Goal: Task Accomplishment & Management: Manage account settings

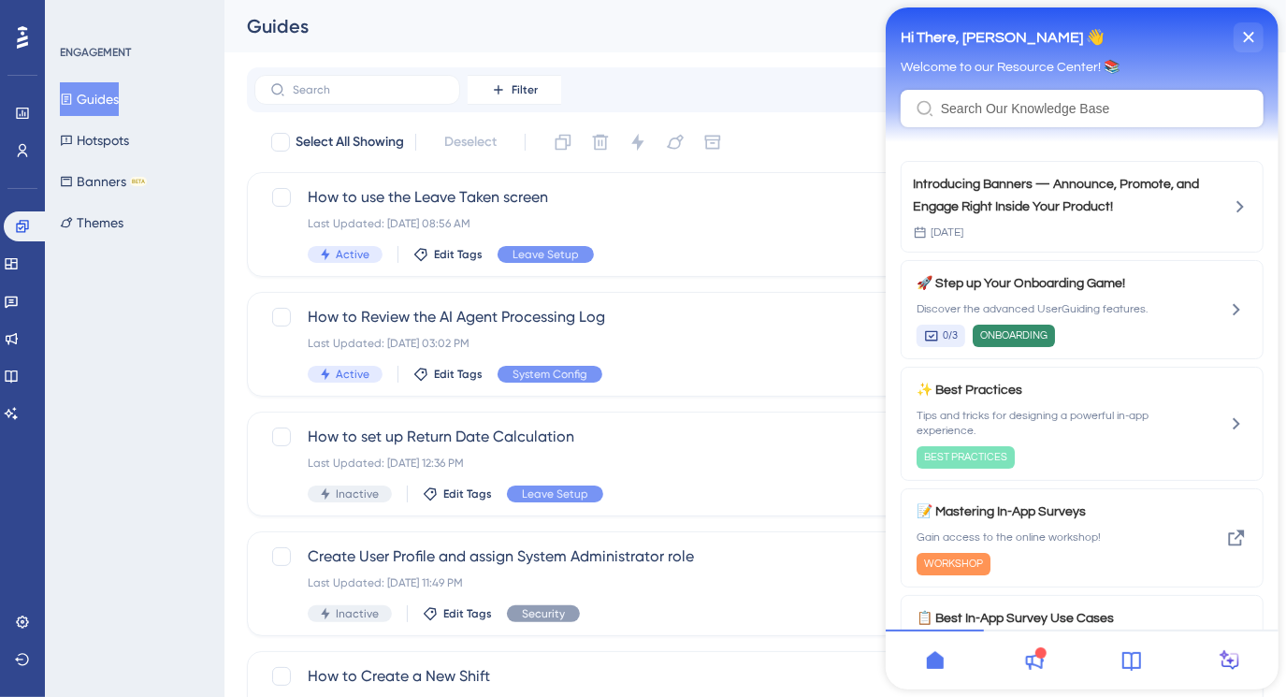
scroll to position [481, 0]
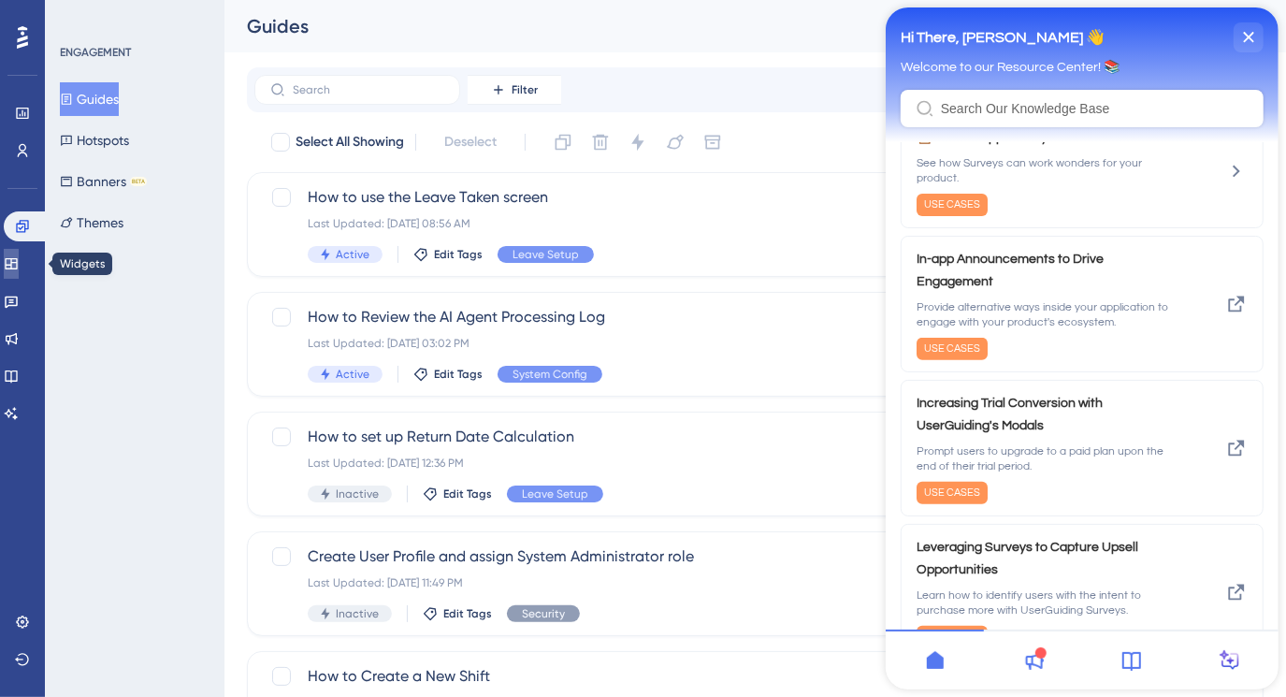
click at [15, 253] on link at bounding box center [11, 264] width 15 height 30
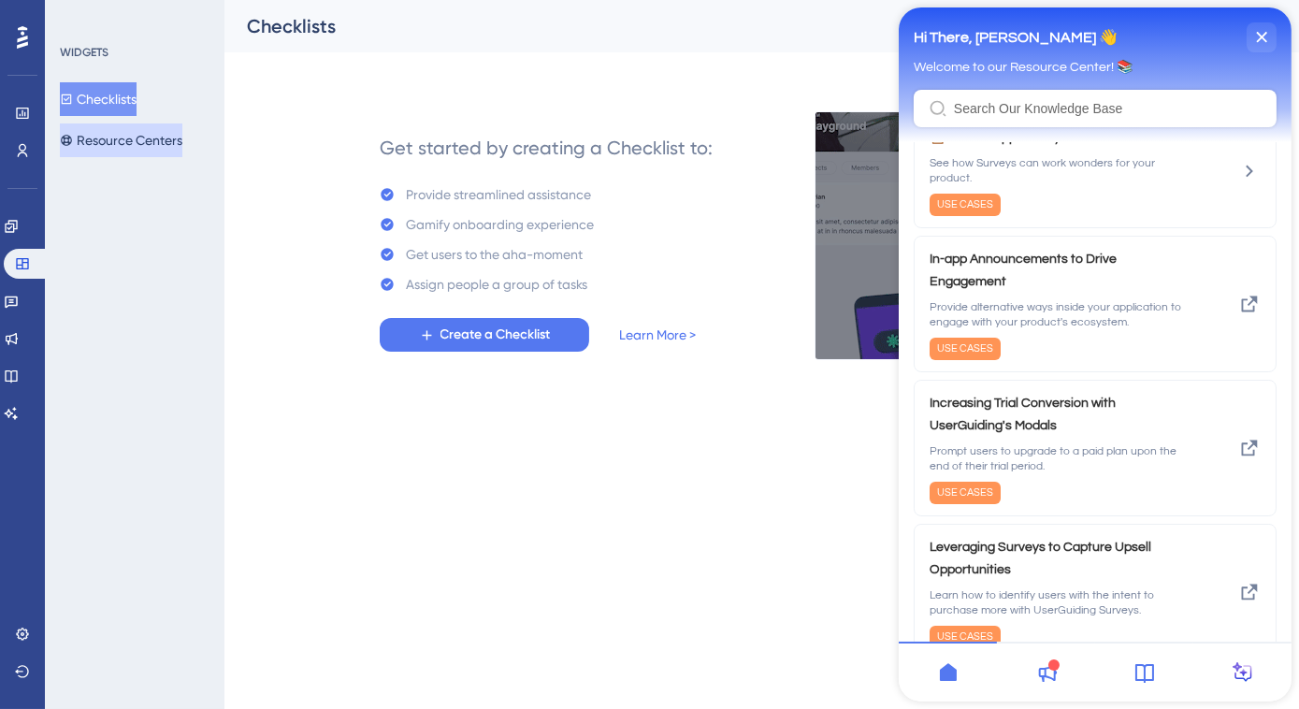
click at [105, 141] on button "Resource Centers" at bounding box center [121, 140] width 123 height 34
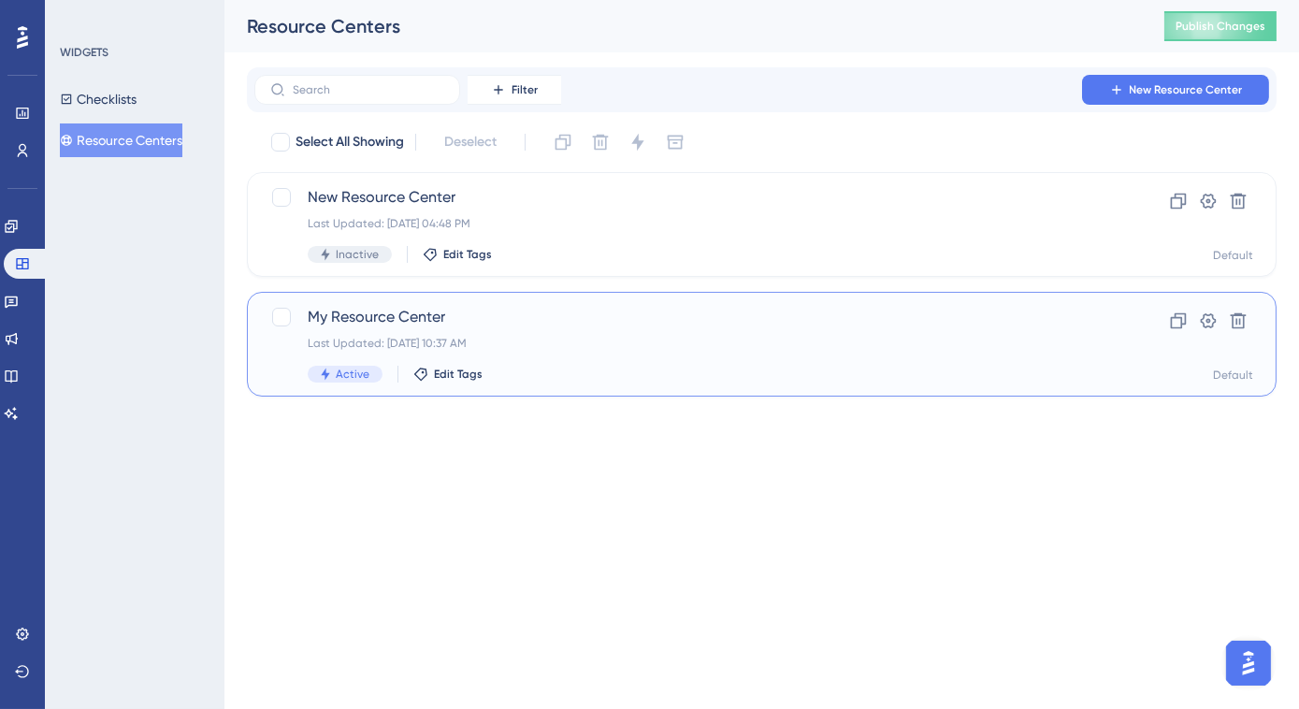
click at [489, 320] on span "My Resource Center" at bounding box center [687, 317] width 758 height 22
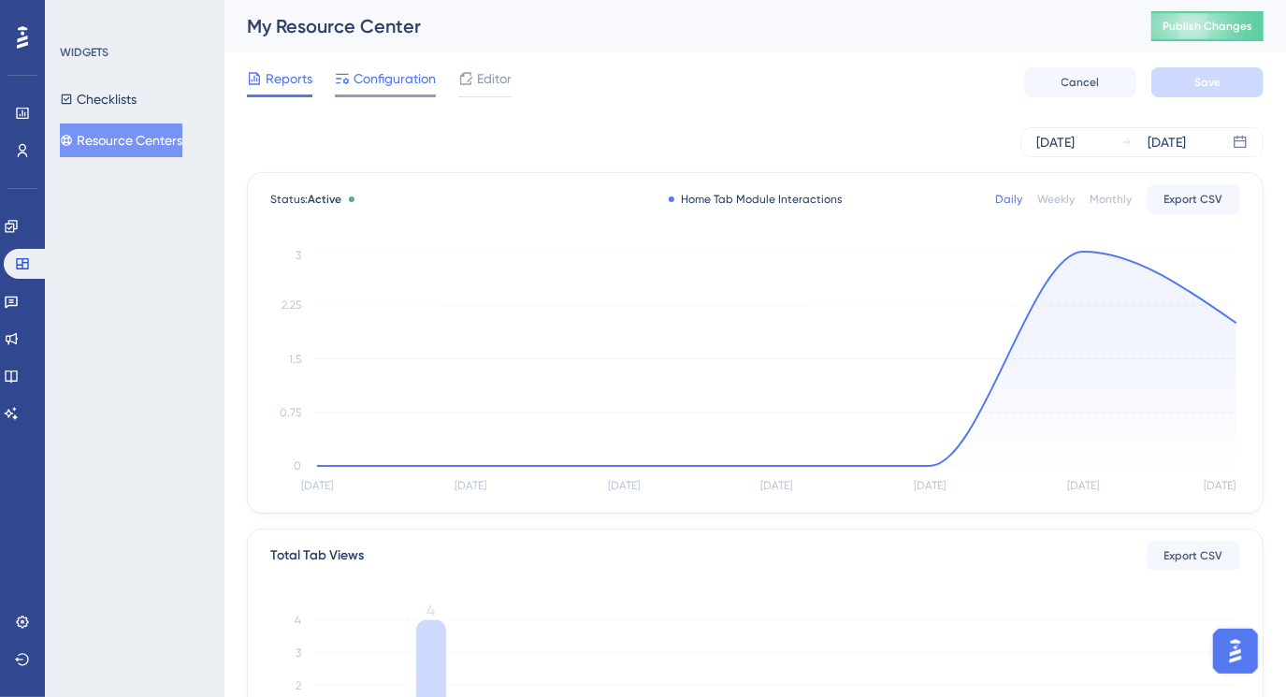
click at [382, 72] on span "Configuration" at bounding box center [394, 78] width 82 height 22
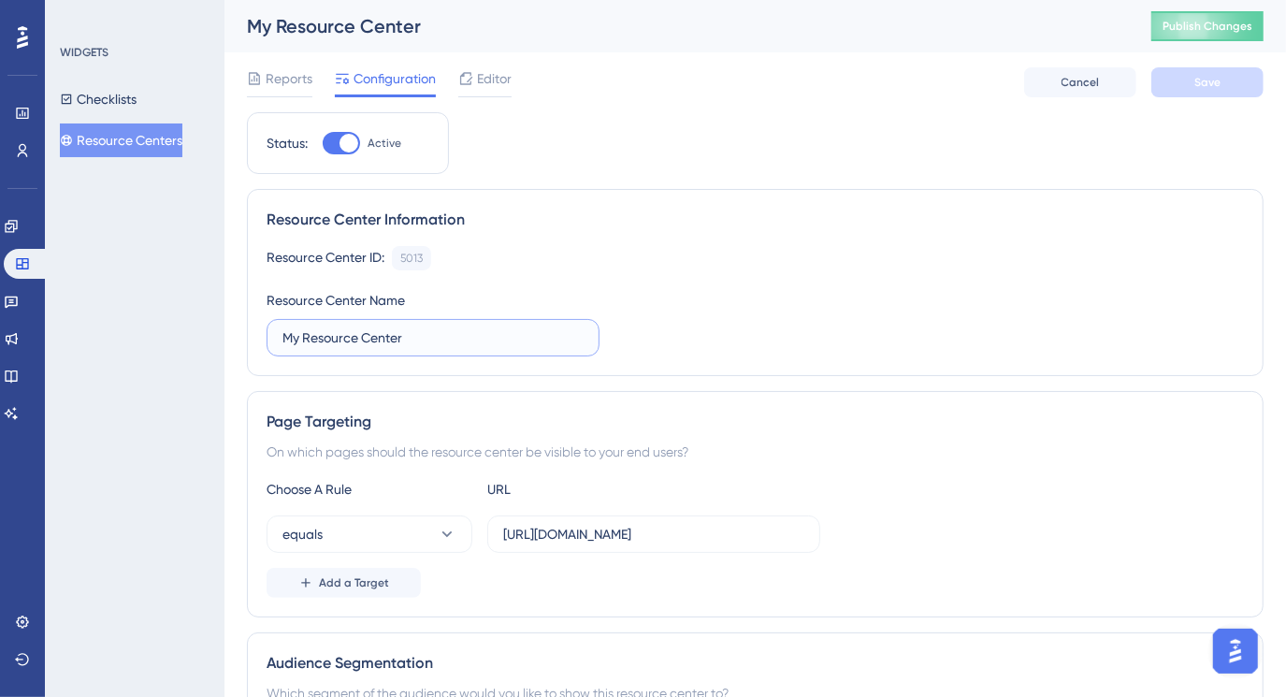
drag, startPoint x: 296, startPoint y: 339, endPoint x: 284, endPoint y: 342, distance: 12.7
click at [284, 342] on input "My Resource Center" at bounding box center [432, 337] width 301 height 21
type input "HRplus Resource Center"
click at [775, 332] on div "Resource Center ID: 5013 Copy Resource Center Name HRplus Resource Center" at bounding box center [755, 301] width 977 height 110
click at [1170, 82] on button "Save" at bounding box center [1207, 82] width 112 height 30
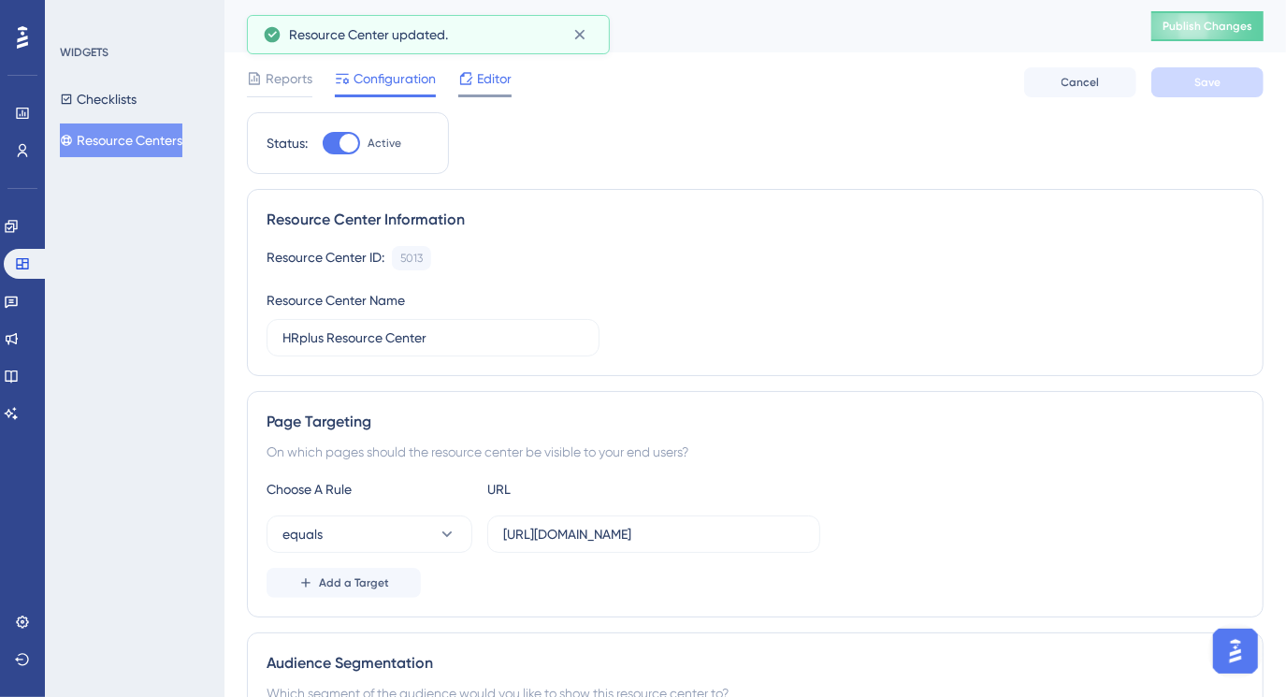
click at [490, 87] on span "Editor" at bounding box center [494, 78] width 35 height 22
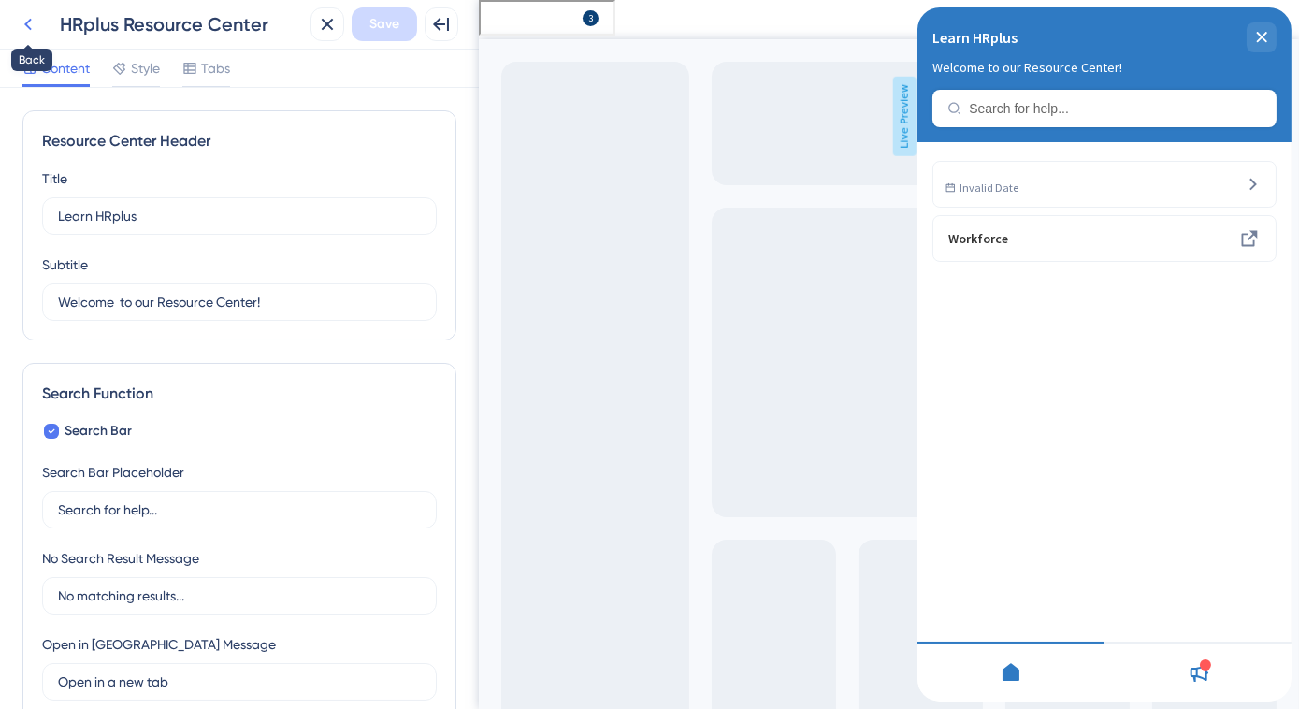
click at [32, 22] on icon at bounding box center [28, 24] width 22 height 22
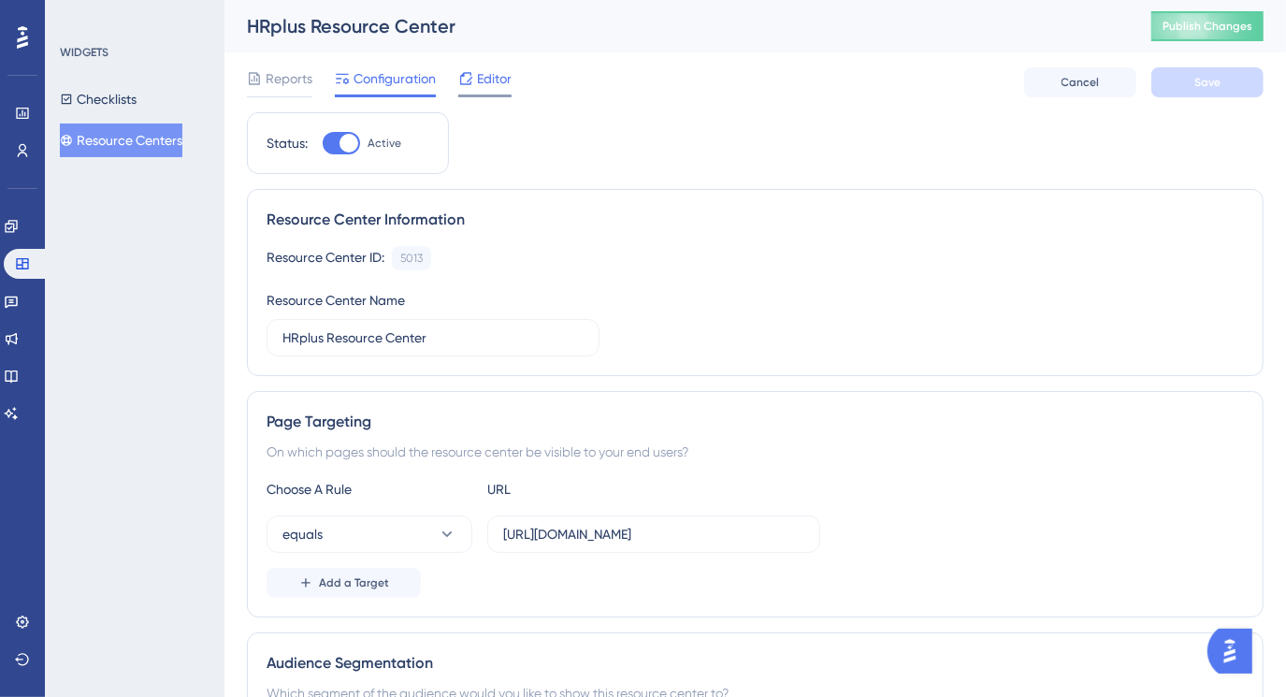
click at [501, 83] on span "Editor" at bounding box center [494, 78] width 35 height 22
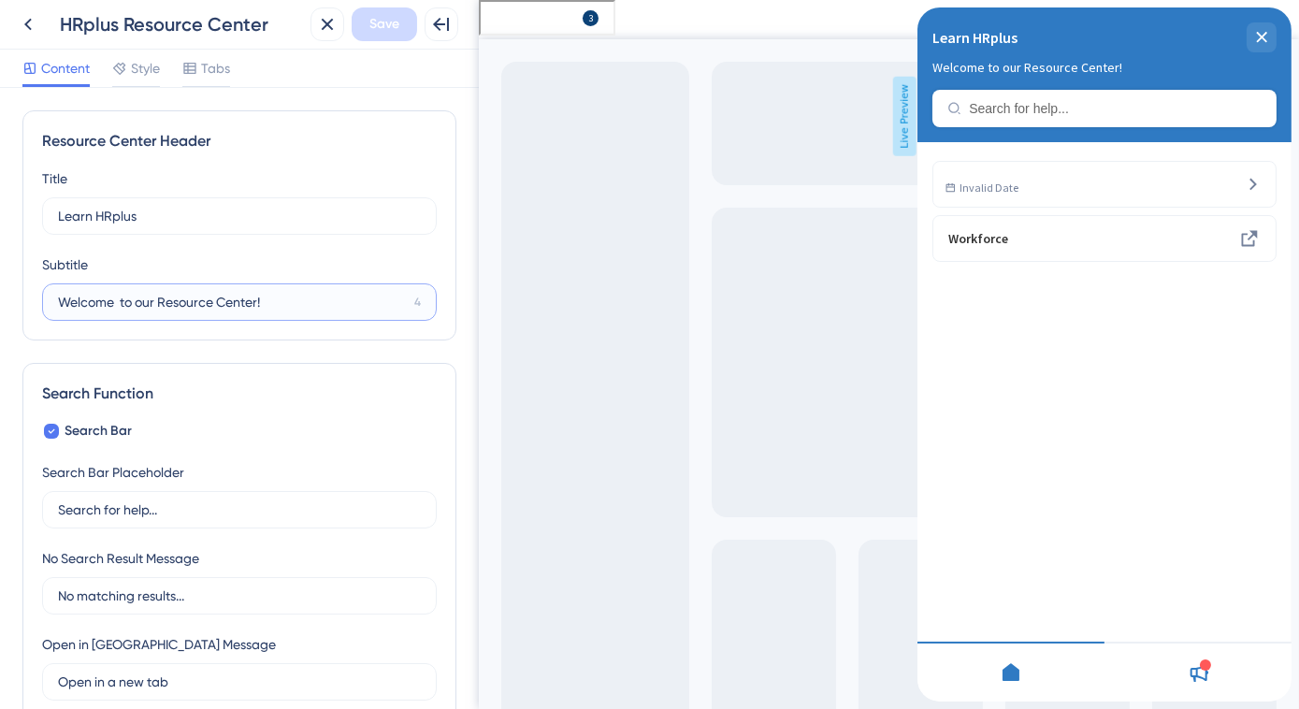
click at [331, 295] on input "Welcome to our Resource Center!" at bounding box center [232, 302] width 349 height 21
type input "Welcome to our Resource Center!"
click at [30, 26] on icon at bounding box center [28, 24] width 22 height 22
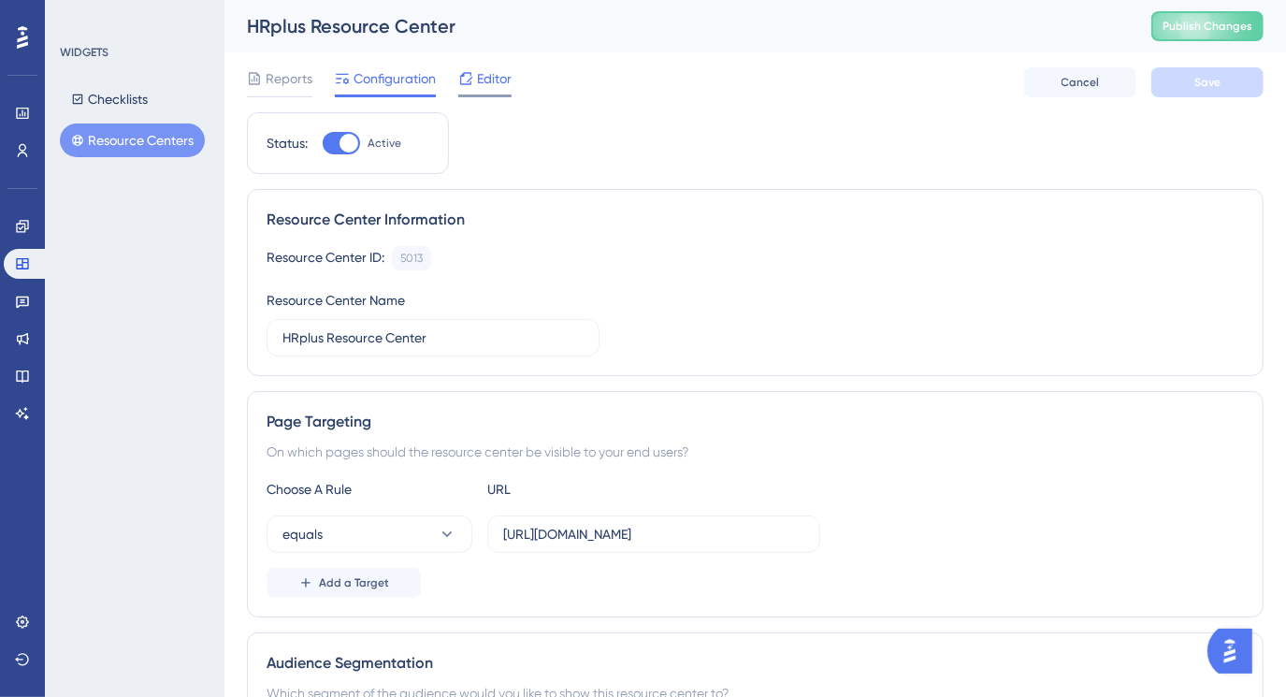
click at [485, 83] on span "Editor" at bounding box center [494, 78] width 35 height 22
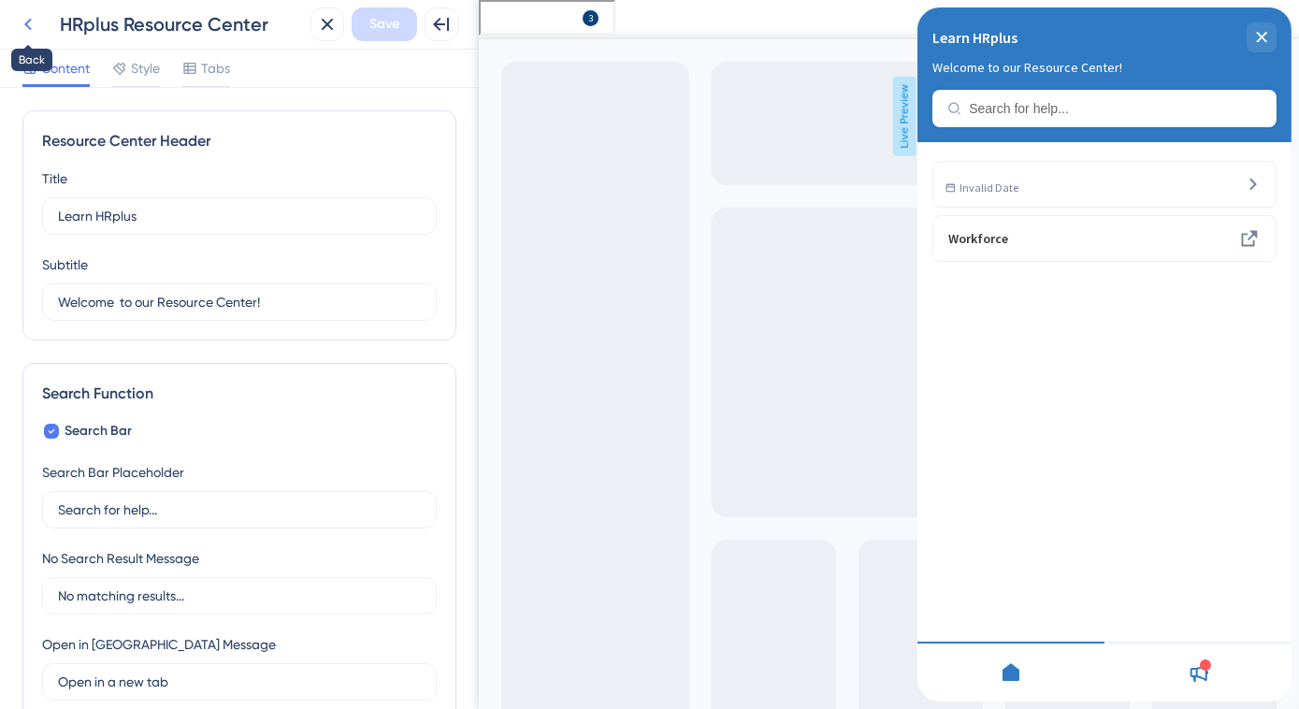
click at [27, 20] on icon at bounding box center [28, 24] width 22 height 22
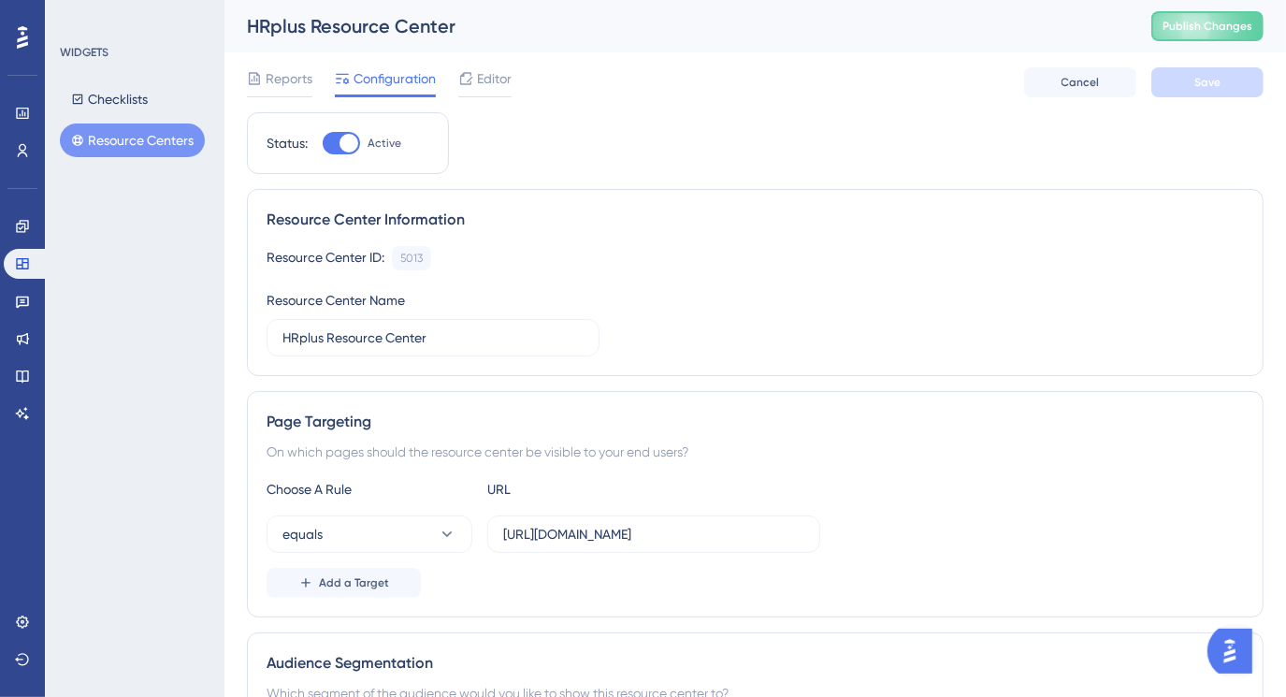
click at [133, 140] on button "Resource Centers" at bounding box center [132, 140] width 145 height 34
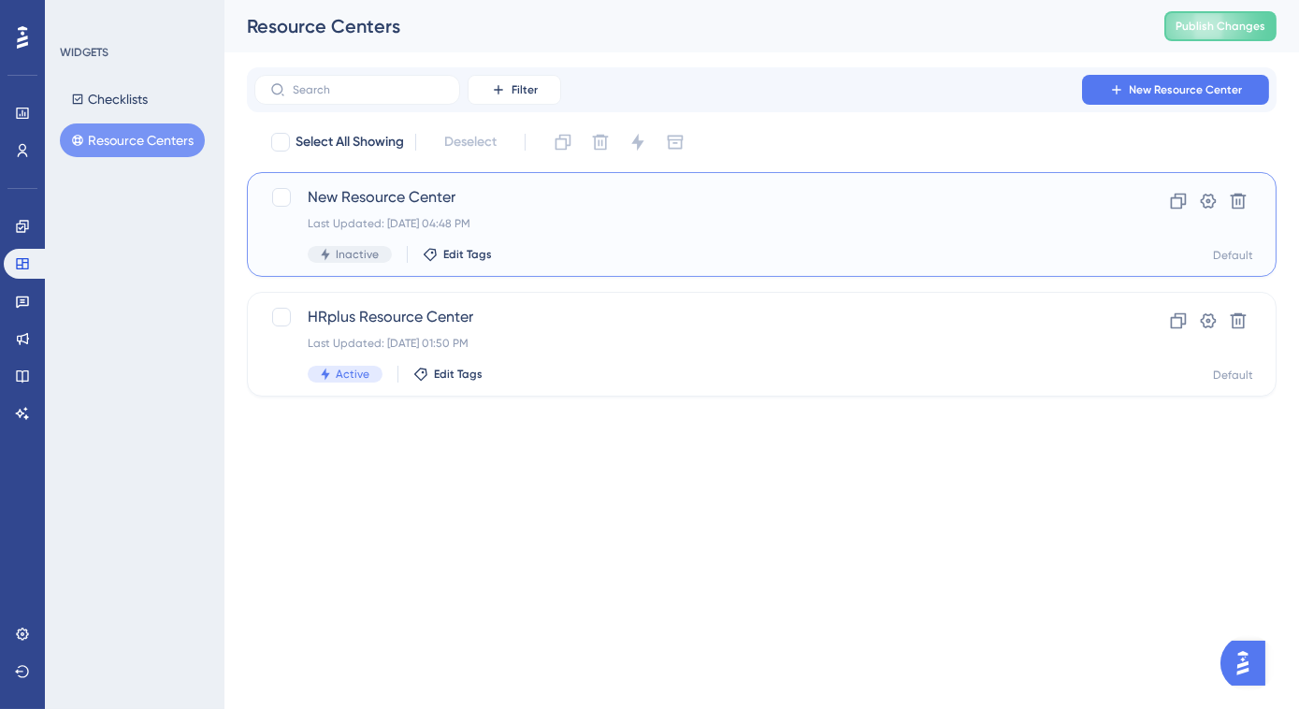
click at [461, 205] on span "New Resource Center" at bounding box center [687, 197] width 758 height 22
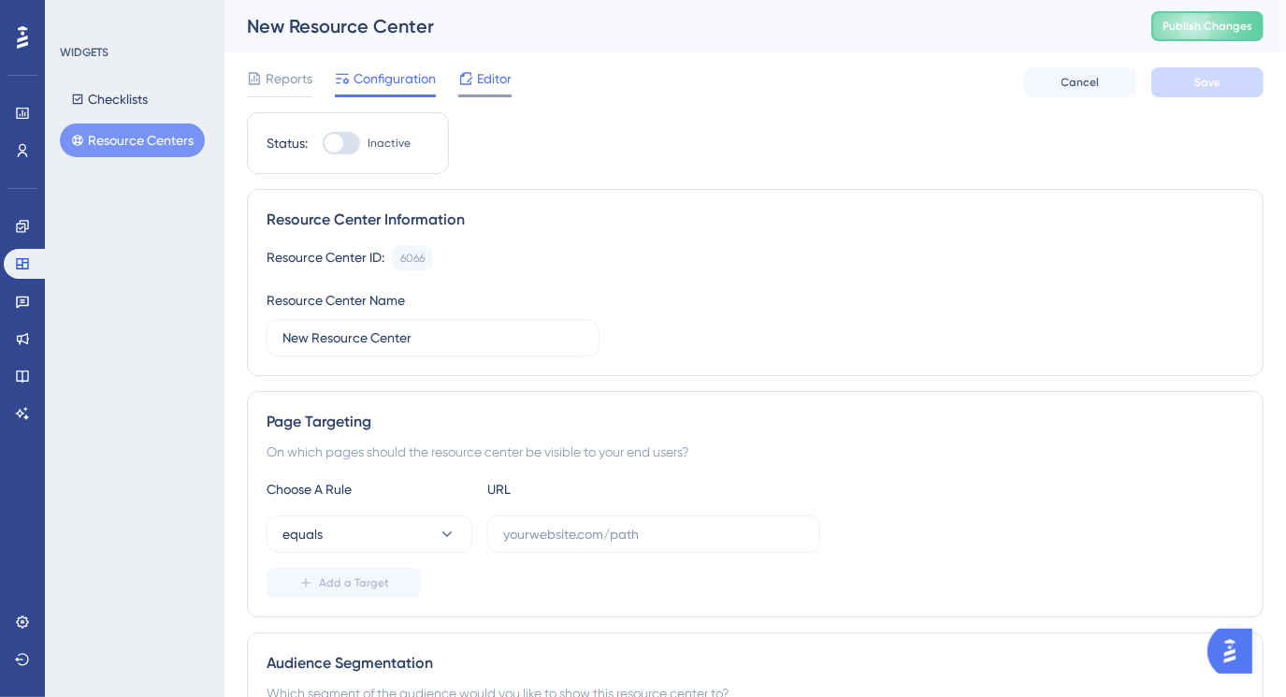
click at [477, 68] on span "Editor" at bounding box center [494, 78] width 35 height 22
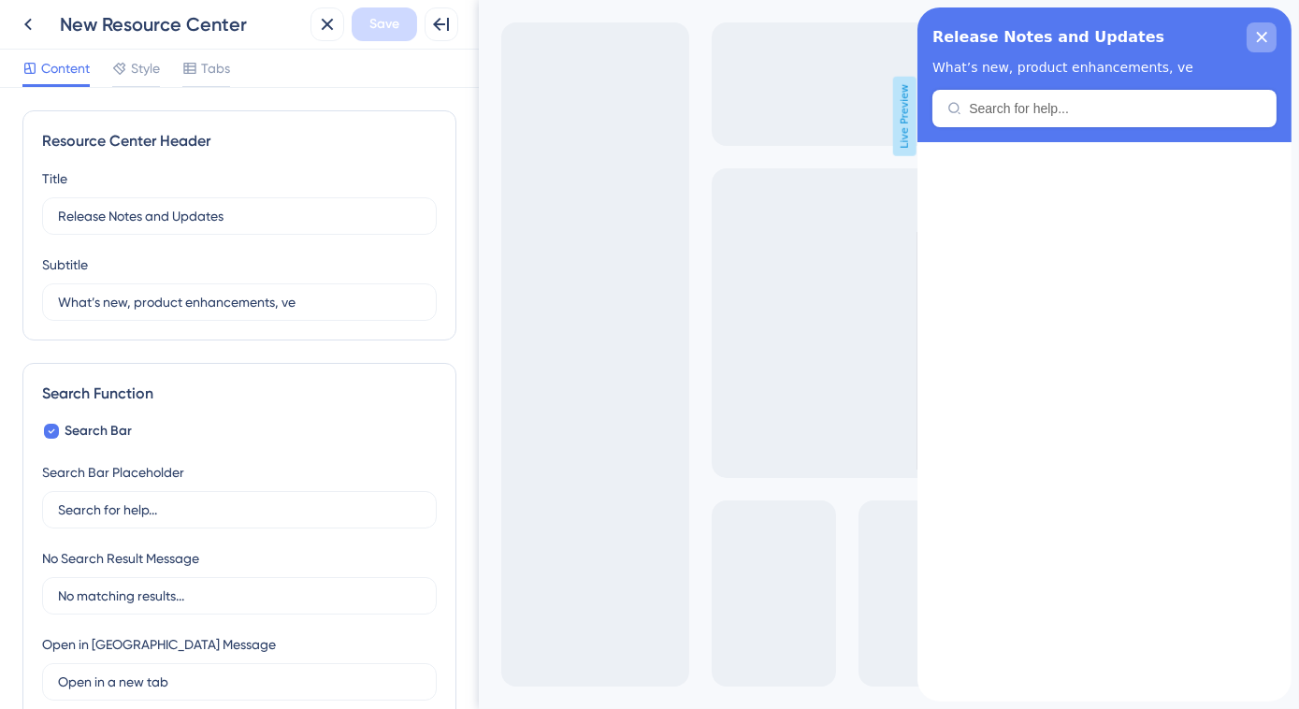
click at [1273, 36] on div "close resource center" at bounding box center [1261, 37] width 30 height 30
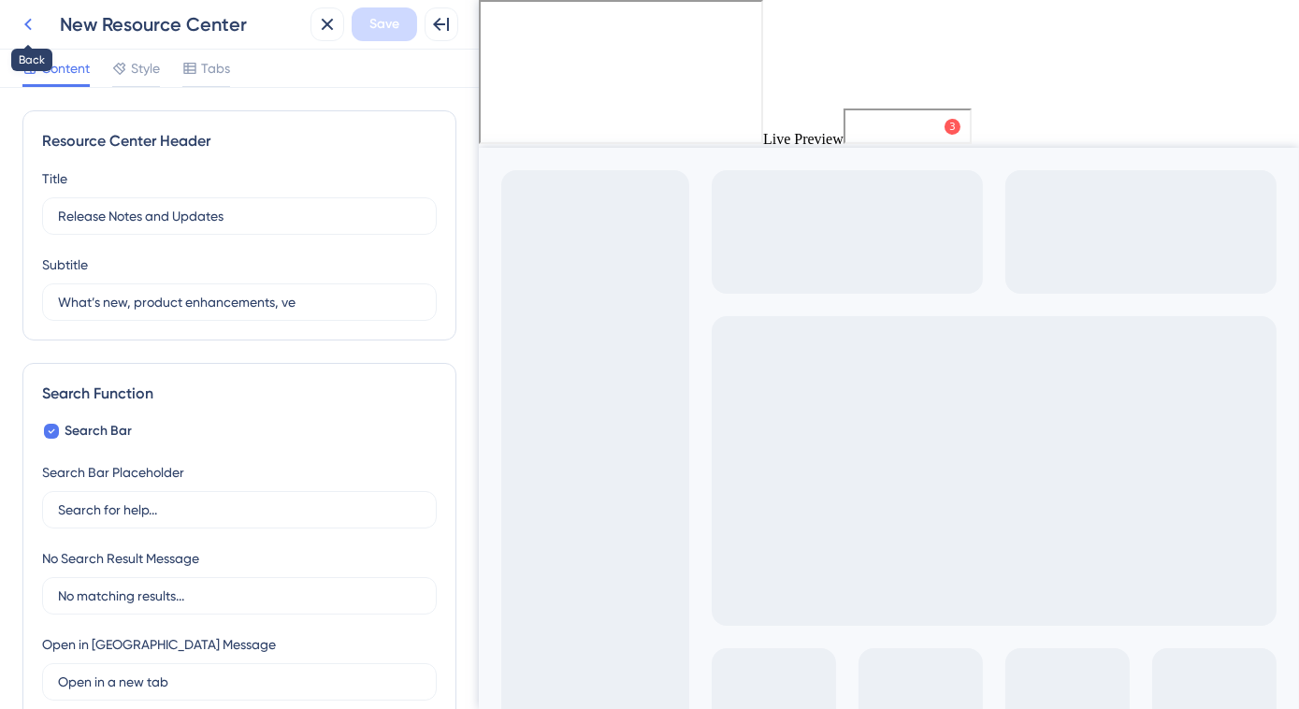
click at [30, 26] on icon at bounding box center [28, 24] width 22 height 22
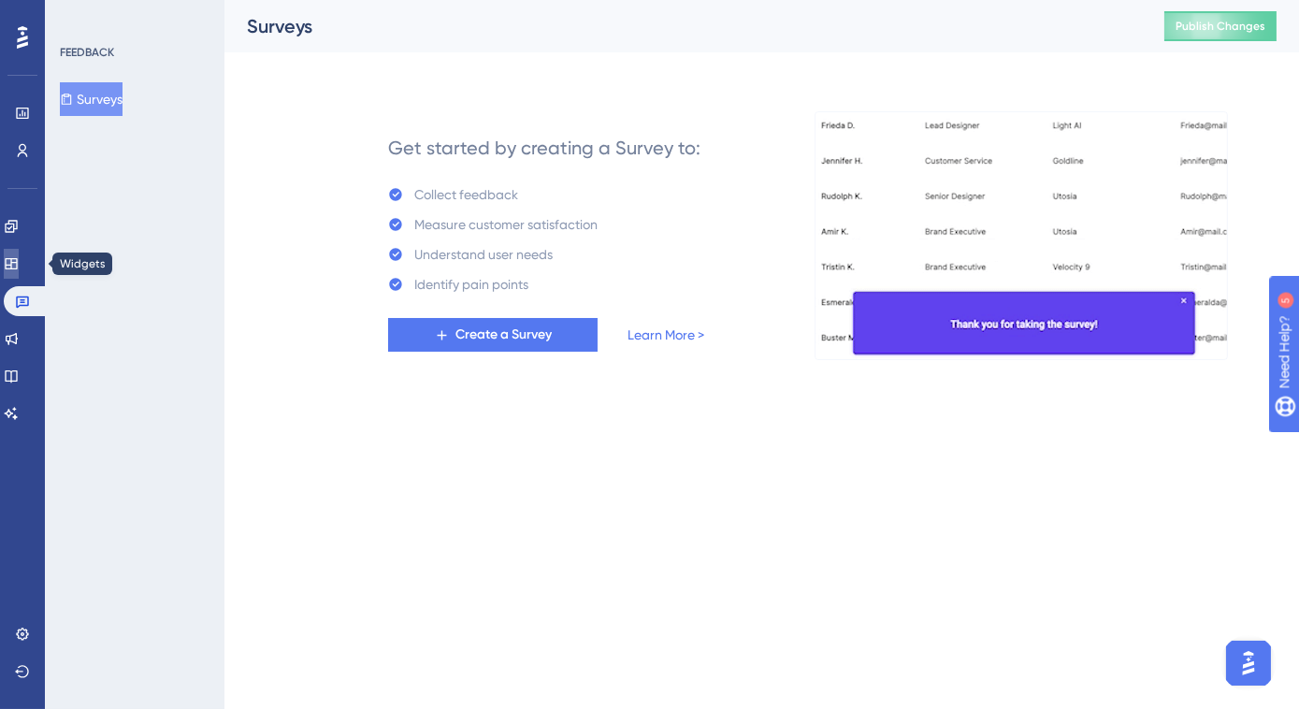
click at [19, 263] on icon at bounding box center [11, 263] width 15 height 15
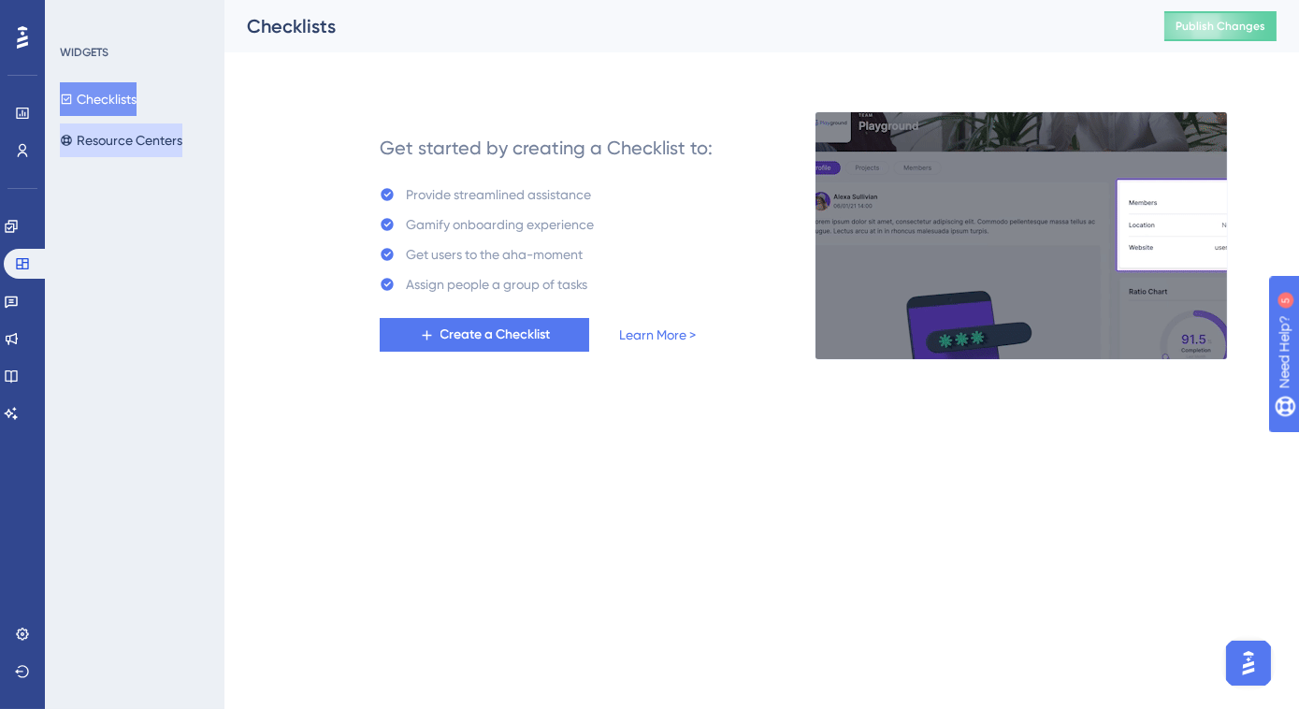
click at [144, 146] on button "Resource Centers" at bounding box center [121, 140] width 123 height 34
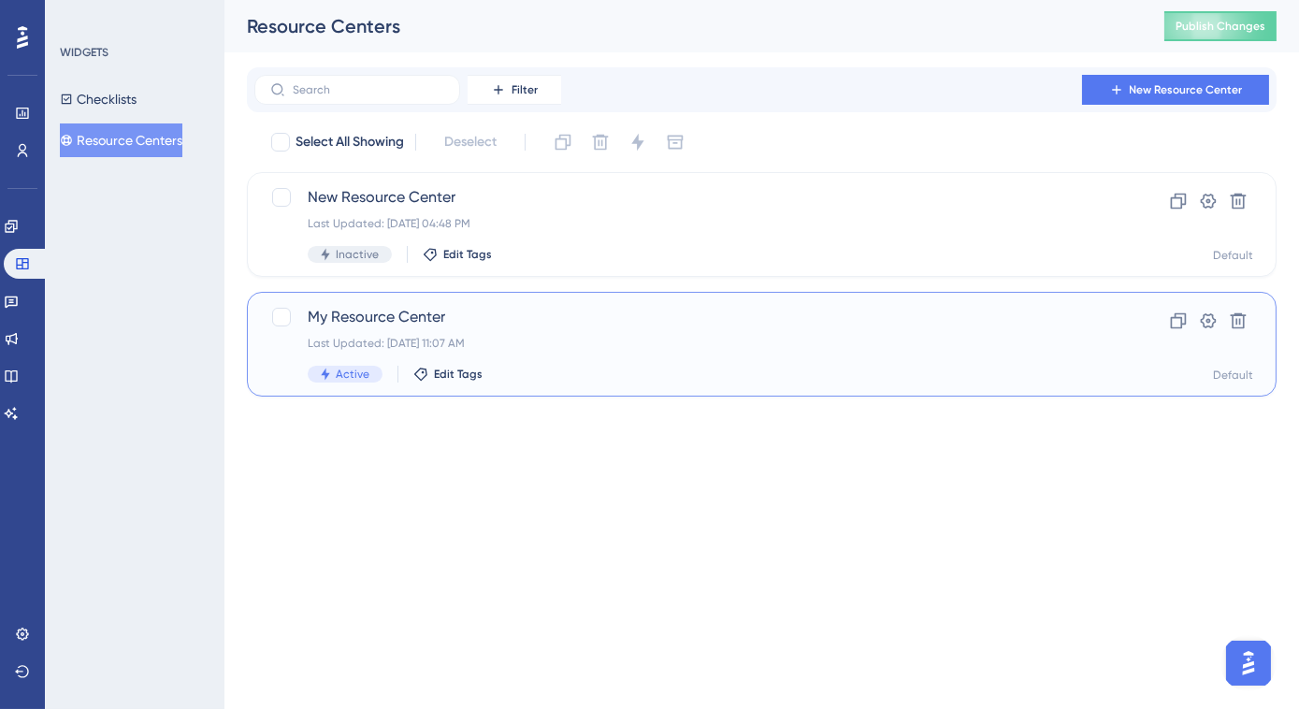
click at [363, 305] on div "My Resource Center Last Updated: Oct 12 2025, 11:07 AM Active Edit Tags Clone S…" at bounding box center [762, 344] width 1030 height 105
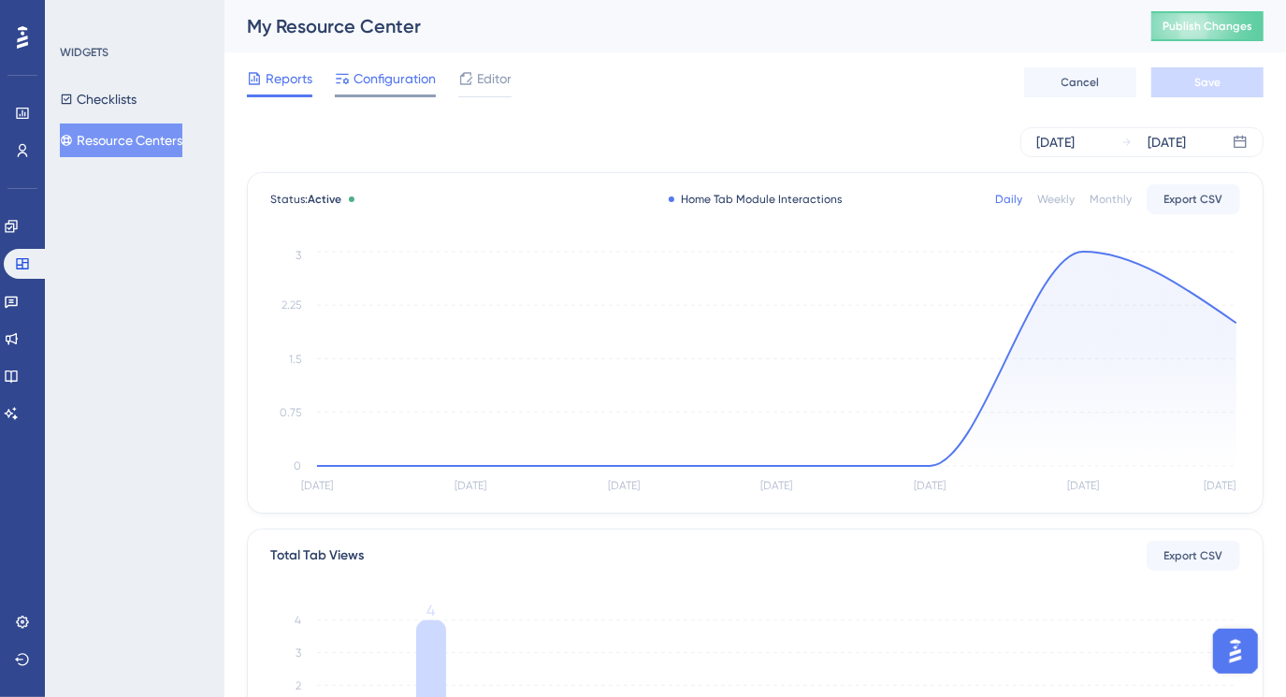
click at [377, 86] on span "Configuration" at bounding box center [394, 78] width 82 height 22
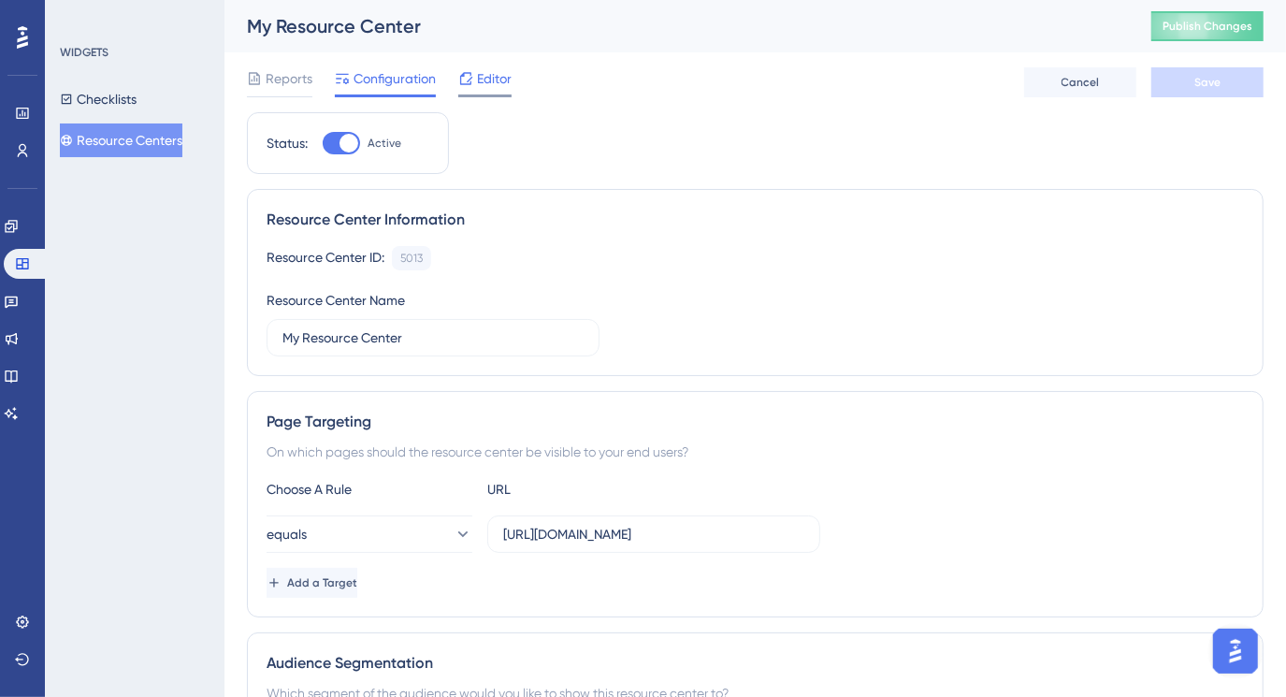
click at [486, 79] on span "Editor" at bounding box center [494, 78] width 35 height 22
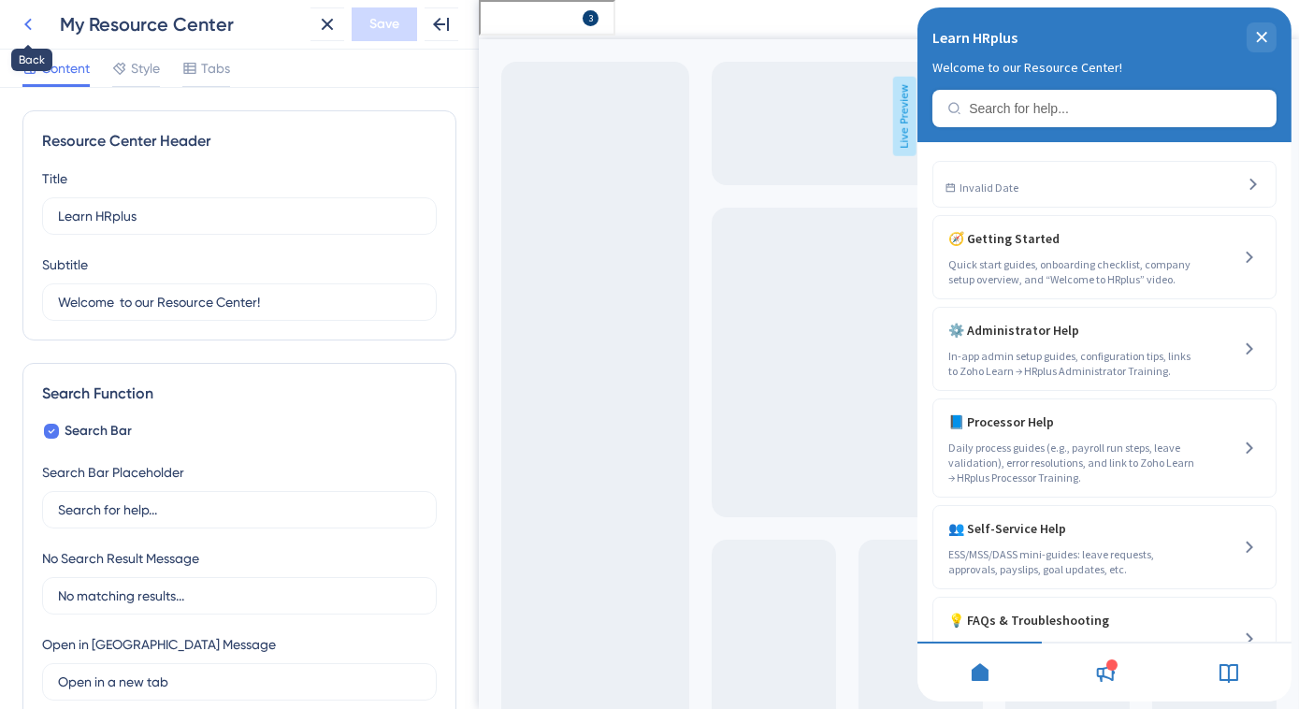
click at [29, 25] on icon at bounding box center [28, 24] width 22 height 22
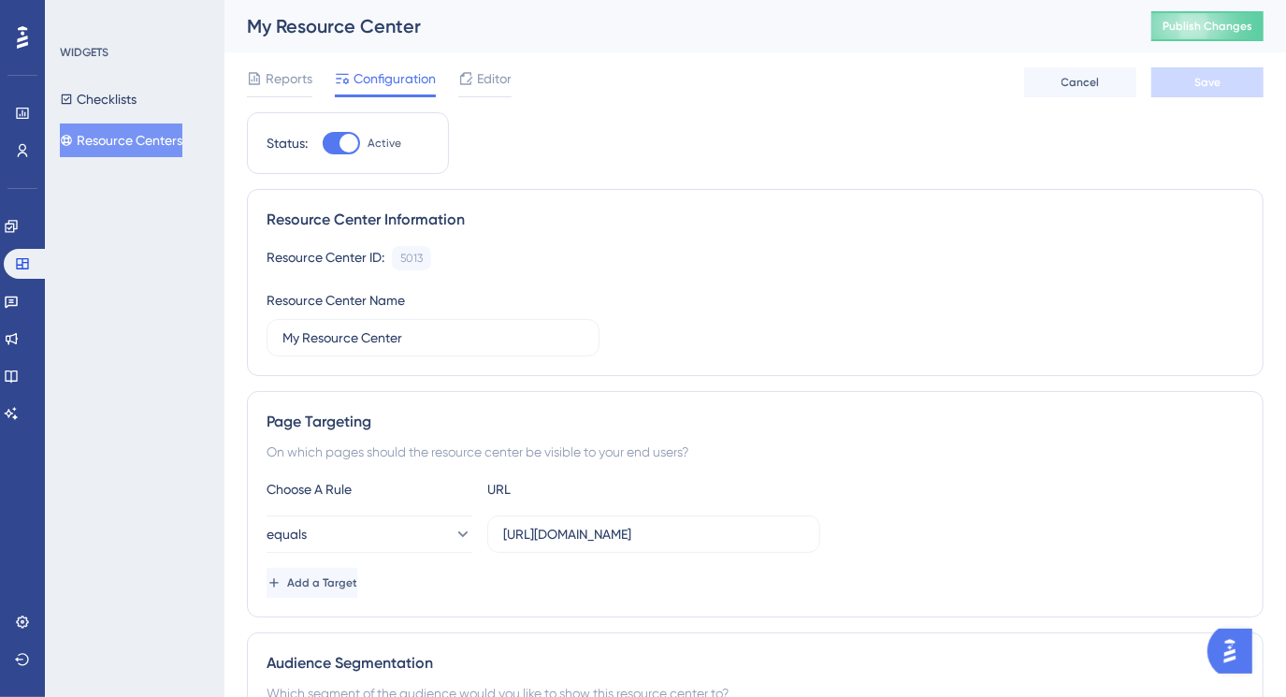
click at [270, 28] on div "My Resource Center" at bounding box center [676, 26] width 858 height 26
click at [1230, 35] on button "Publish Changes" at bounding box center [1207, 26] width 112 height 30
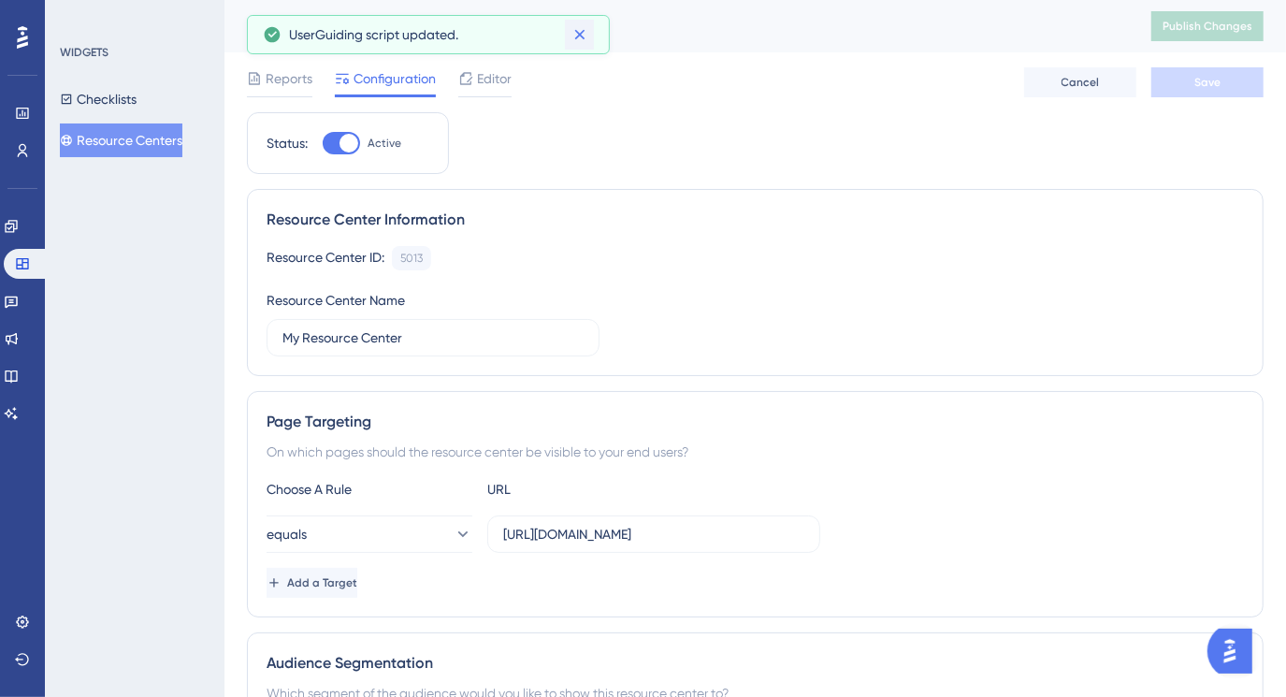
click at [584, 38] on icon at bounding box center [579, 35] width 10 height 10
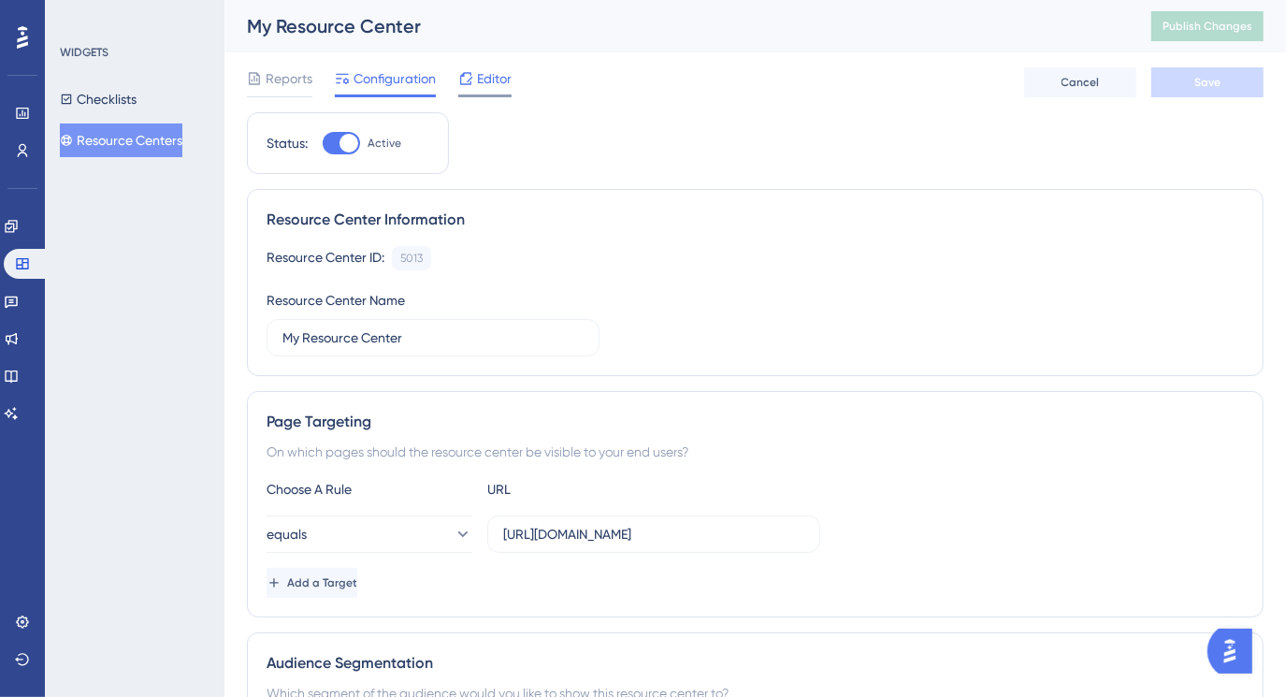
click at [474, 80] on div "Editor" at bounding box center [484, 78] width 53 height 22
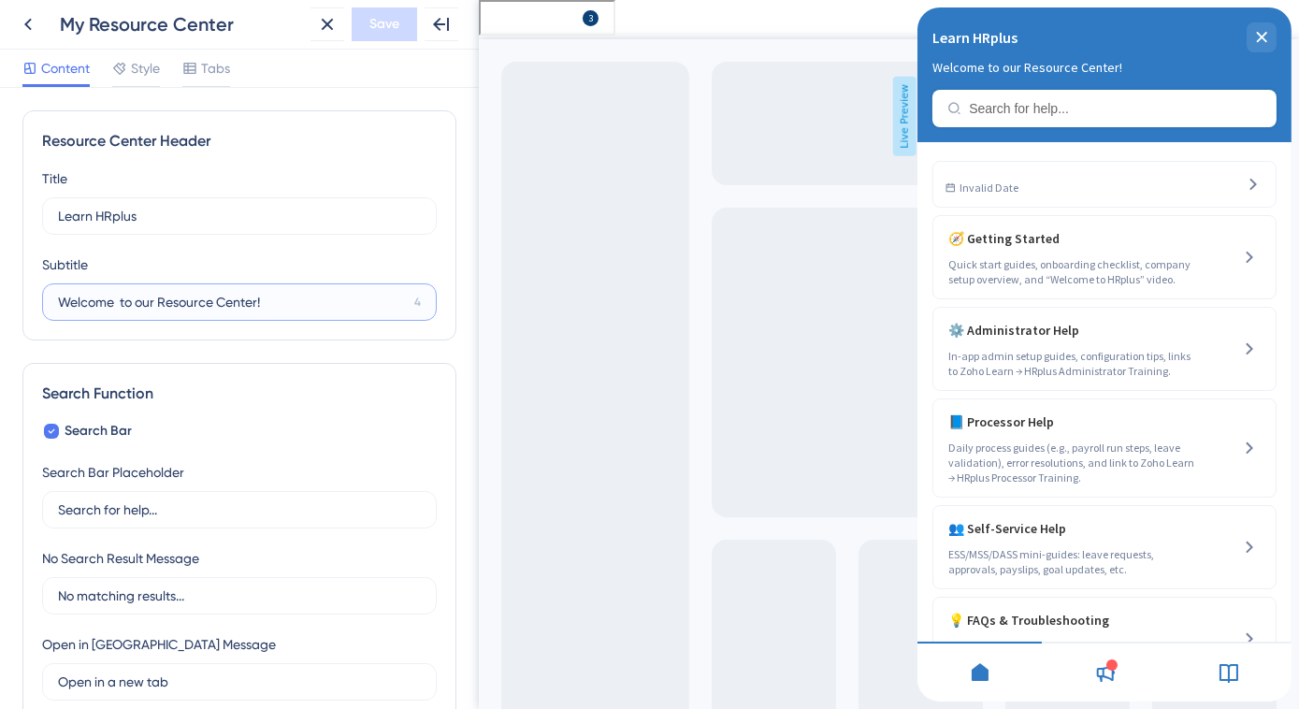
click at [290, 304] on input "Welcome to our Resource Center!" at bounding box center [232, 302] width 349 height 21
paste input "📘"
type input "Welcome to our Resource Center! 📘"
click at [389, 30] on span "Save" at bounding box center [384, 24] width 30 height 22
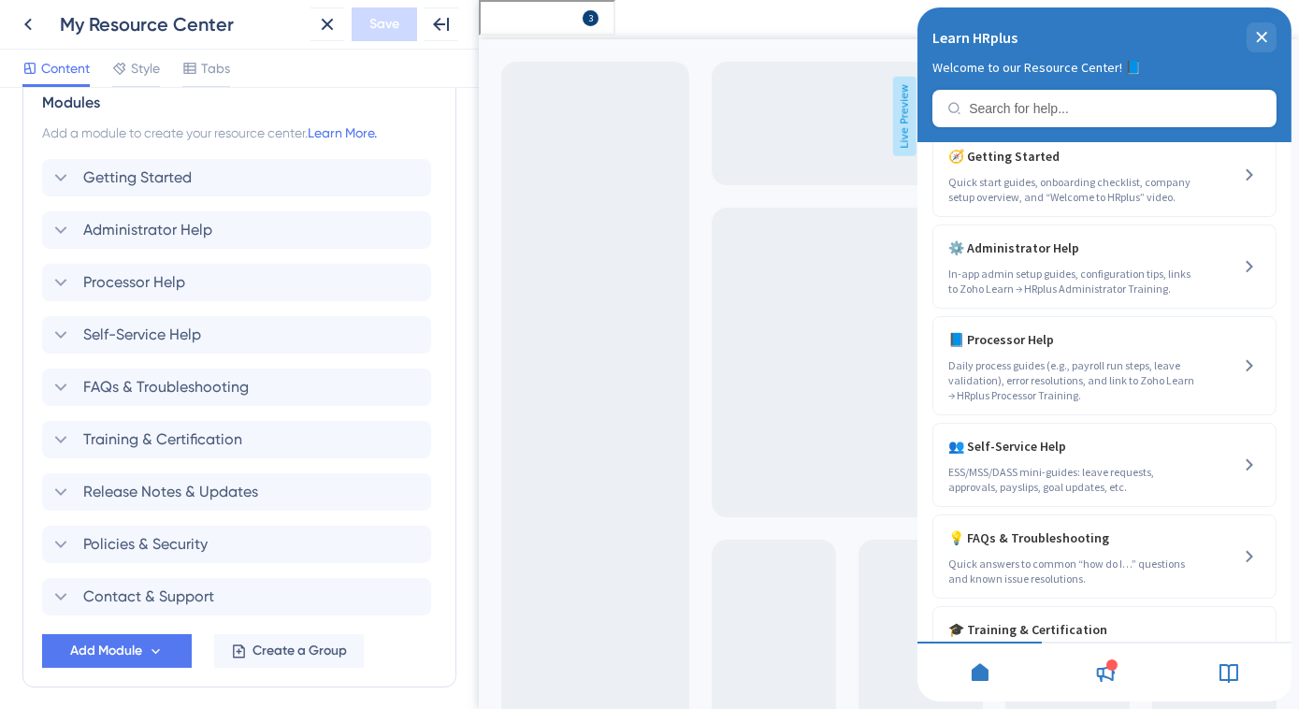
scroll to position [960, 0]
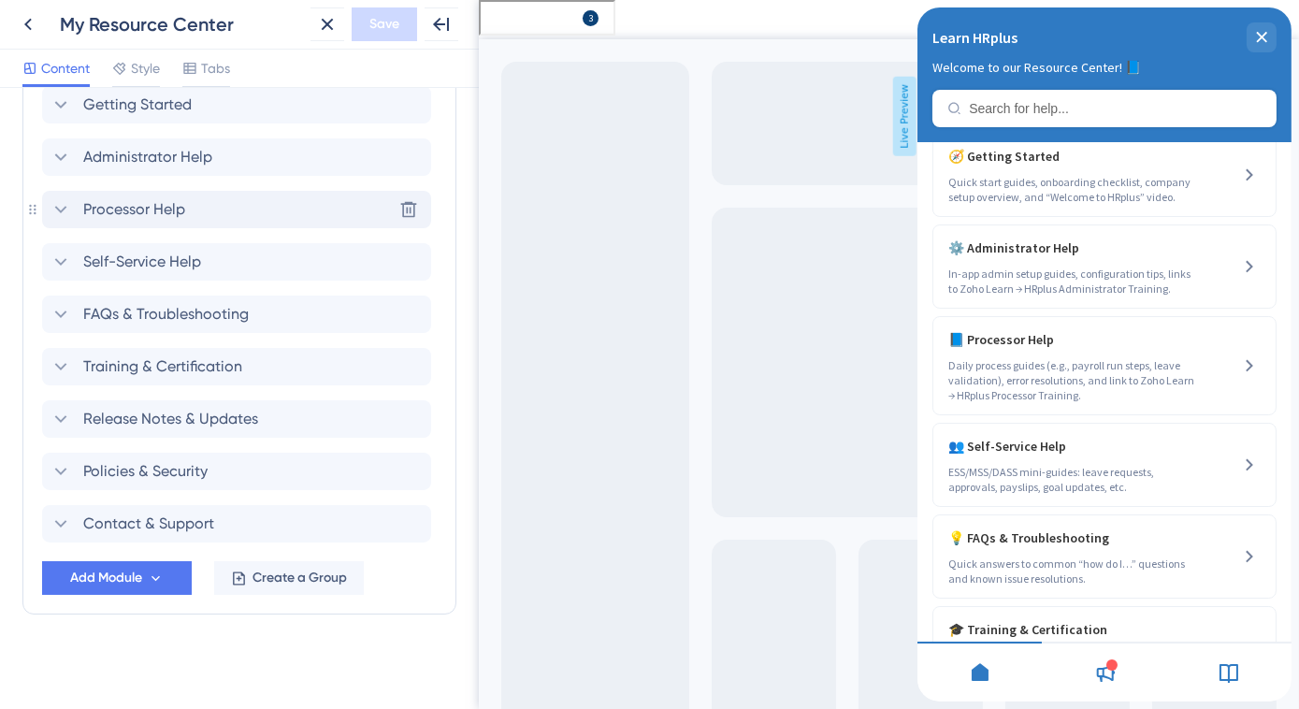
click at [67, 210] on icon at bounding box center [61, 209] width 22 height 22
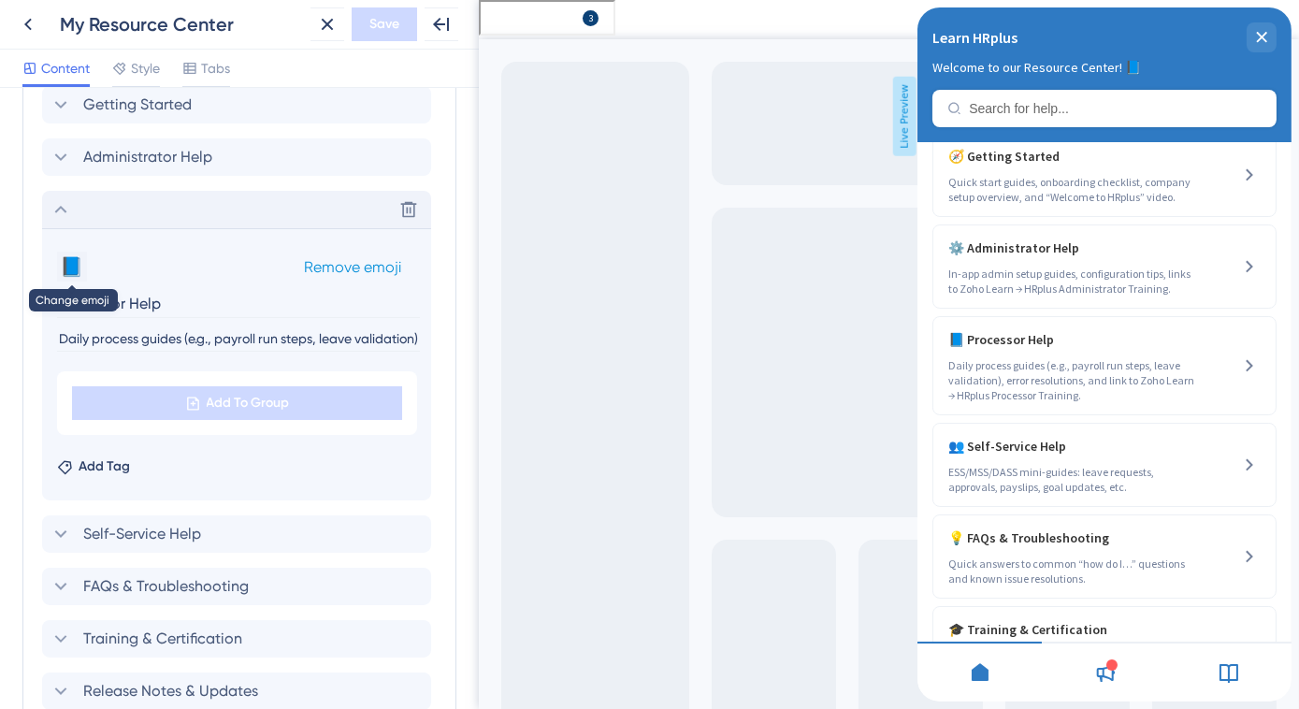
click at [77, 266] on button "📘" at bounding box center [72, 267] width 30 height 30
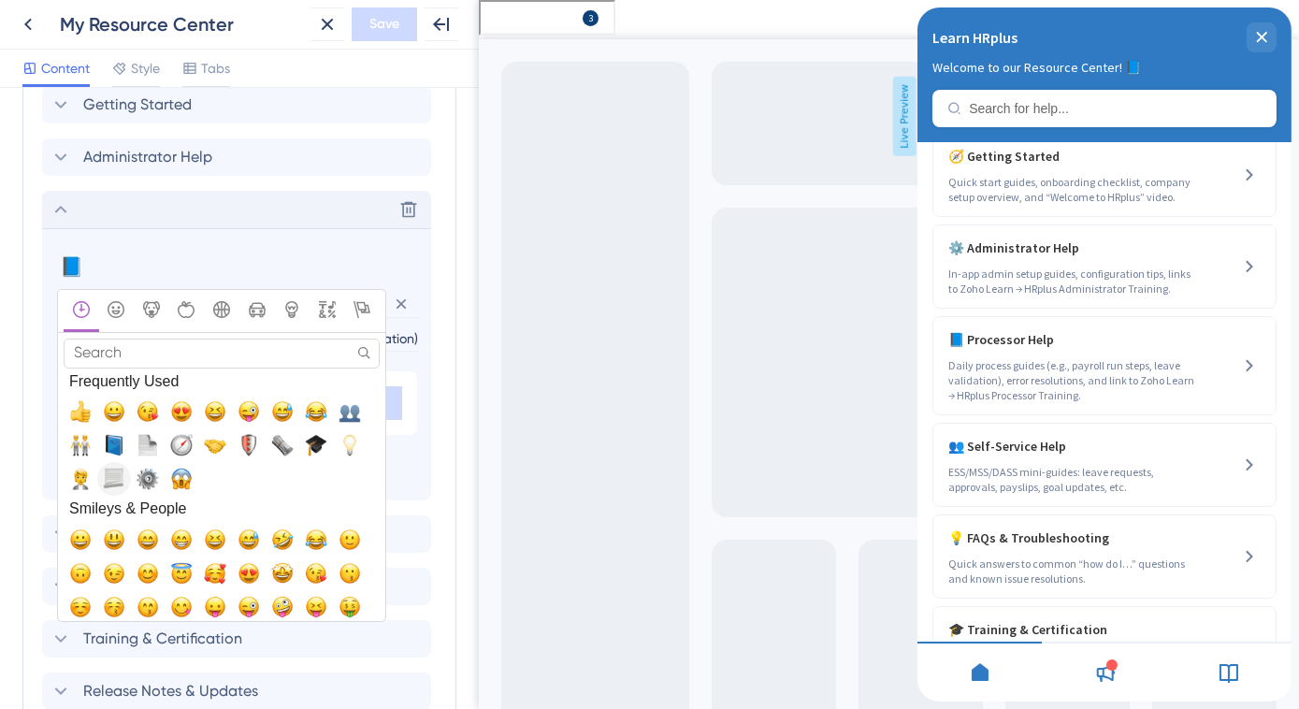
click at [114, 480] on span "📃, page_with_curl" at bounding box center [114, 479] width 22 height 22
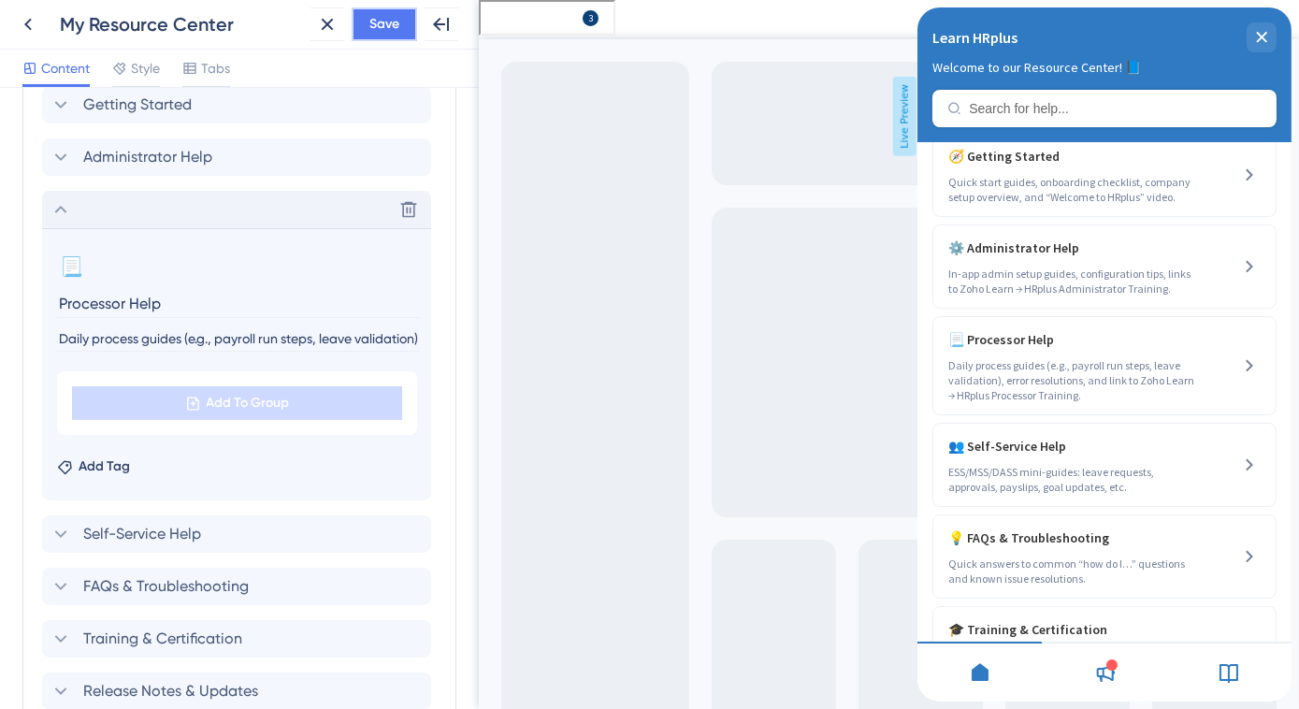
click at [382, 23] on span "Save" at bounding box center [384, 24] width 30 height 22
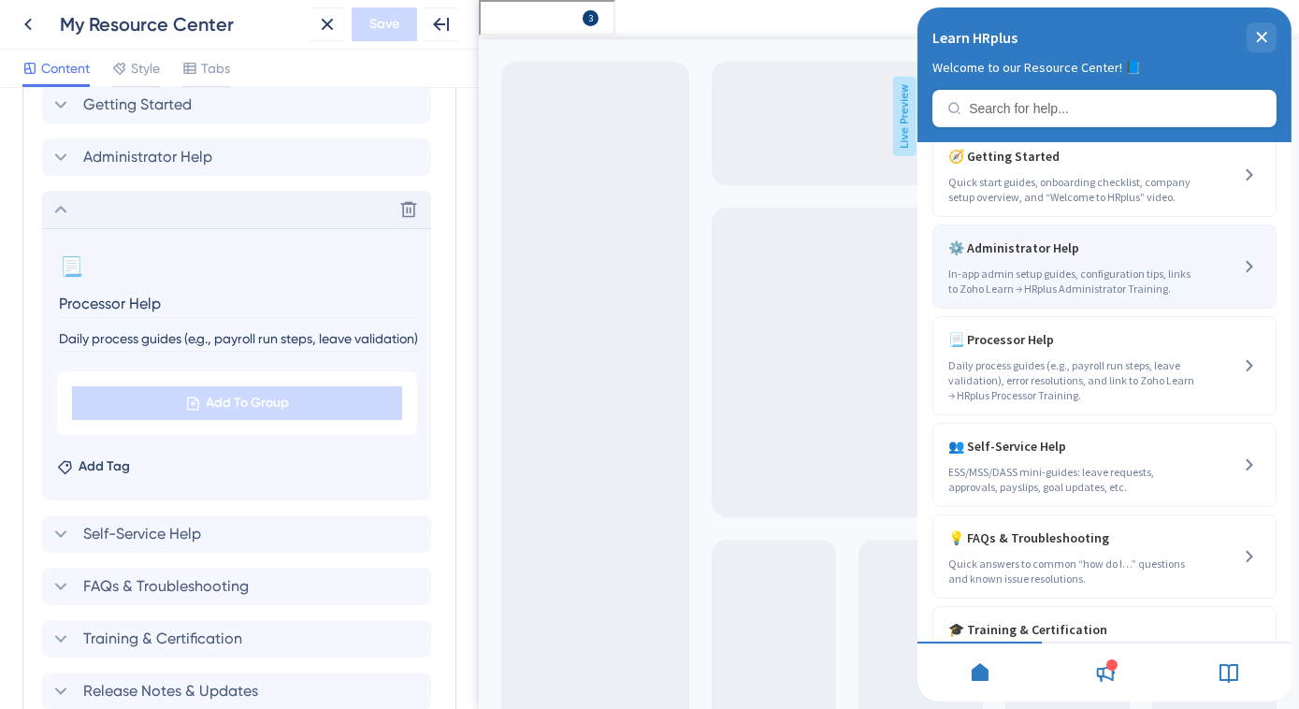
scroll to position [0, 0]
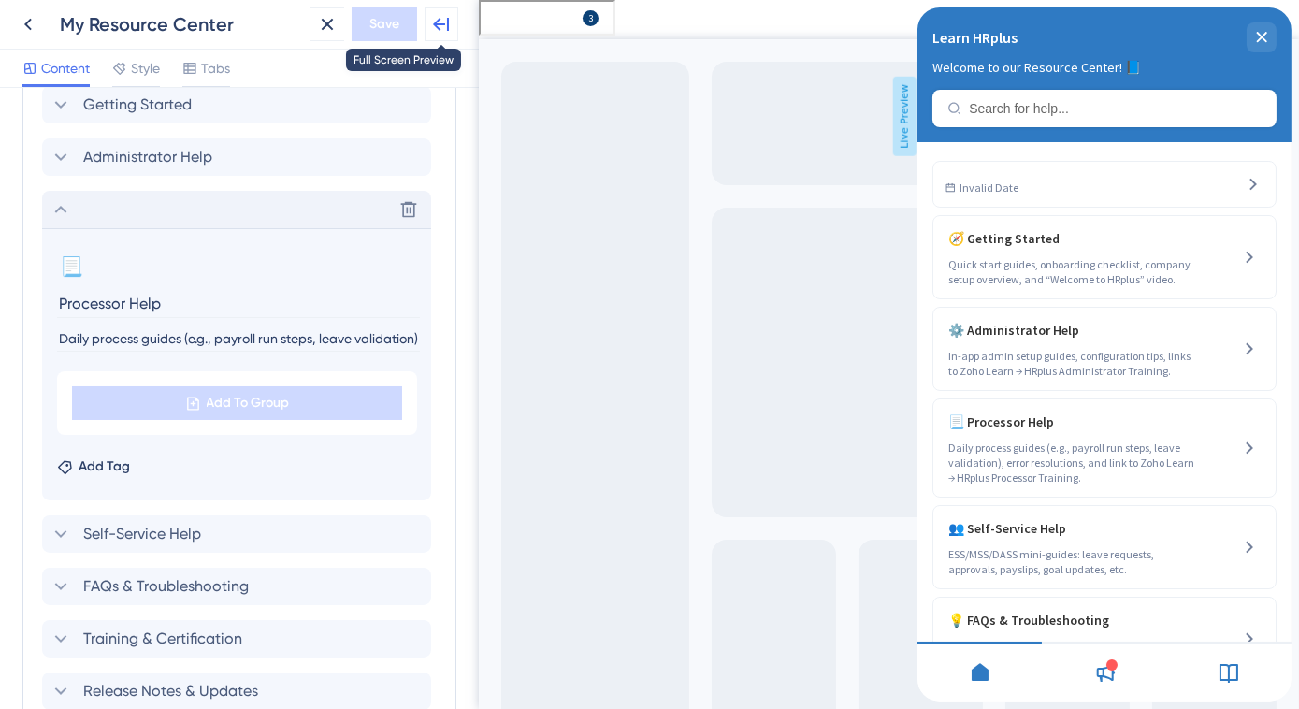
click at [439, 31] on icon at bounding box center [441, 24] width 22 height 22
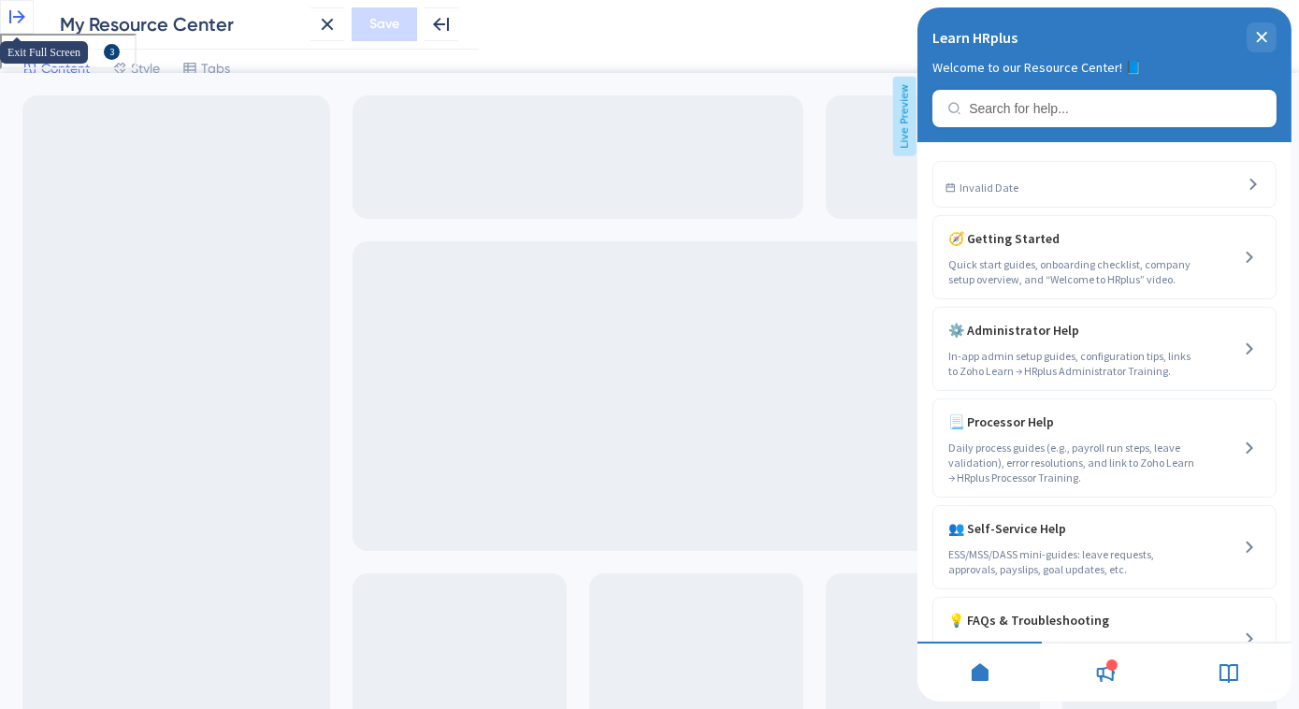
click at [22, 23] on icon at bounding box center [17, 16] width 16 height 13
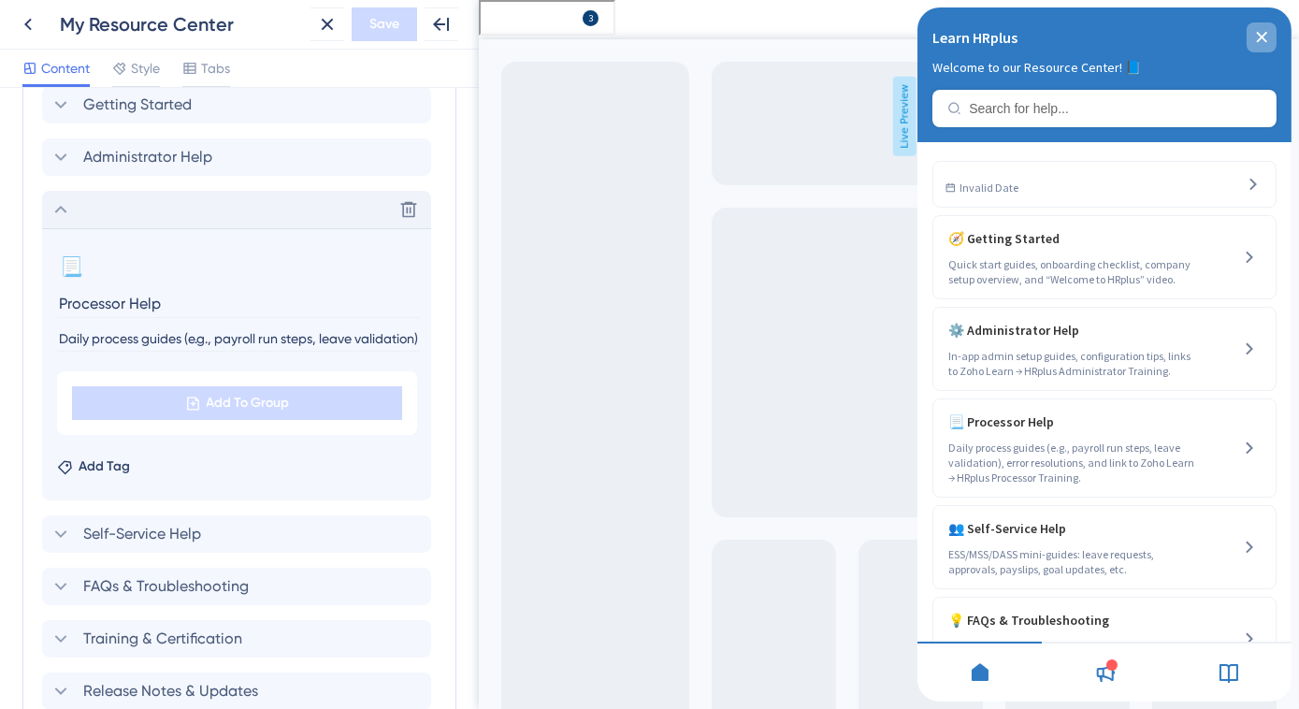
click at [1250, 38] on div "close resource center" at bounding box center [1261, 37] width 30 height 30
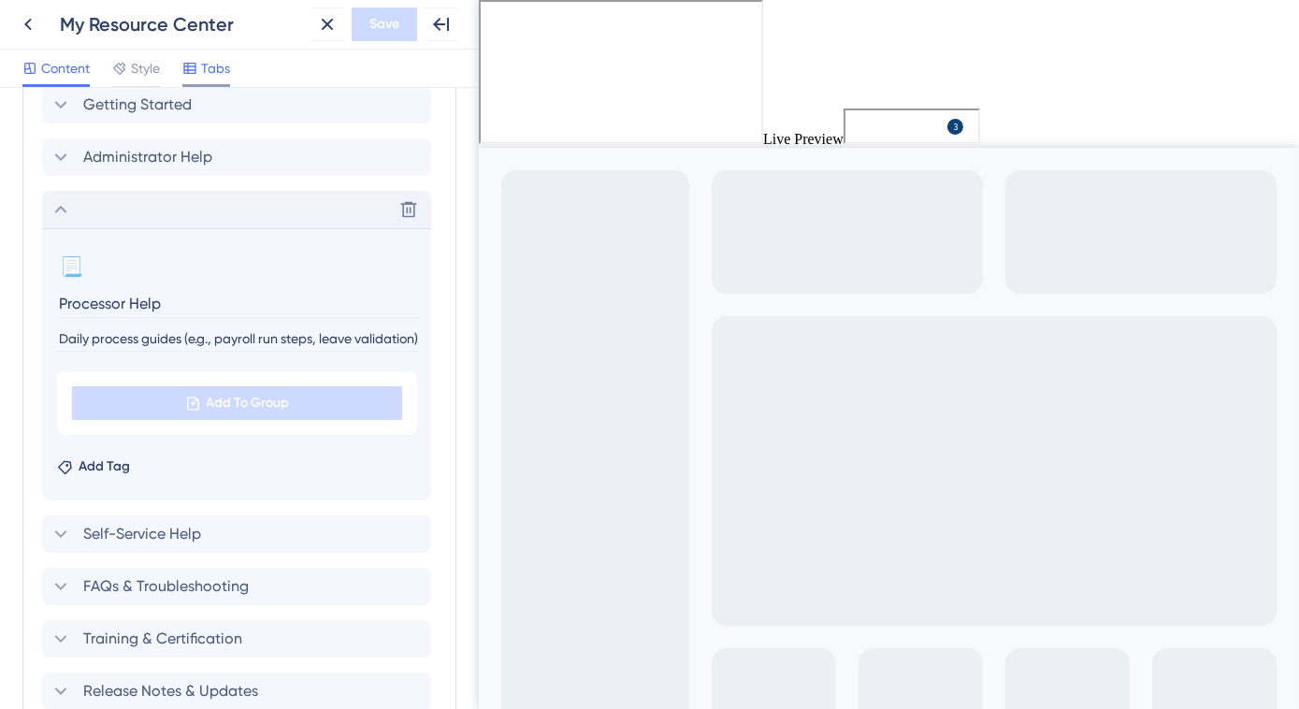
click at [191, 64] on icon at bounding box center [189, 68] width 15 height 15
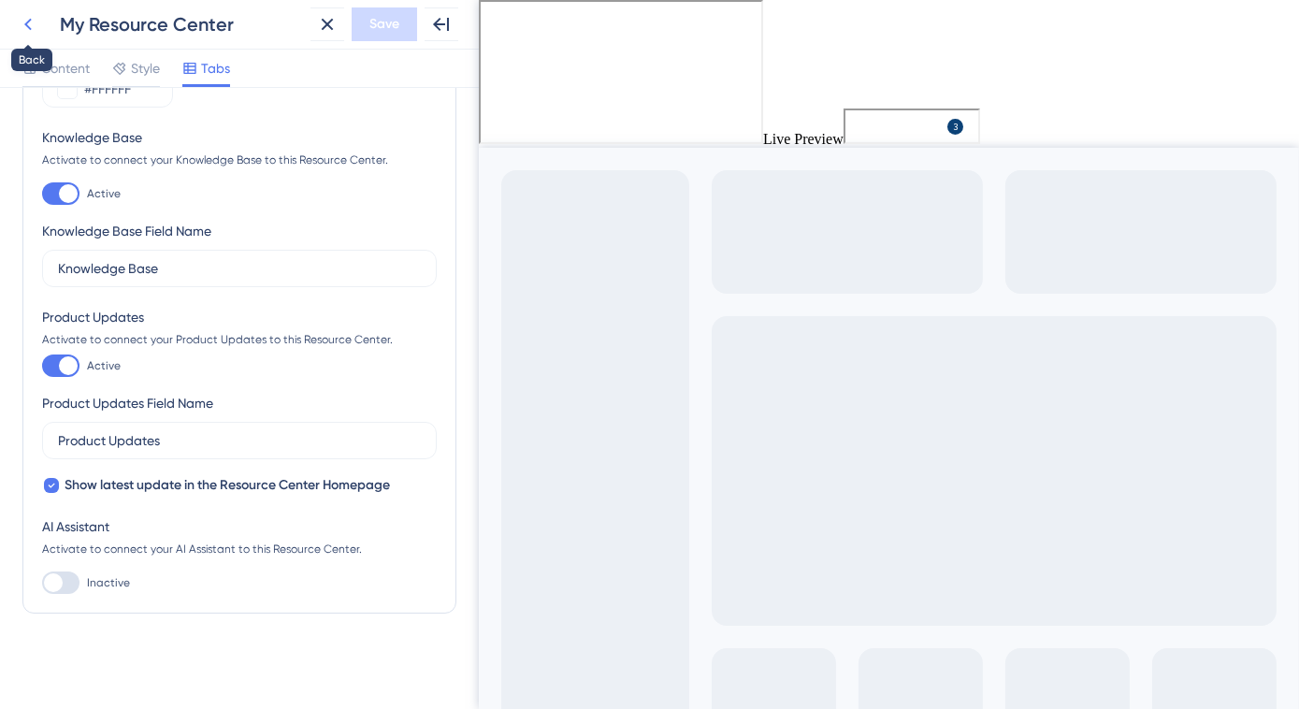
click at [28, 27] on icon at bounding box center [27, 25] width 7 height 12
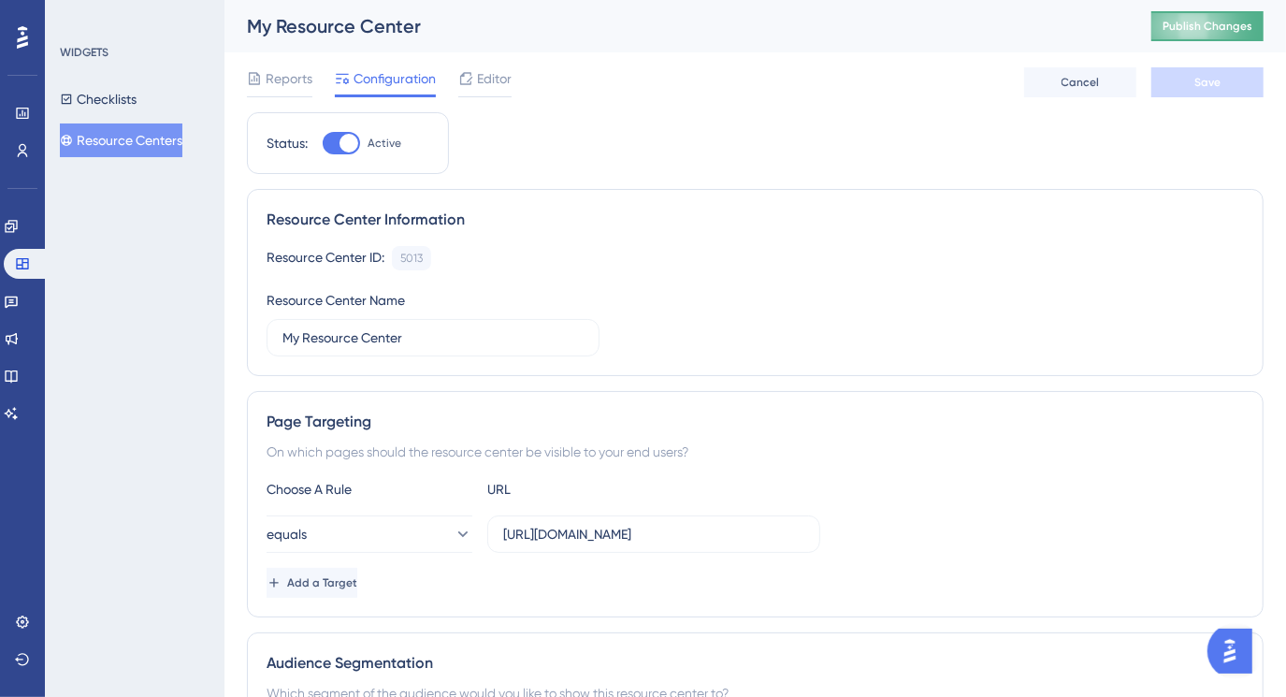
click at [1192, 31] on span "Publish Changes" at bounding box center [1207, 26] width 90 height 15
click at [19, 294] on icon at bounding box center [11, 301] width 15 height 15
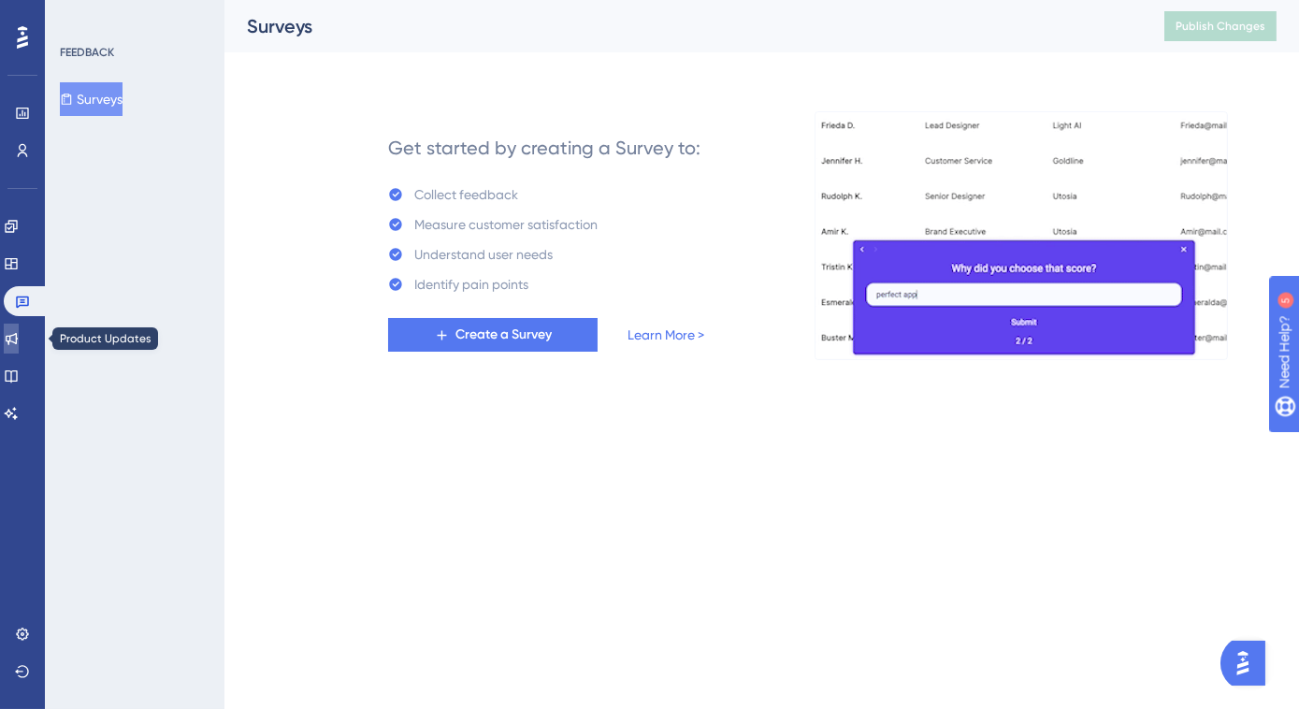
click at [18, 333] on icon at bounding box center [11, 338] width 15 height 15
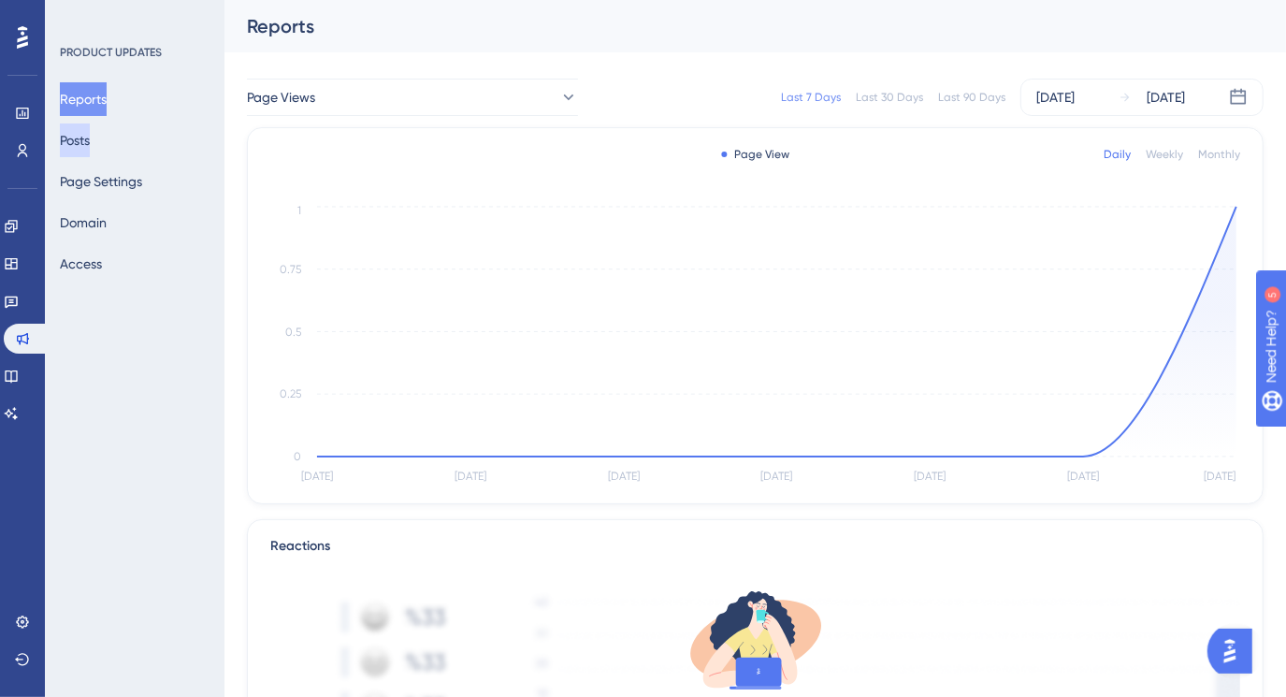
click at [90, 146] on button "Posts" at bounding box center [75, 140] width 30 height 34
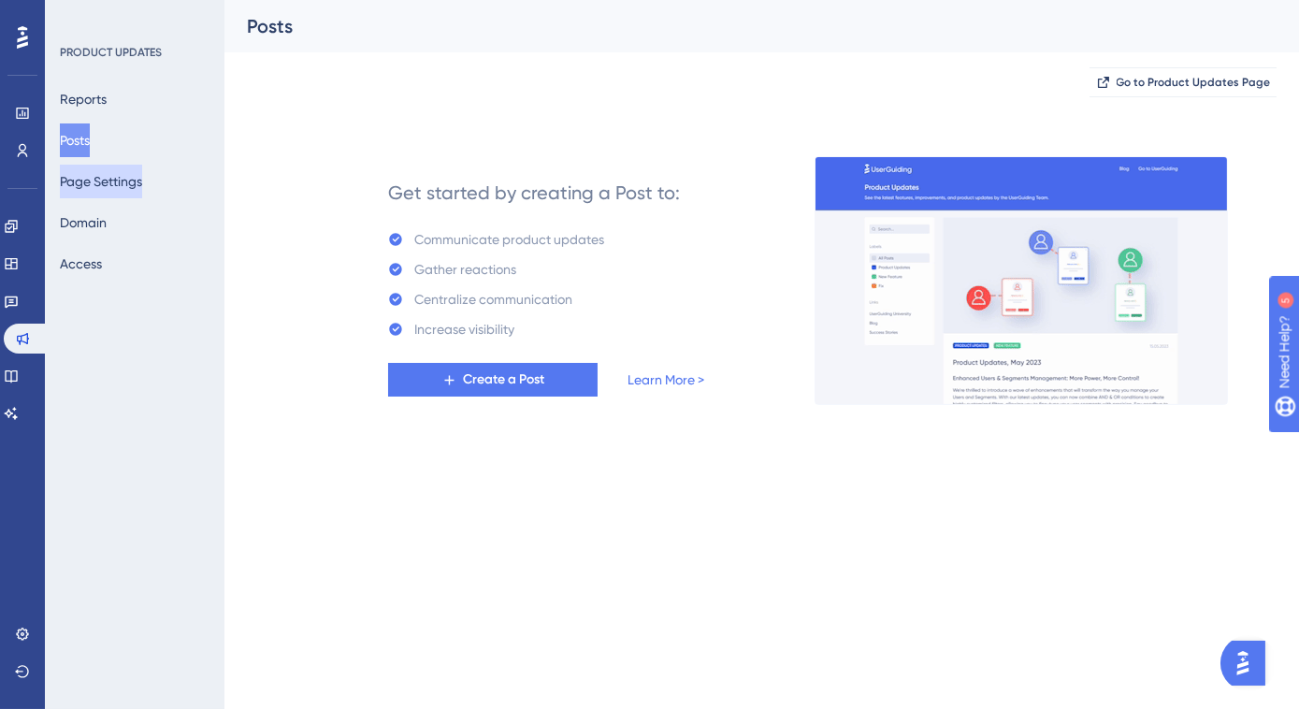
click at [96, 175] on button "Page Settings" at bounding box center [101, 182] width 82 height 34
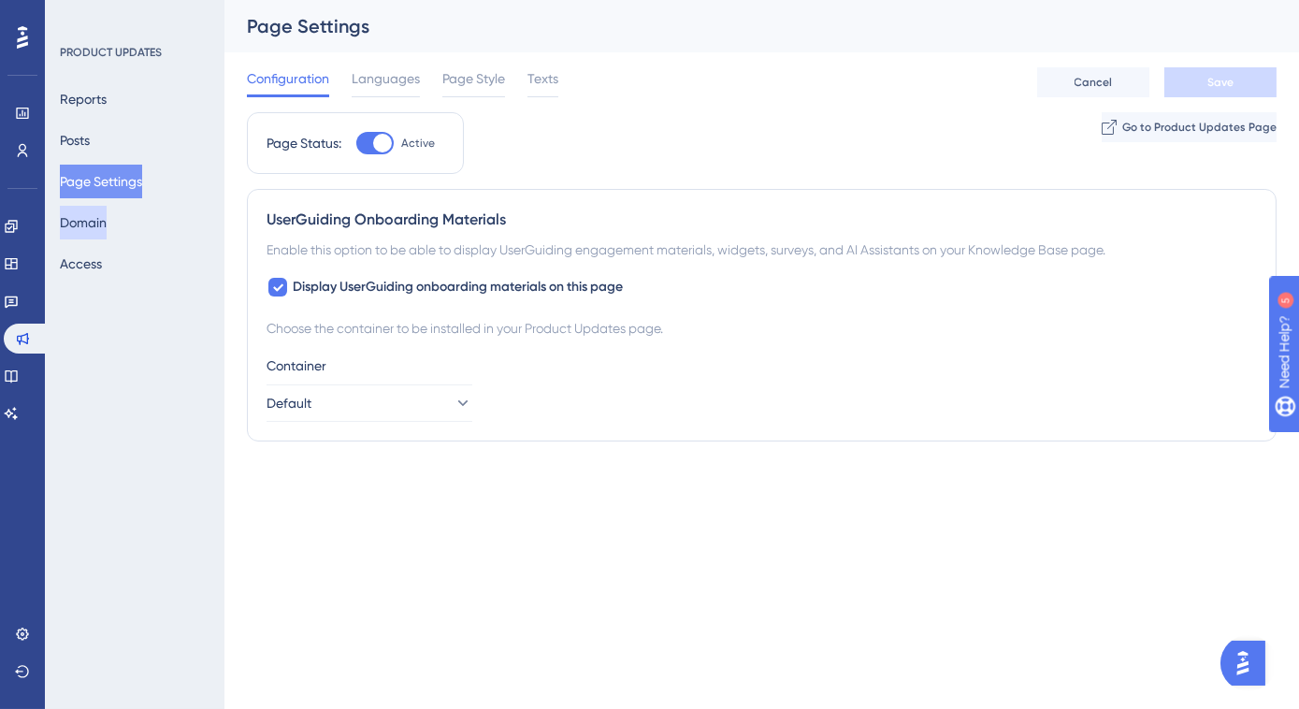
click at [88, 229] on button "Domain" at bounding box center [83, 223] width 47 height 34
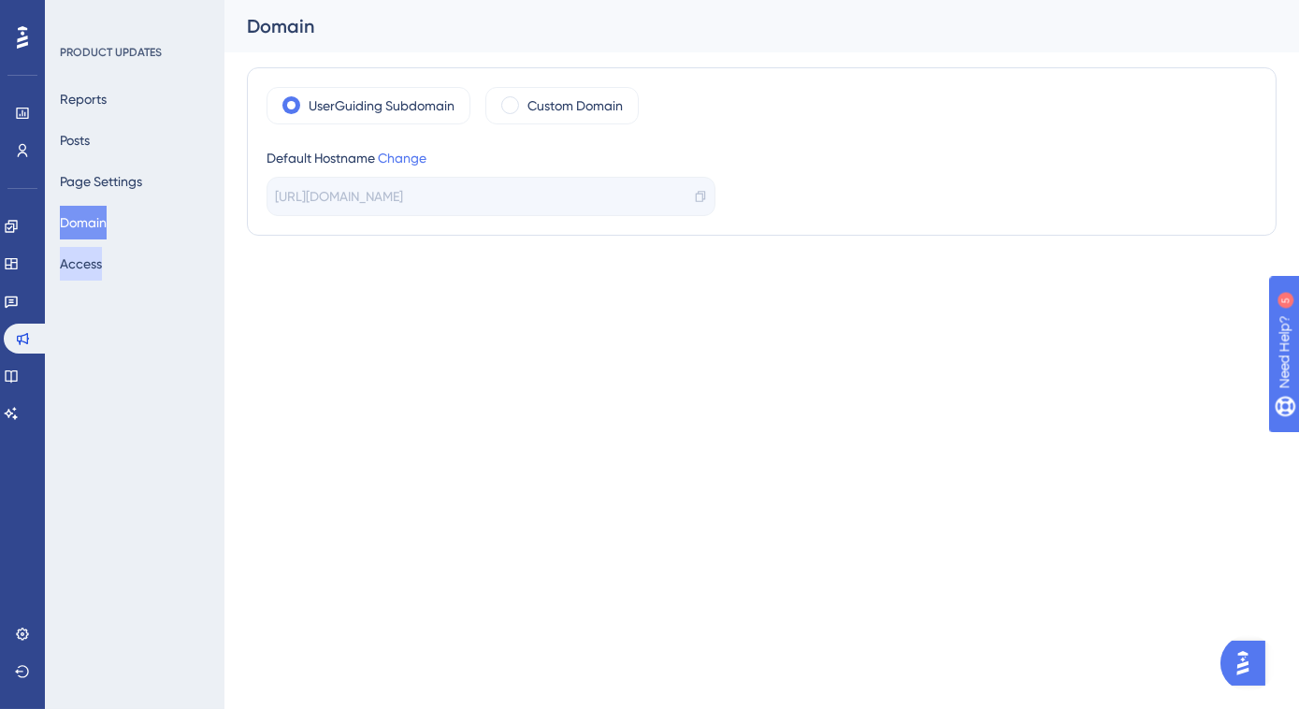
click at [84, 256] on button "Access" at bounding box center [81, 264] width 42 height 34
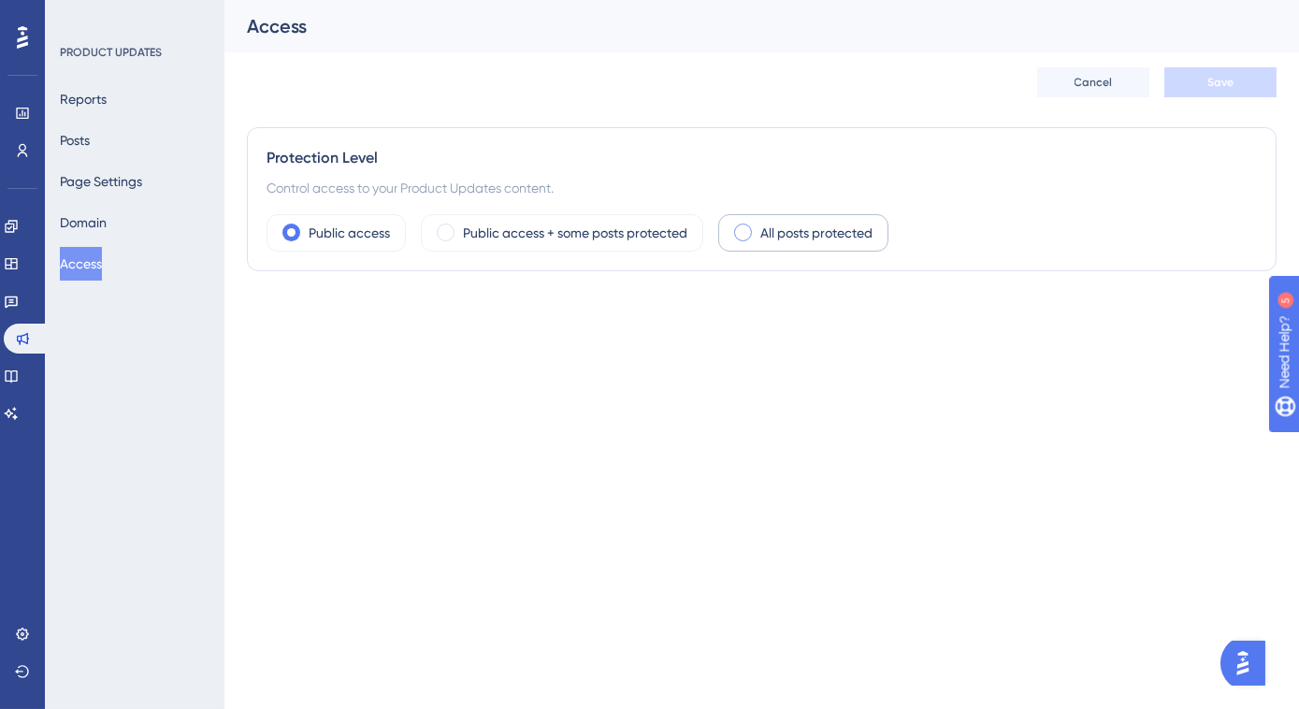
click at [741, 231] on span at bounding box center [743, 233] width 18 height 18
click at [757, 226] on input "radio" at bounding box center [757, 226] width 0 height 0
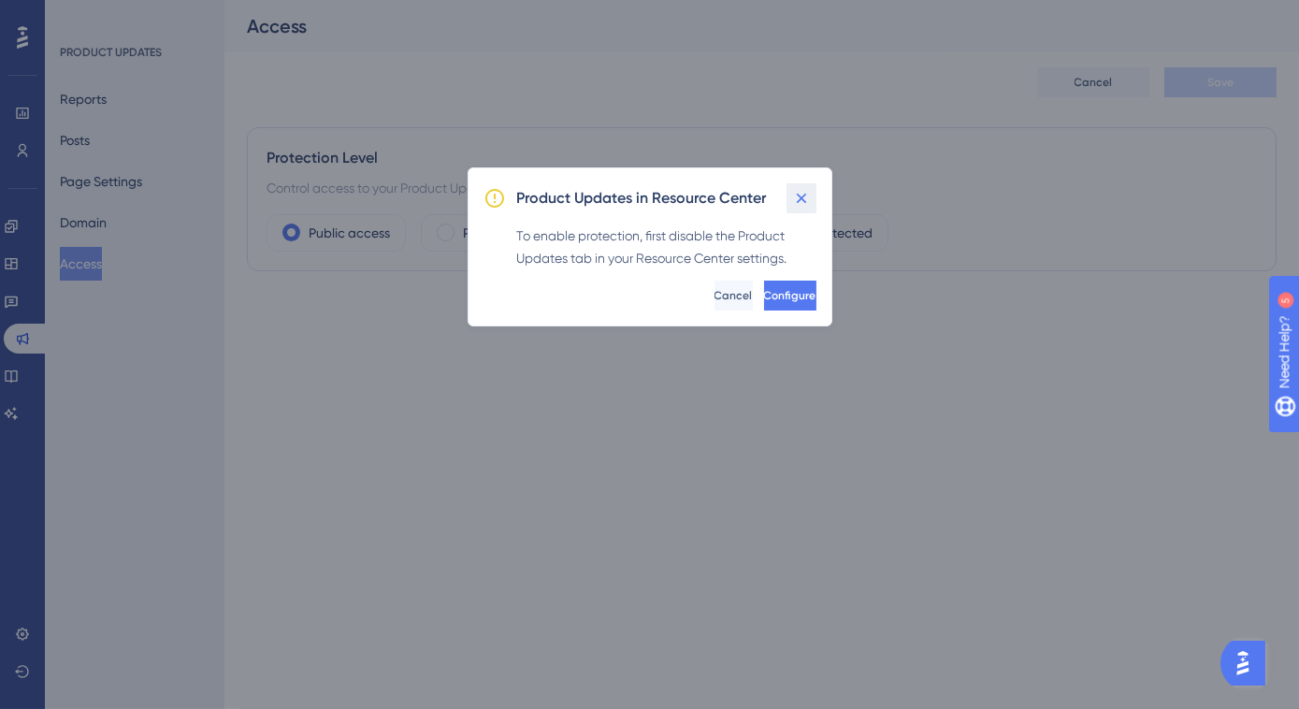
click at [798, 197] on icon at bounding box center [801, 198] width 19 height 19
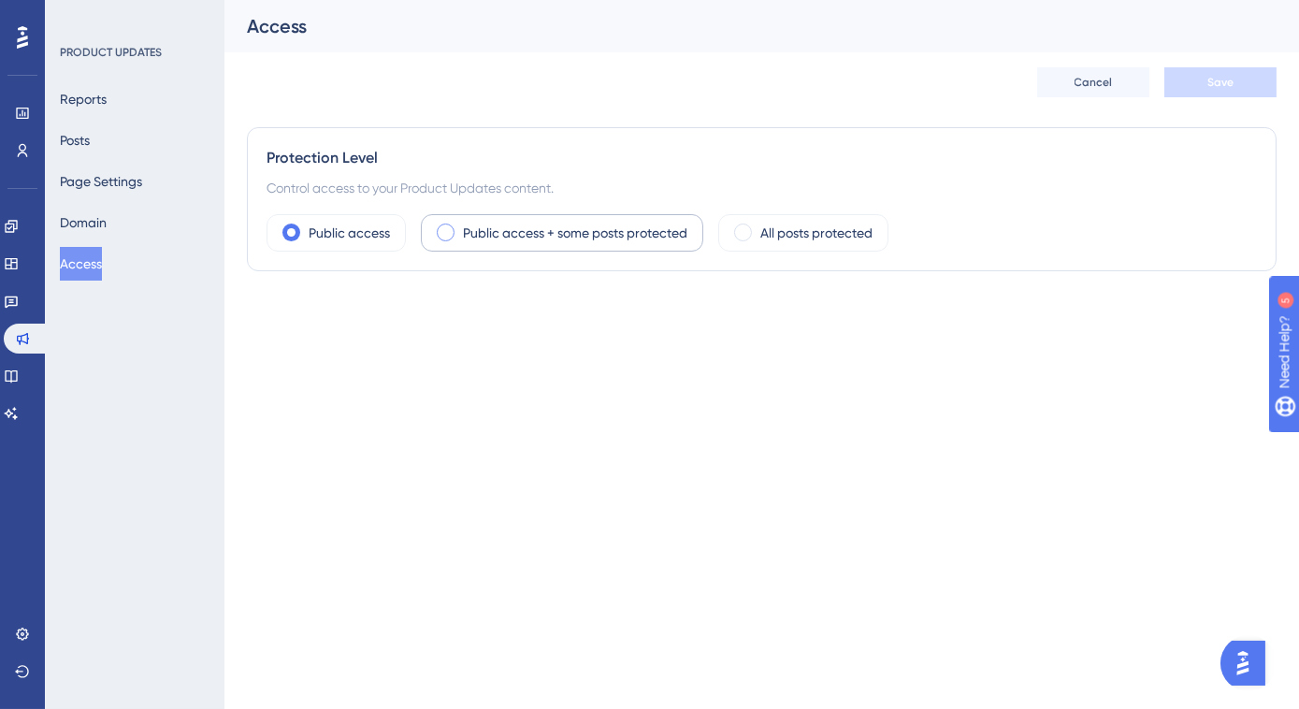
click at [445, 230] on span at bounding box center [446, 233] width 18 height 18
click at [460, 226] on input "radio" at bounding box center [460, 226] width 0 height 0
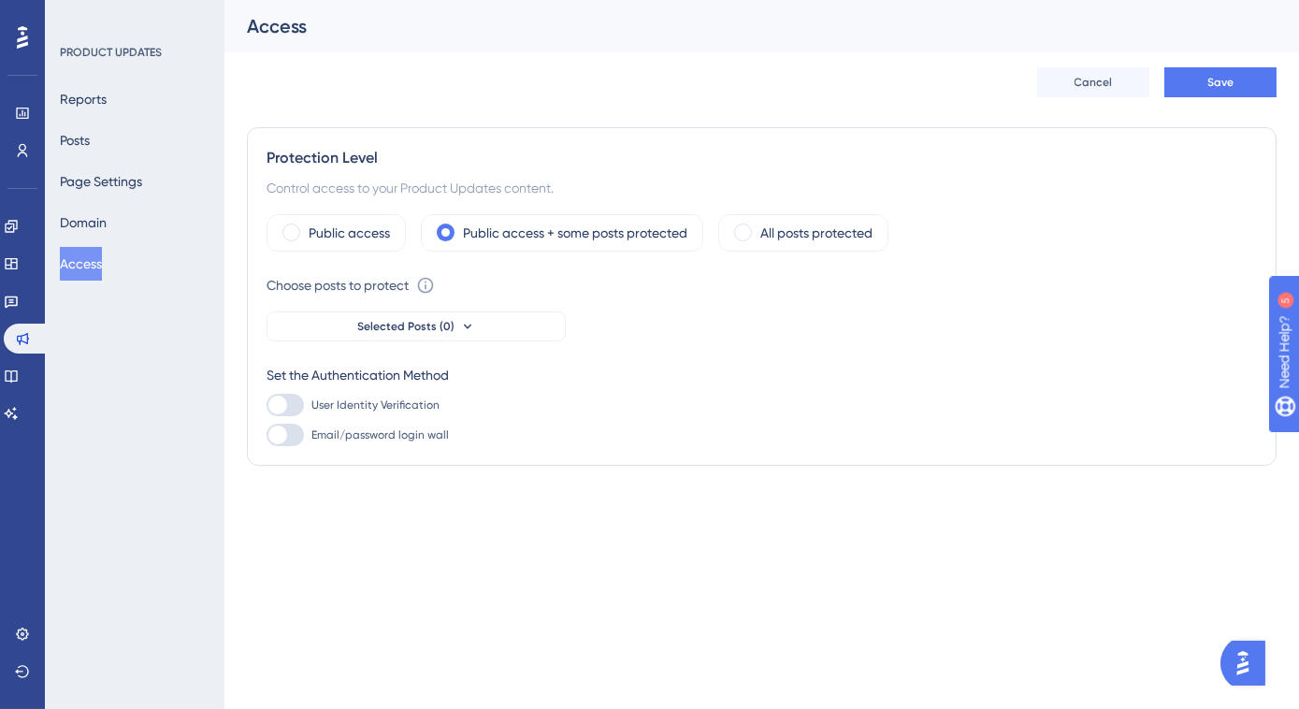
click at [285, 400] on div at bounding box center [277, 405] width 19 height 19
click at [267, 405] on input "User Identity Verification" at bounding box center [266, 405] width 1 height 1
checkbox input "false"
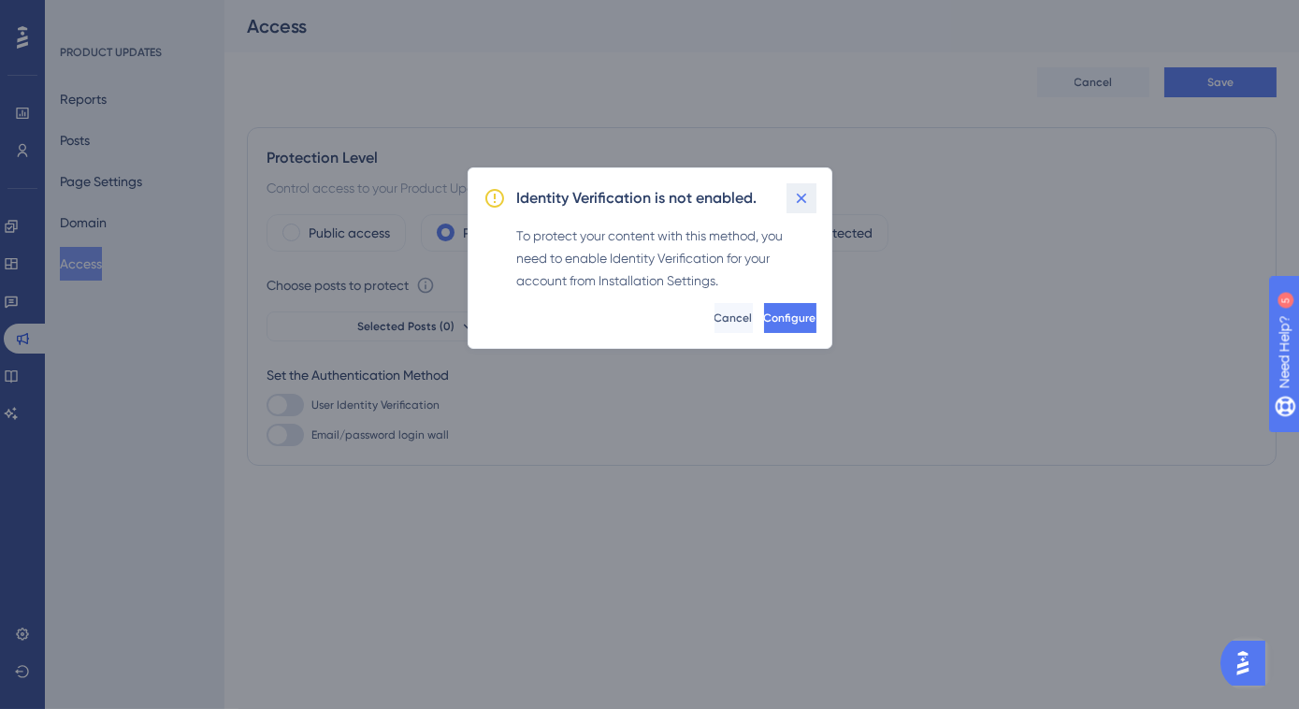
click at [797, 195] on icon at bounding box center [801, 199] width 10 height 10
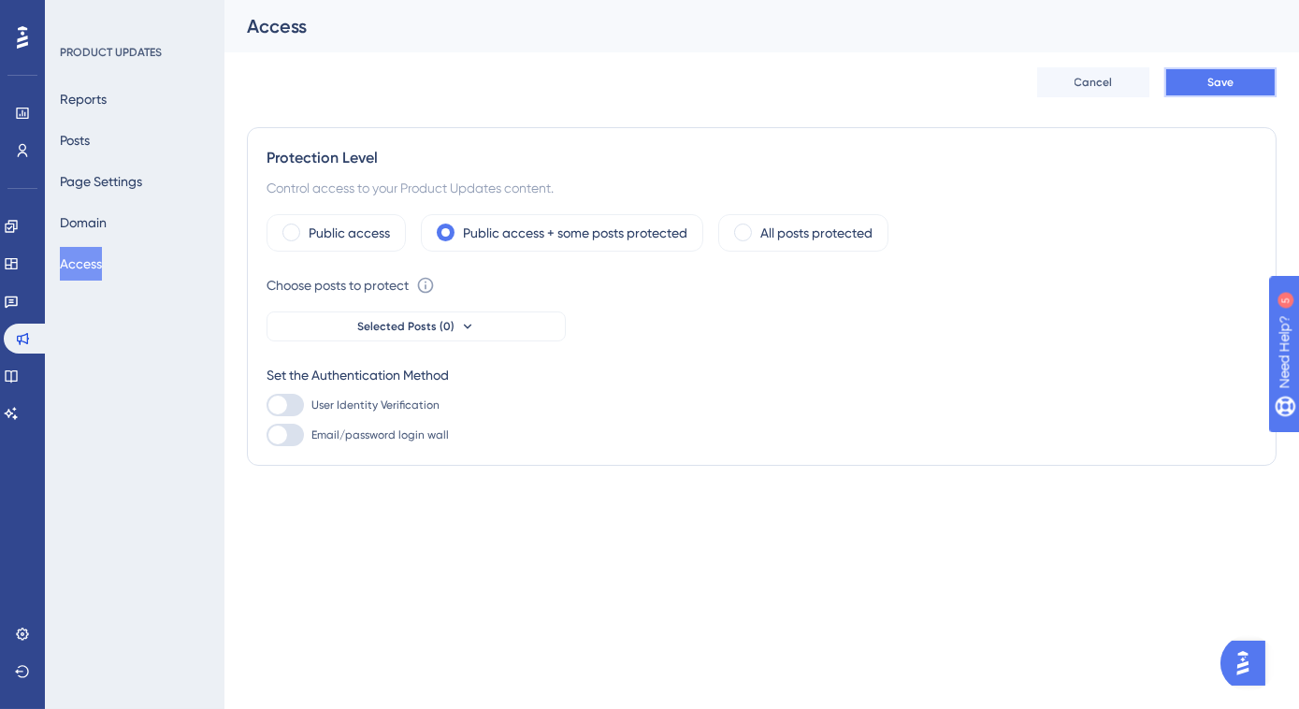
click at [1232, 90] on button "Save" at bounding box center [1220, 82] width 112 height 30
click at [1101, 90] on button "Cancel" at bounding box center [1093, 82] width 112 height 30
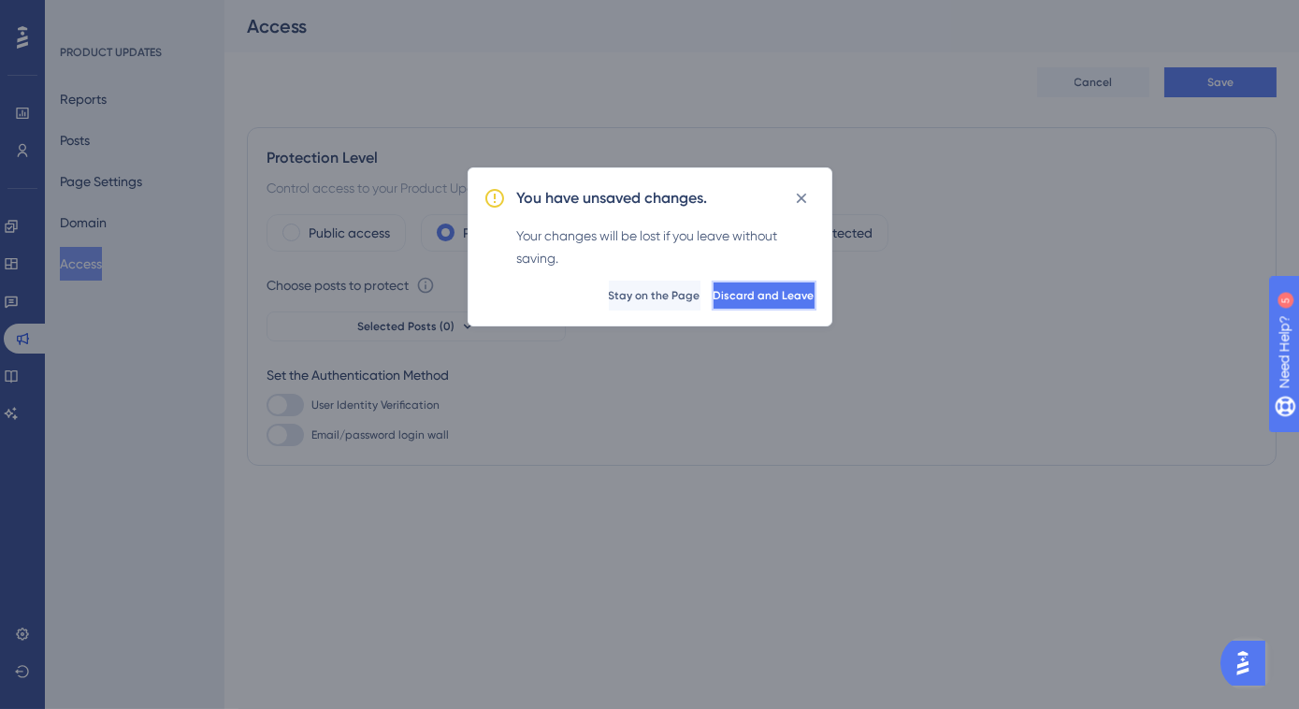
click at [712, 296] on button "Discard and Leave" at bounding box center [764, 296] width 105 height 30
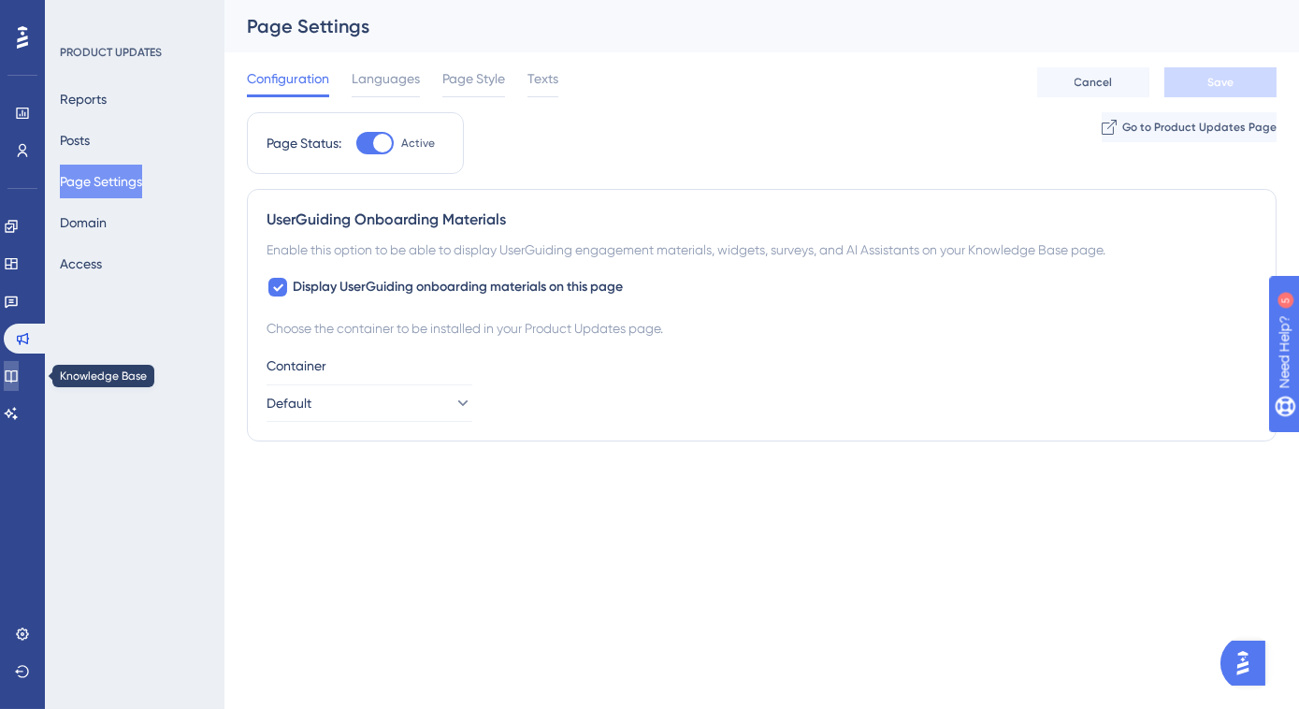
click at [19, 362] on link at bounding box center [11, 376] width 15 height 30
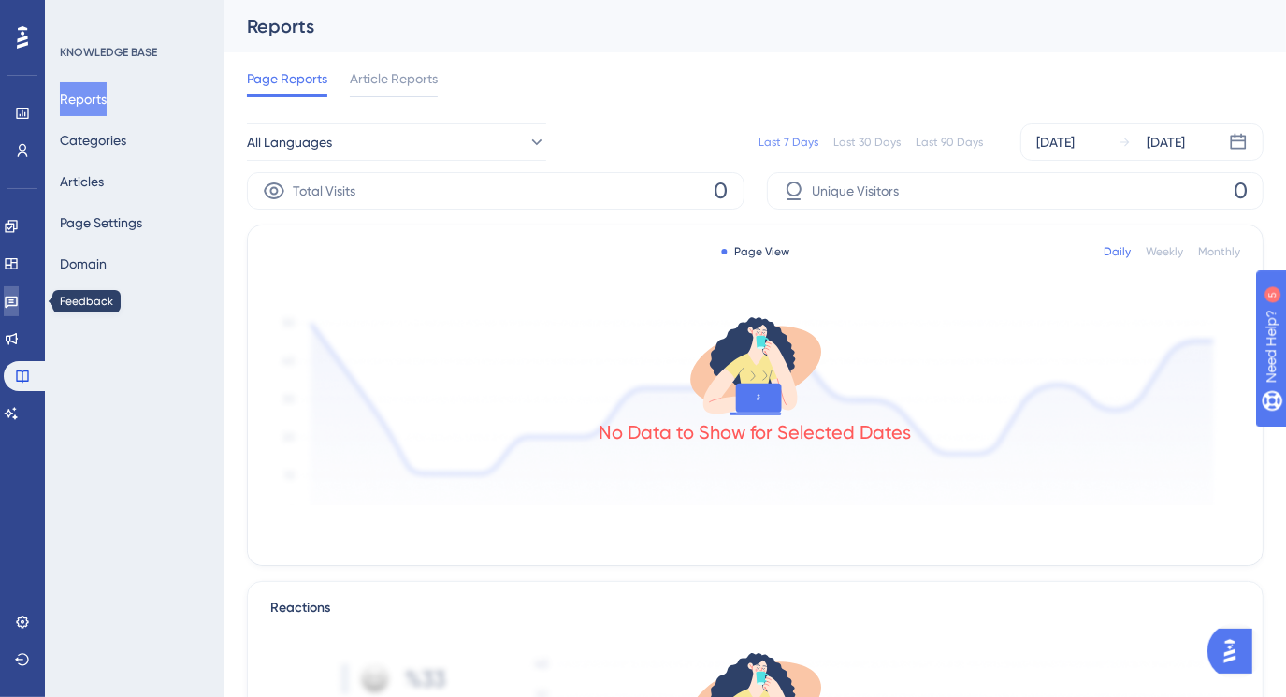
click at [19, 308] on icon at bounding box center [11, 301] width 15 height 15
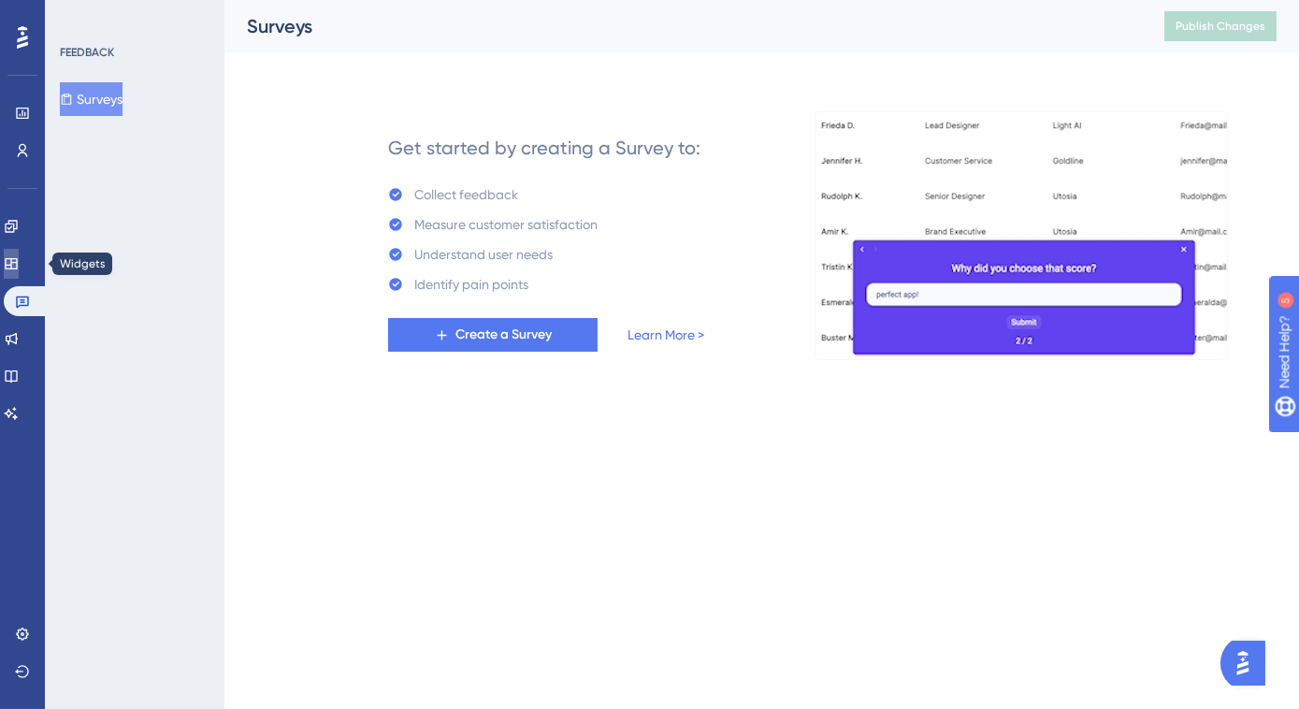
click at [19, 267] on icon at bounding box center [11, 263] width 15 height 15
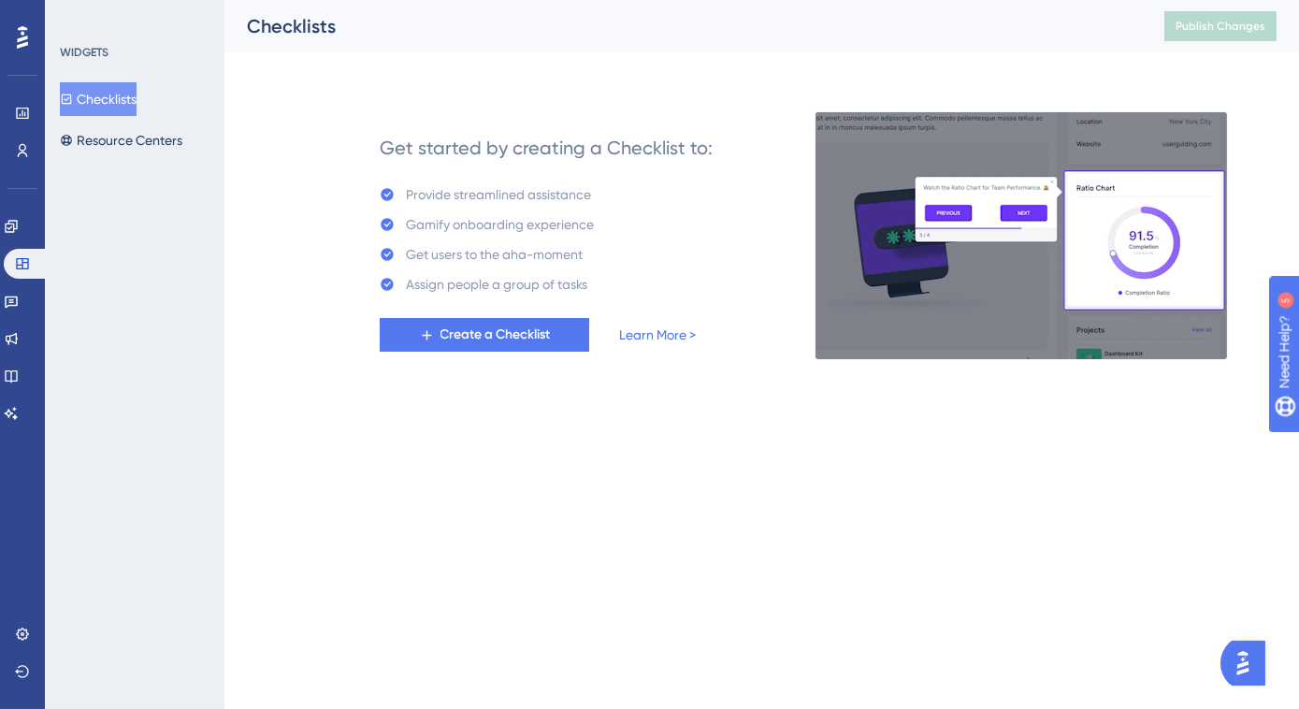
click at [22, 245] on div "Engagement Widgets Feedback Product Updates Knowledge Base AI Assistant" at bounding box center [22, 319] width 37 height 217
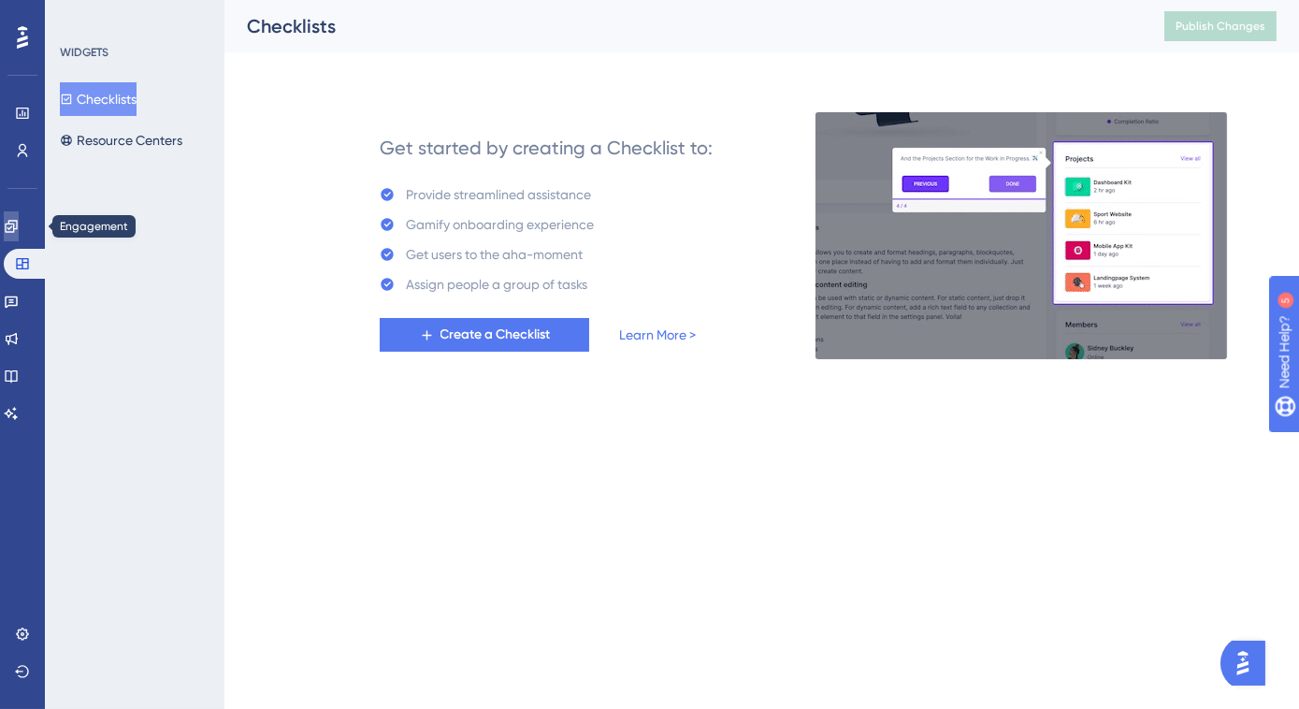
click at [14, 221] on link at bounding box center [11, 226] width 15 height 30
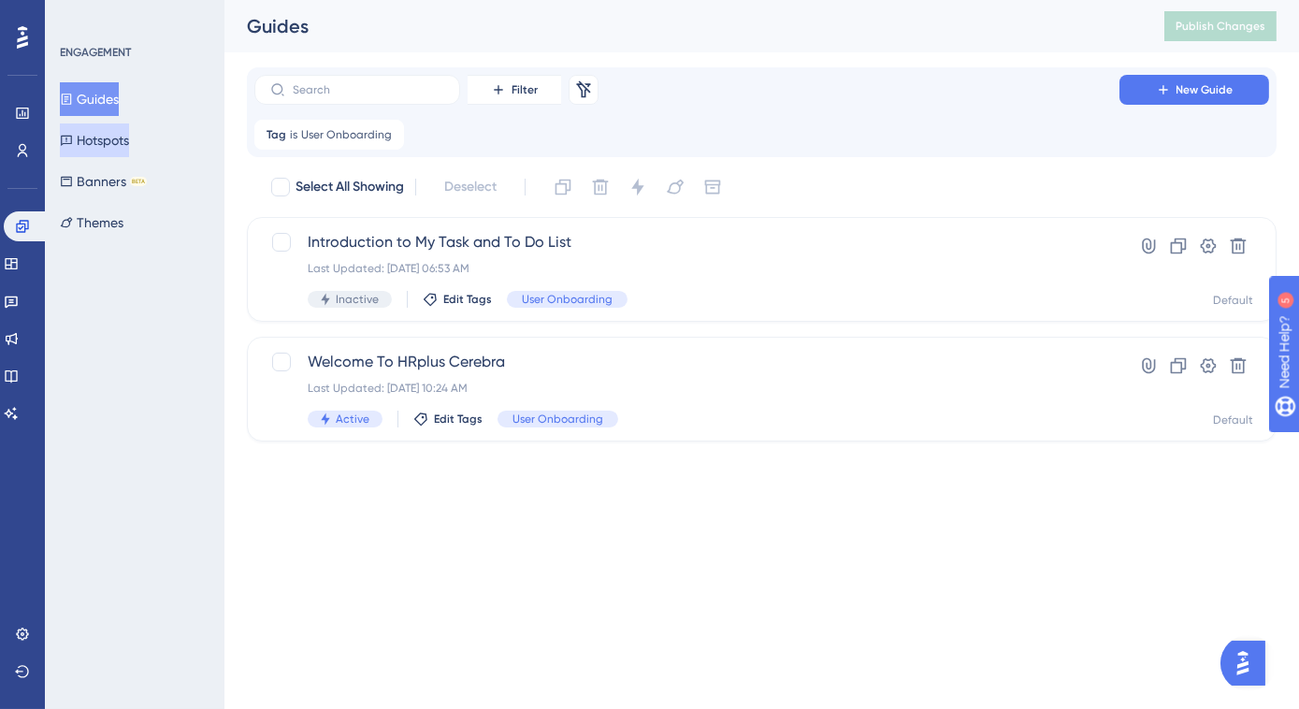
click at [114, 143] on button "Hotspots" at bounding box center [94, 140] width 69 height 34
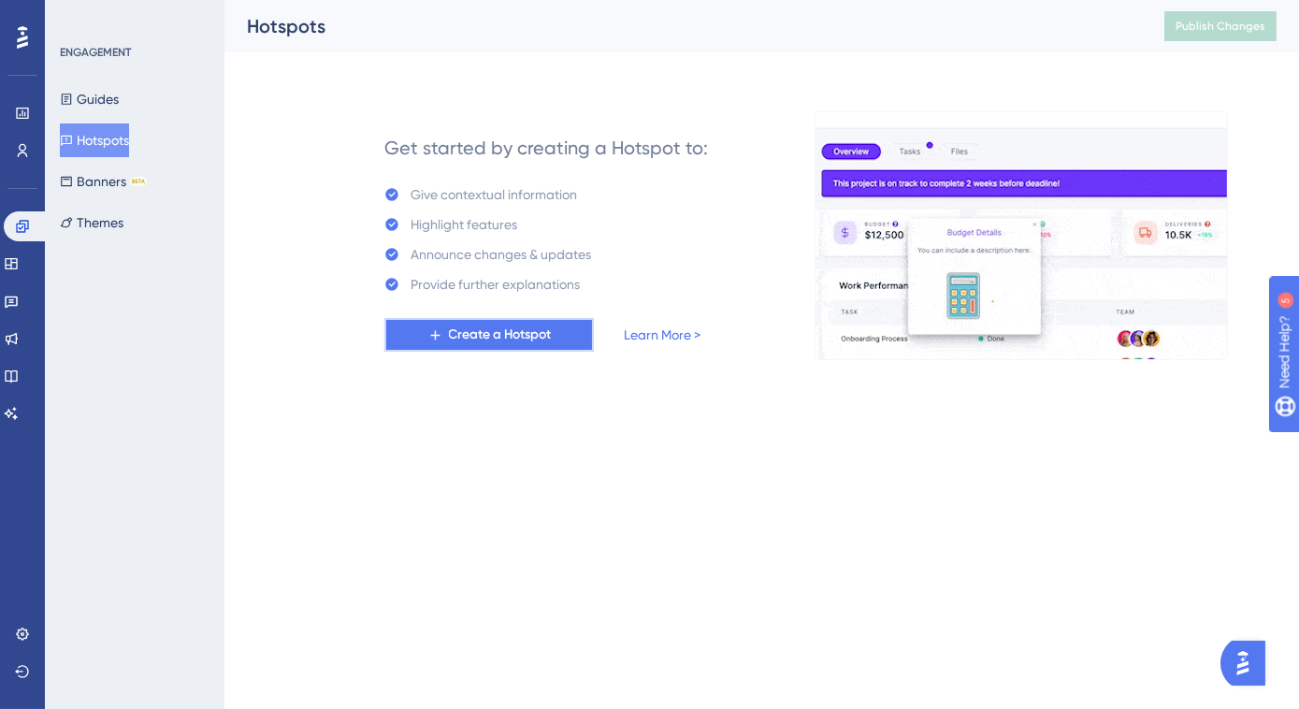
click at [424, 333] on button "Create a Hotspot" at bounding box center [488, 335] width 209 height 34
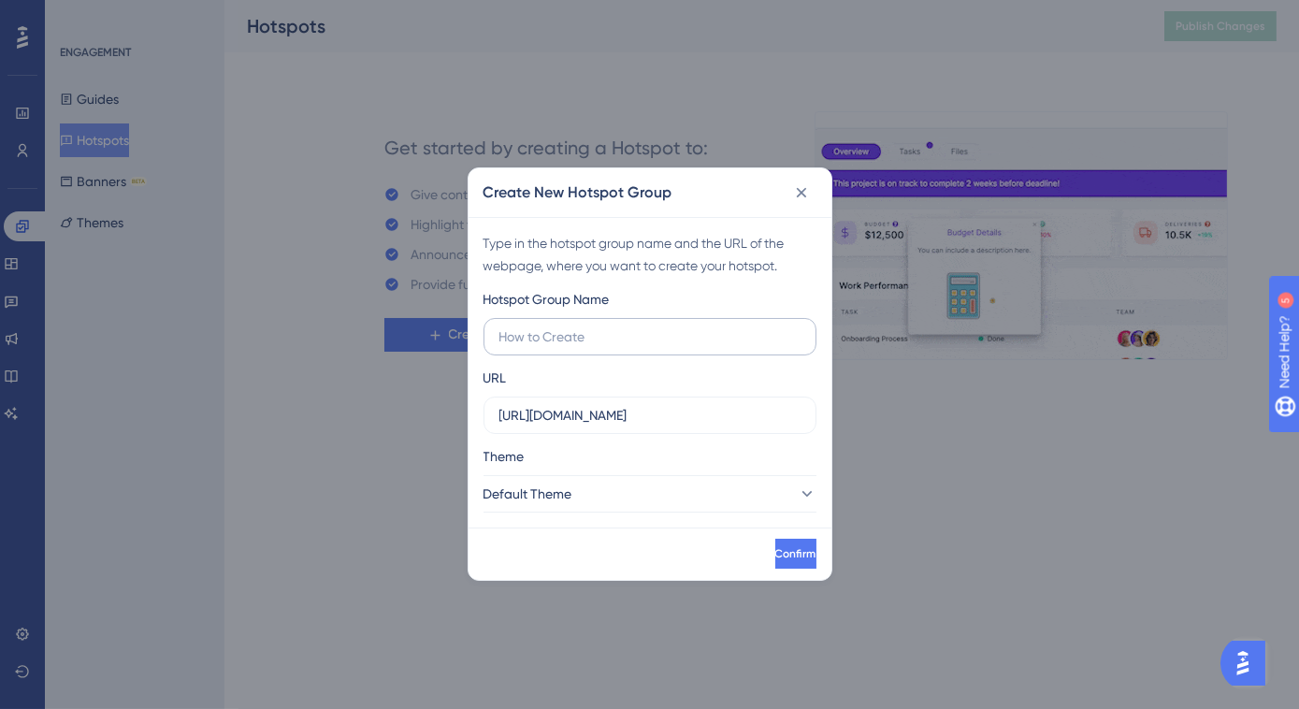
click at [611, 350] on label at bounding box center [649, 336] width 333 height 37
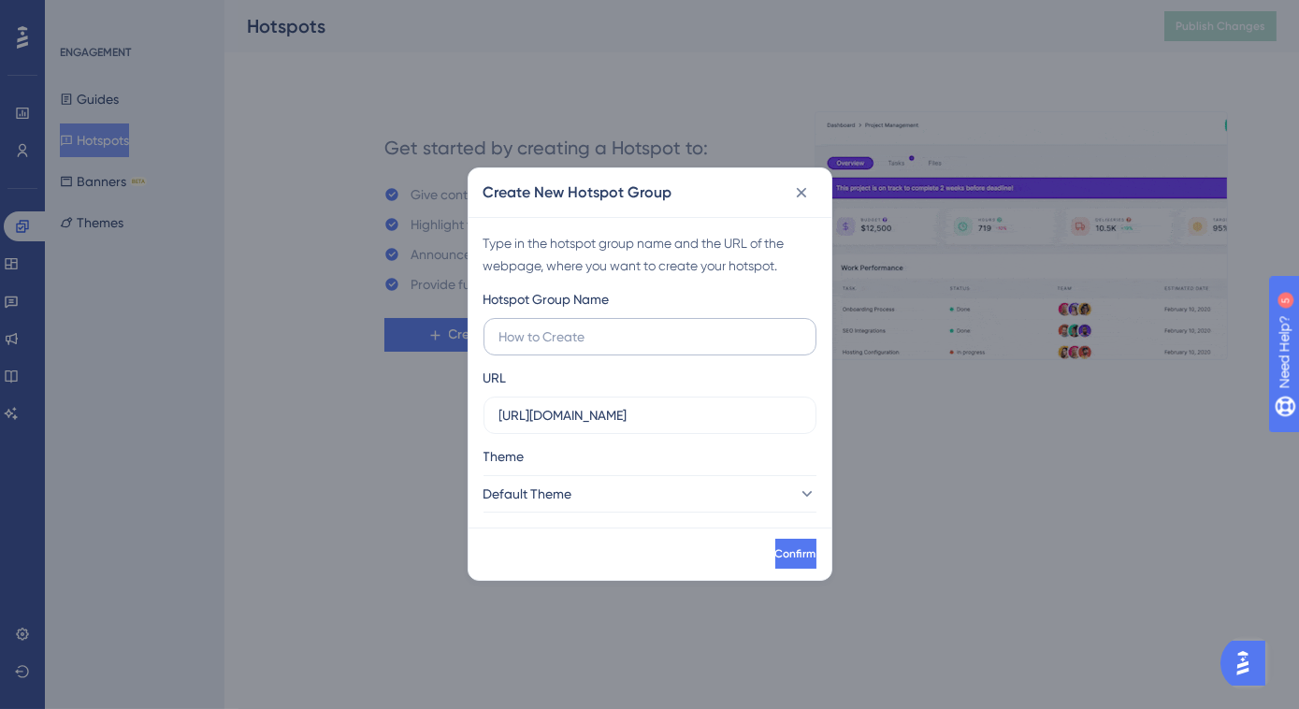
click at [611, 347] on input "text" at bounding box center [649, 336] width 301 height 21
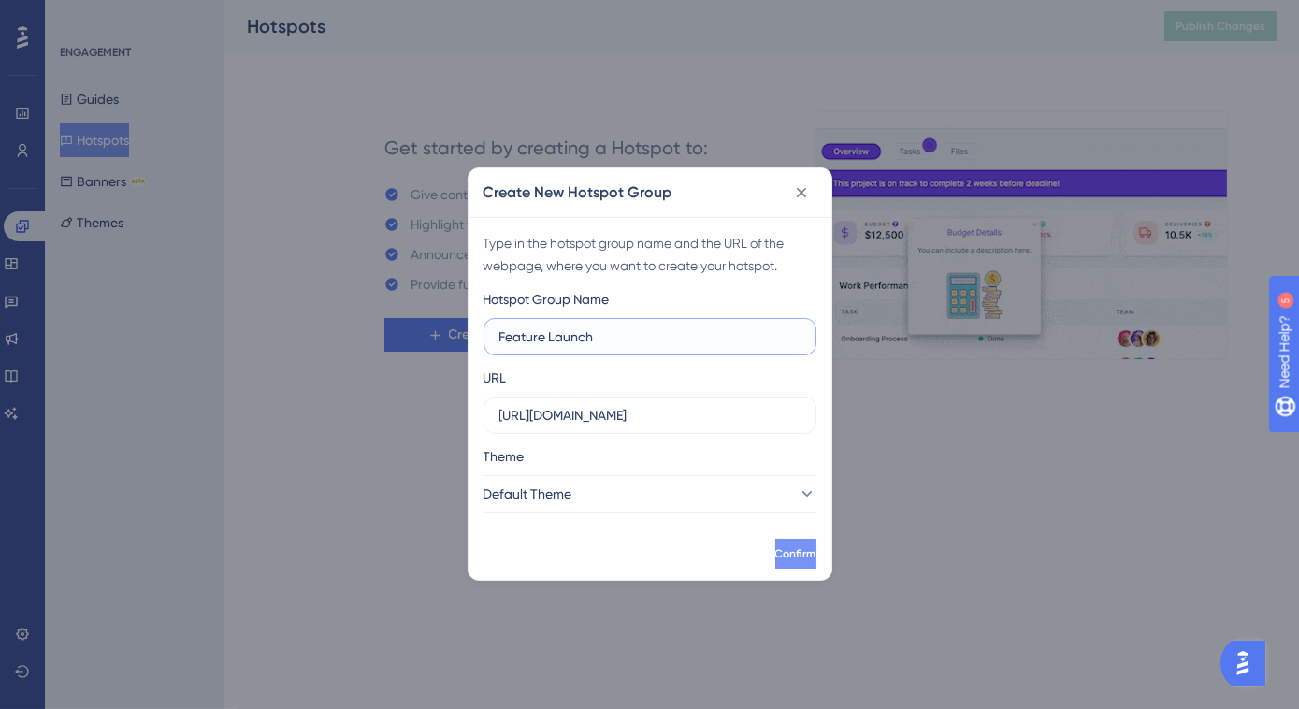
type input "Feature Launch"
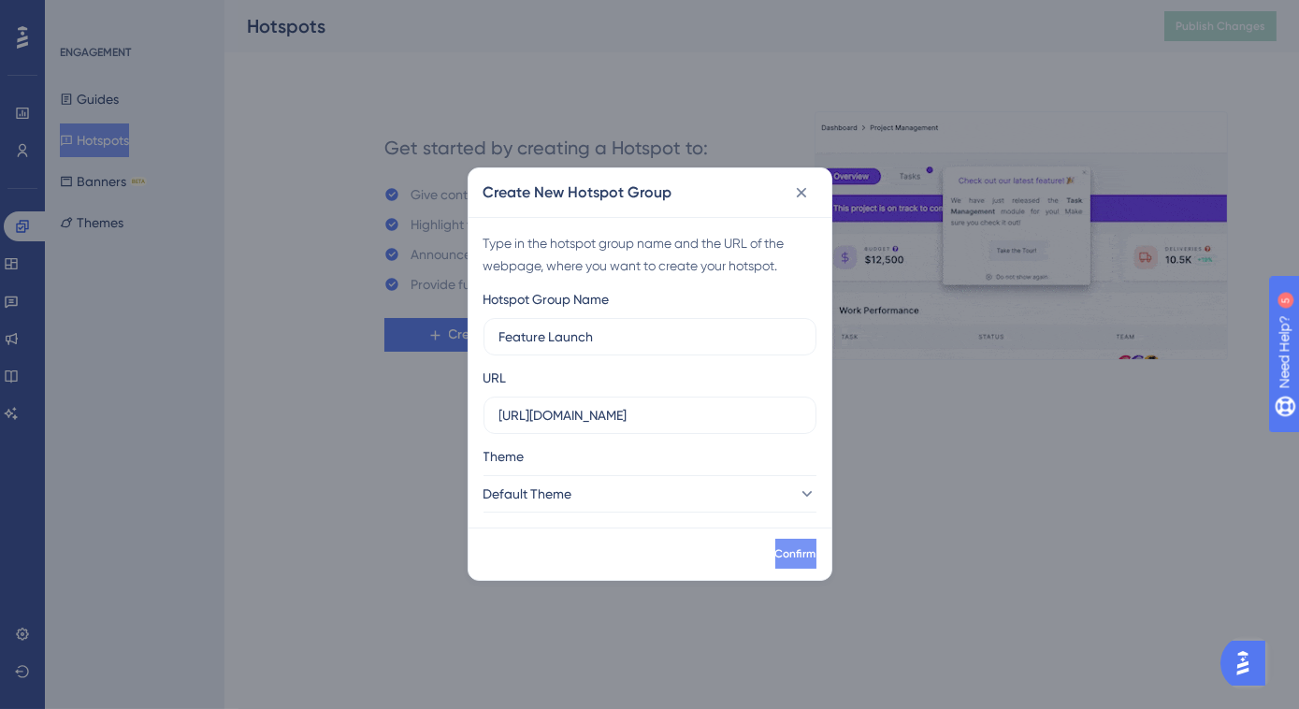
click at [775, 555] on span "Confirm" at bounding box center [795, 553] width 41 height 15
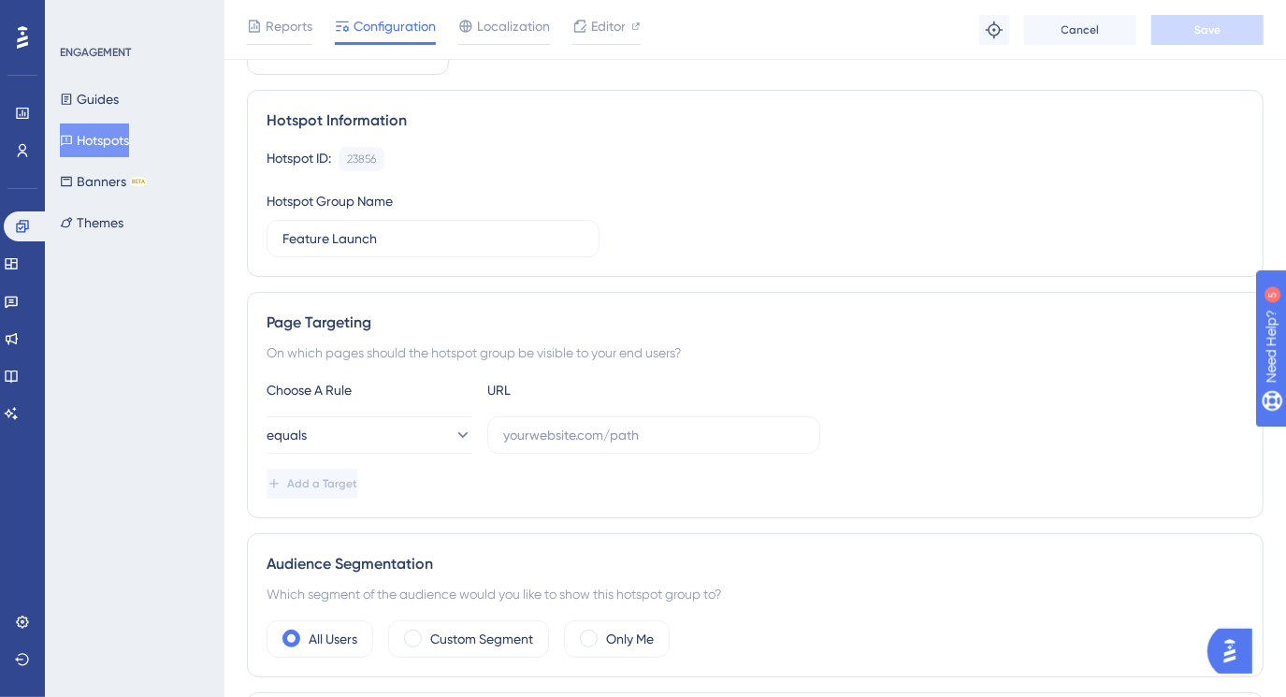
scroll to position [169, 0]
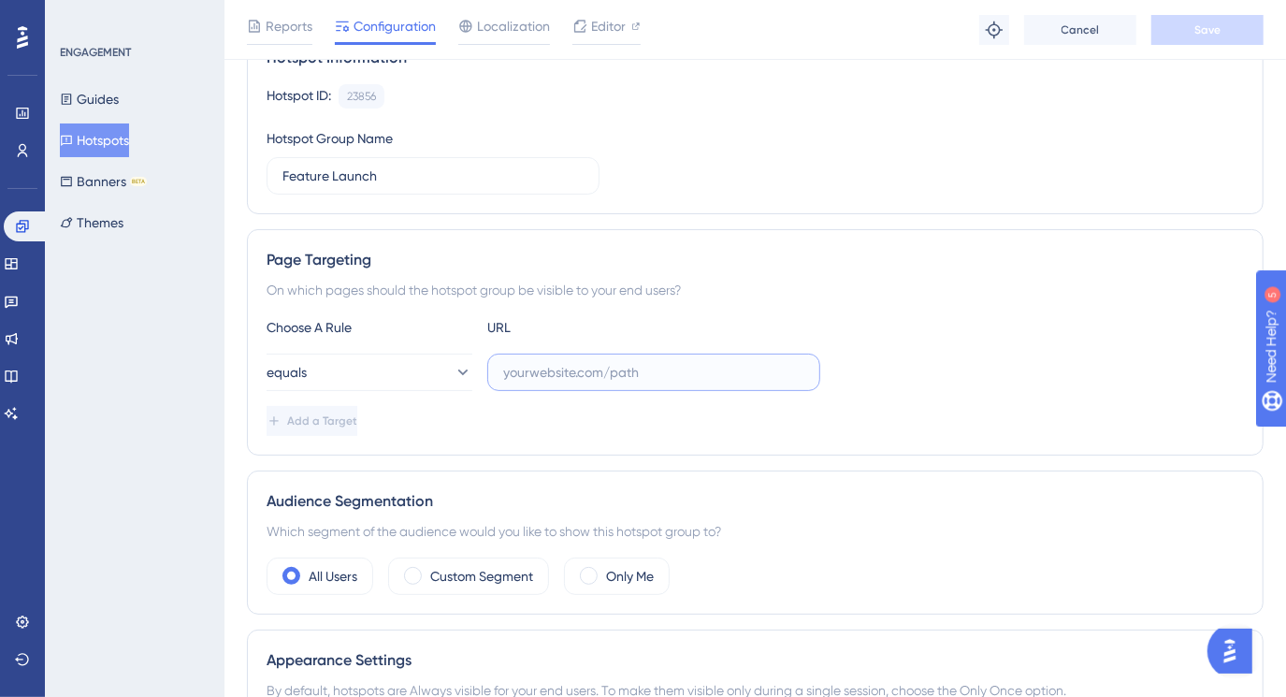
click at [514, 362] on input "text" at bounding box center [653, 372] width 301 height 21
paste input "https://test-dotnetcore.hrplus.net/"
type input "https://test-dotnetcore.hrplus.net/"
click at [583, 570] on span at bounding box center [589, 576] width 18 height 18
click at [603, 570] on input "radio" at bounding box center [603, 570] width 0 height 0
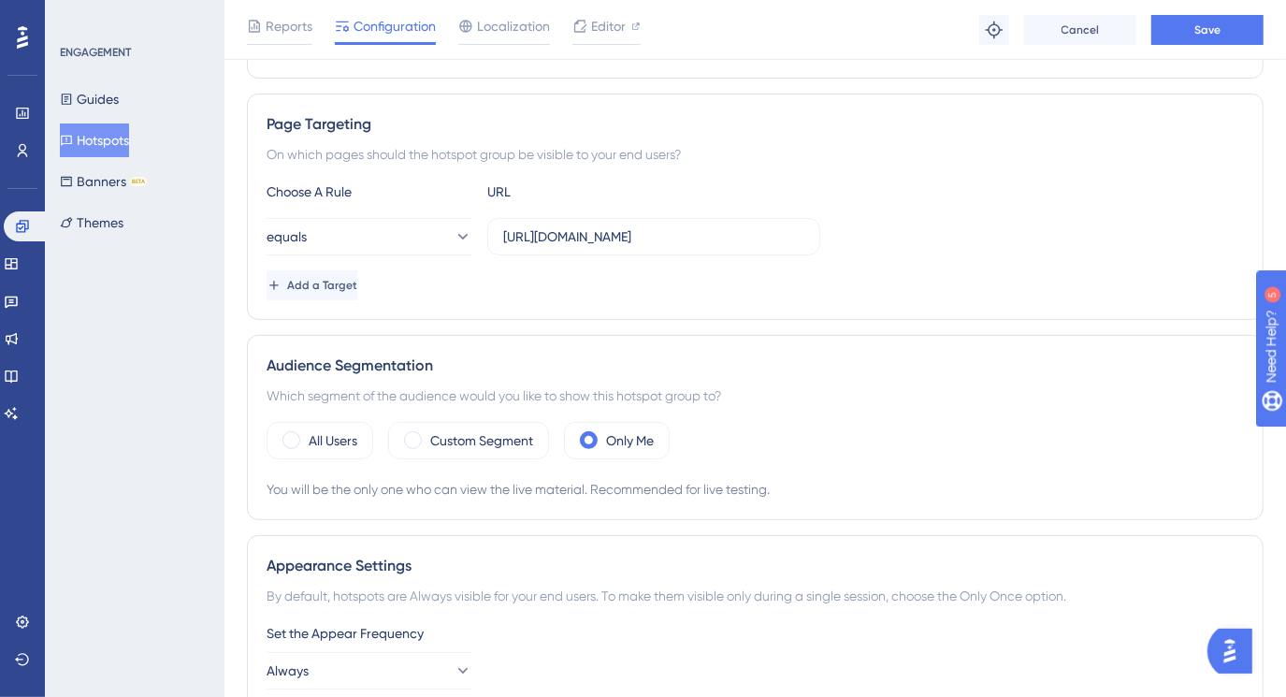
scroll to position [425, 0]
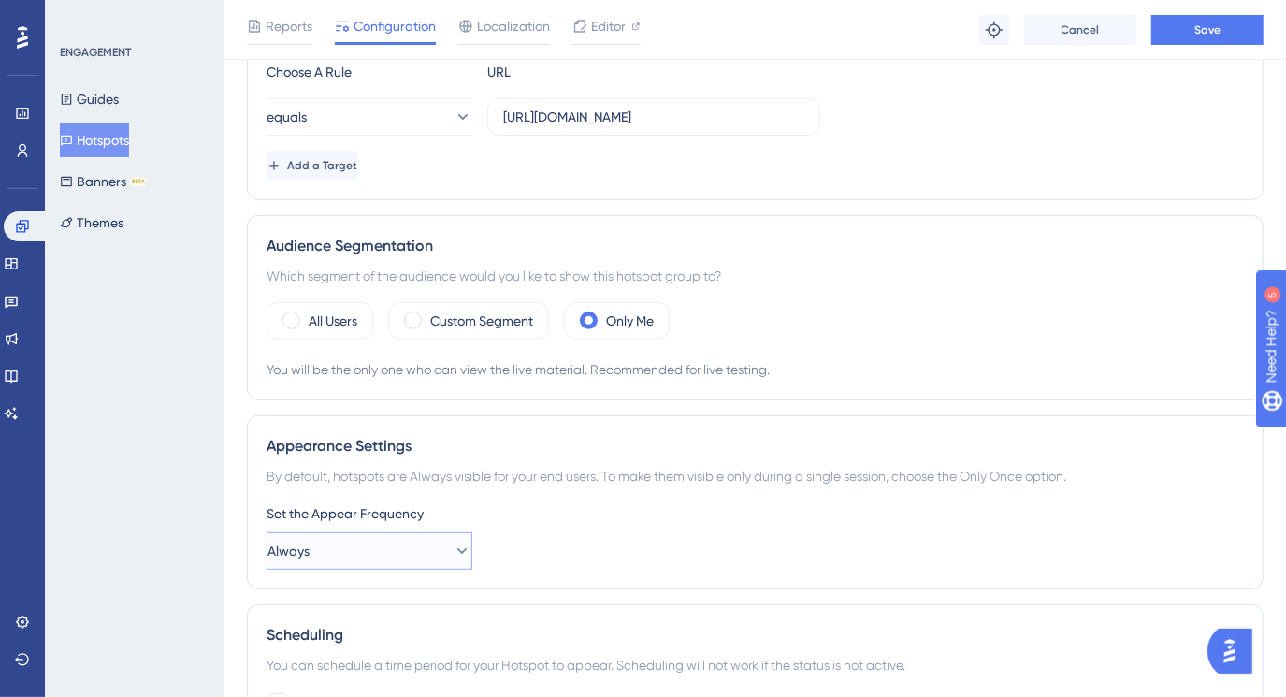
click at [457, 548] on icon at bounding box center [462, 551] width 10 height 6
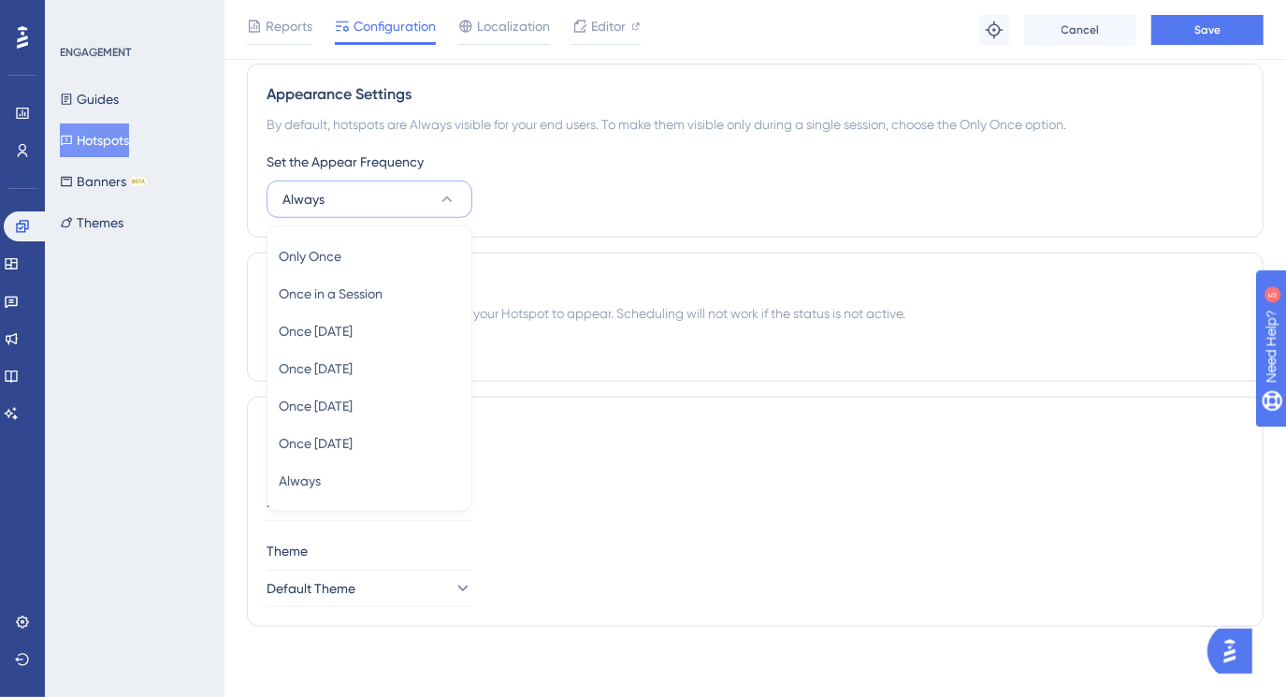
click at [600, 513] on div "Container Default" at bounding box center [755, 487] width 977 height 67
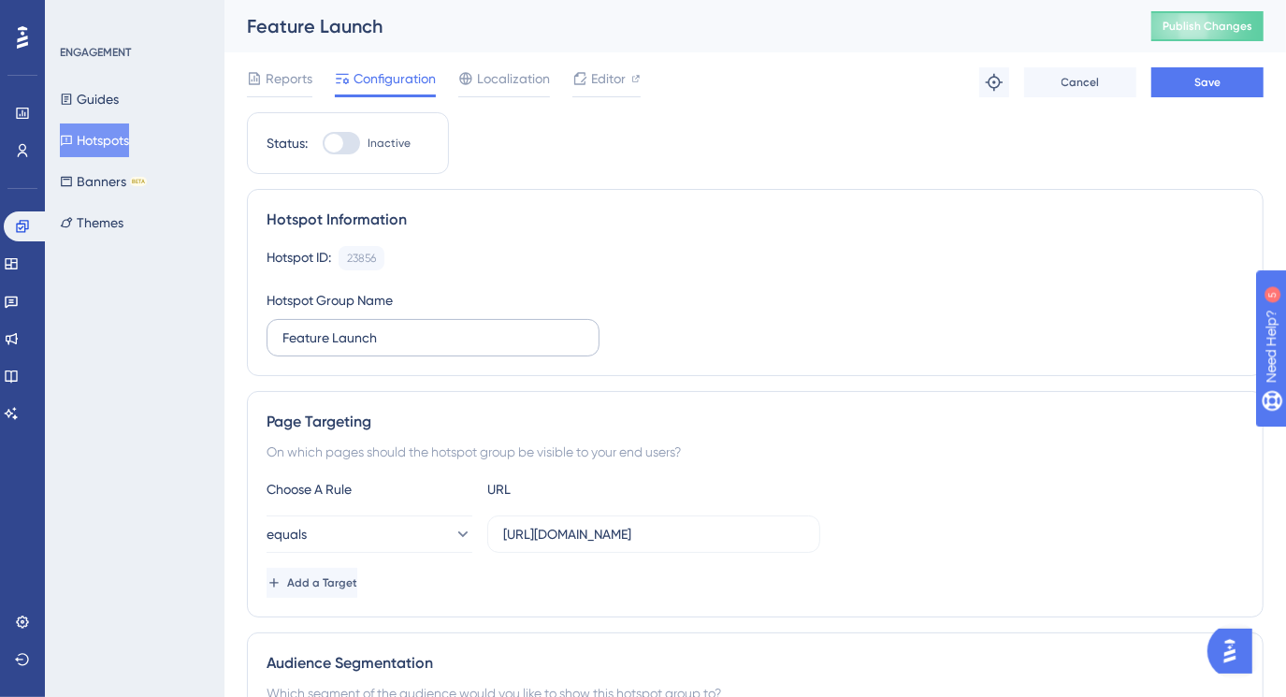
scroll to position [0, 0]
click at [1192, 75] on button "Save" at bounding box center [1207, 82] width 112 height 30
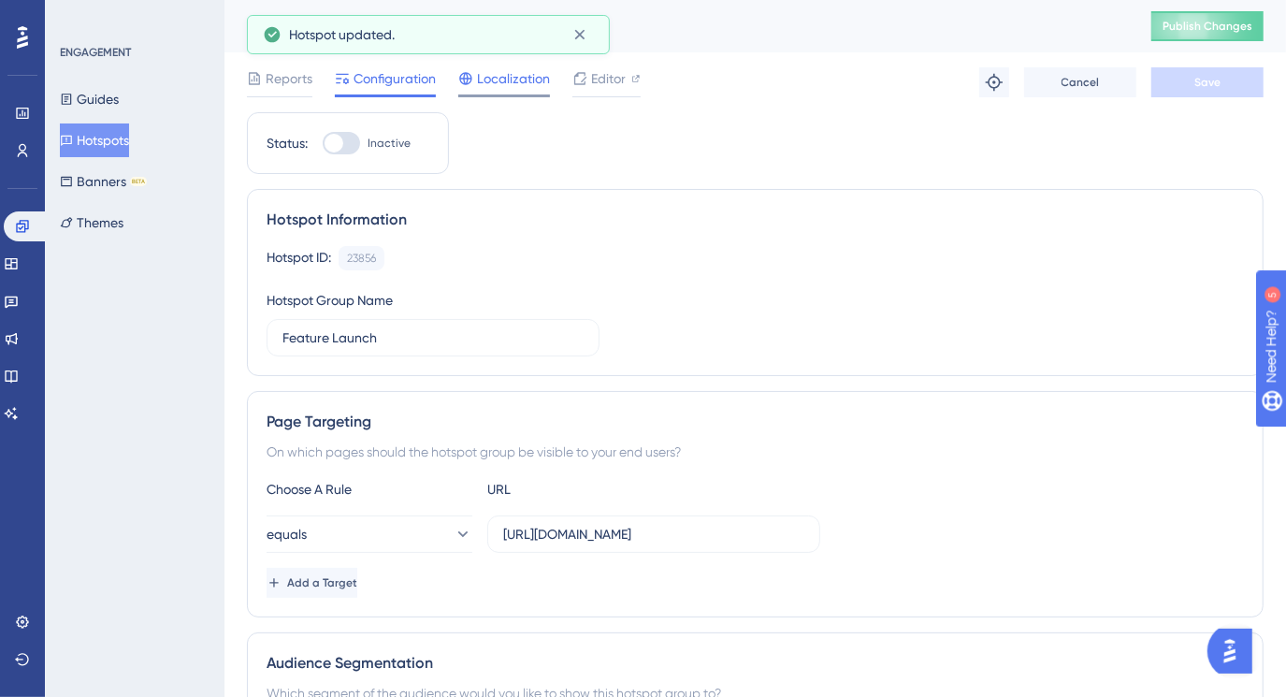
click at [503, 79] on span "Localization" at bounding box center [513, 78] width 73 height 22
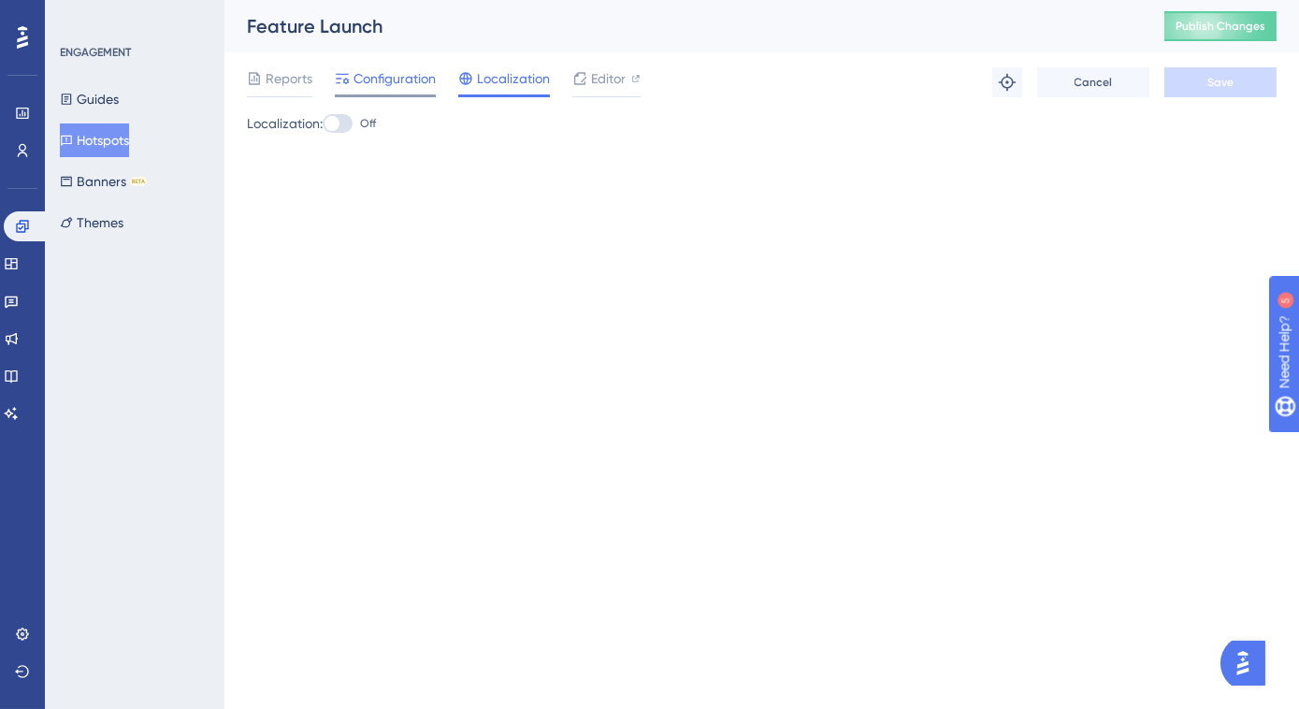
click at [394, 86] on span "Configuration" at bounding box center [394, 78] width 82 height 22
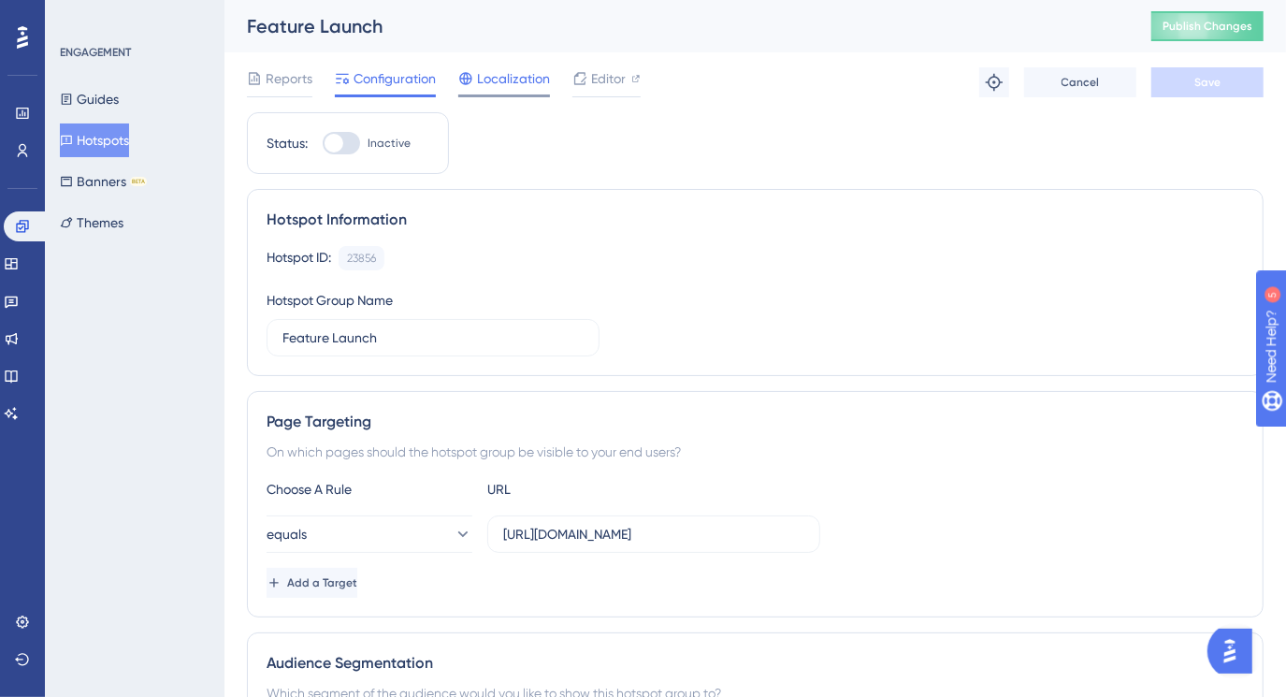
click at [504, 83] on span "Localization" at bounding box center [513, 78] width 73 height 22
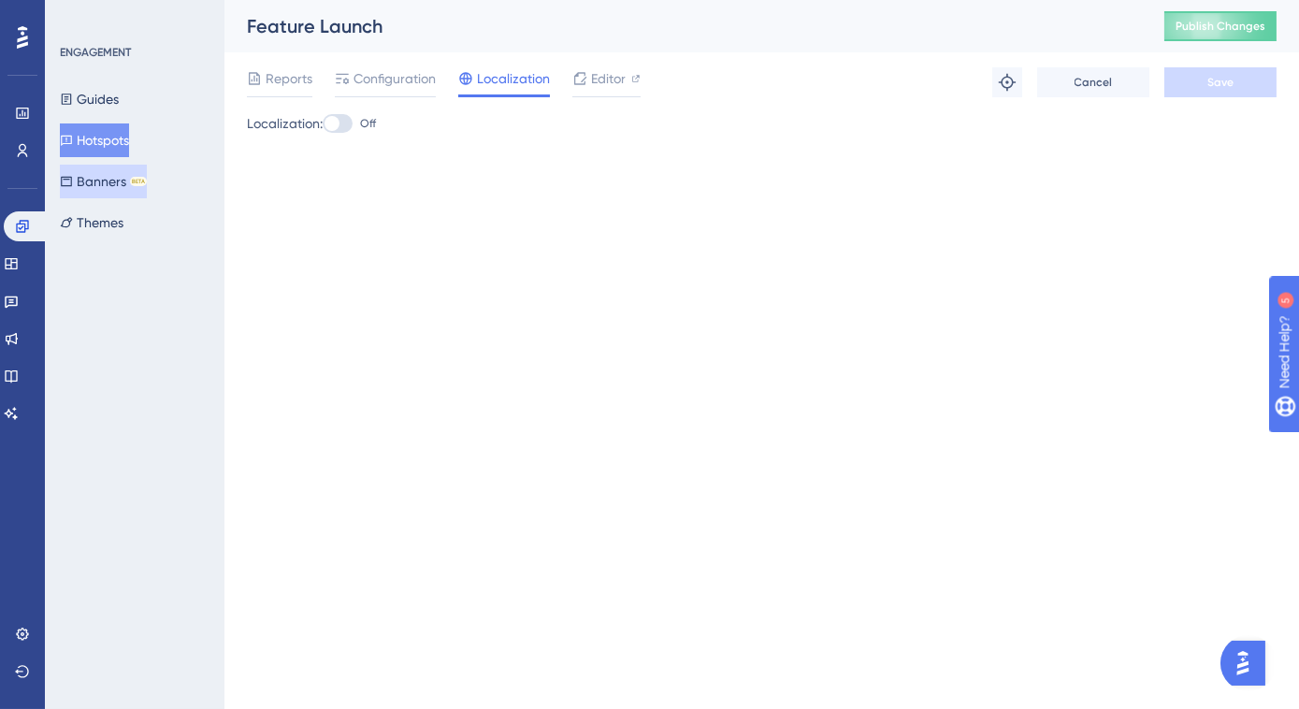
click at [116, 183] on button "Banners BETA" at bounding box center [103, 182] width 87 height 34
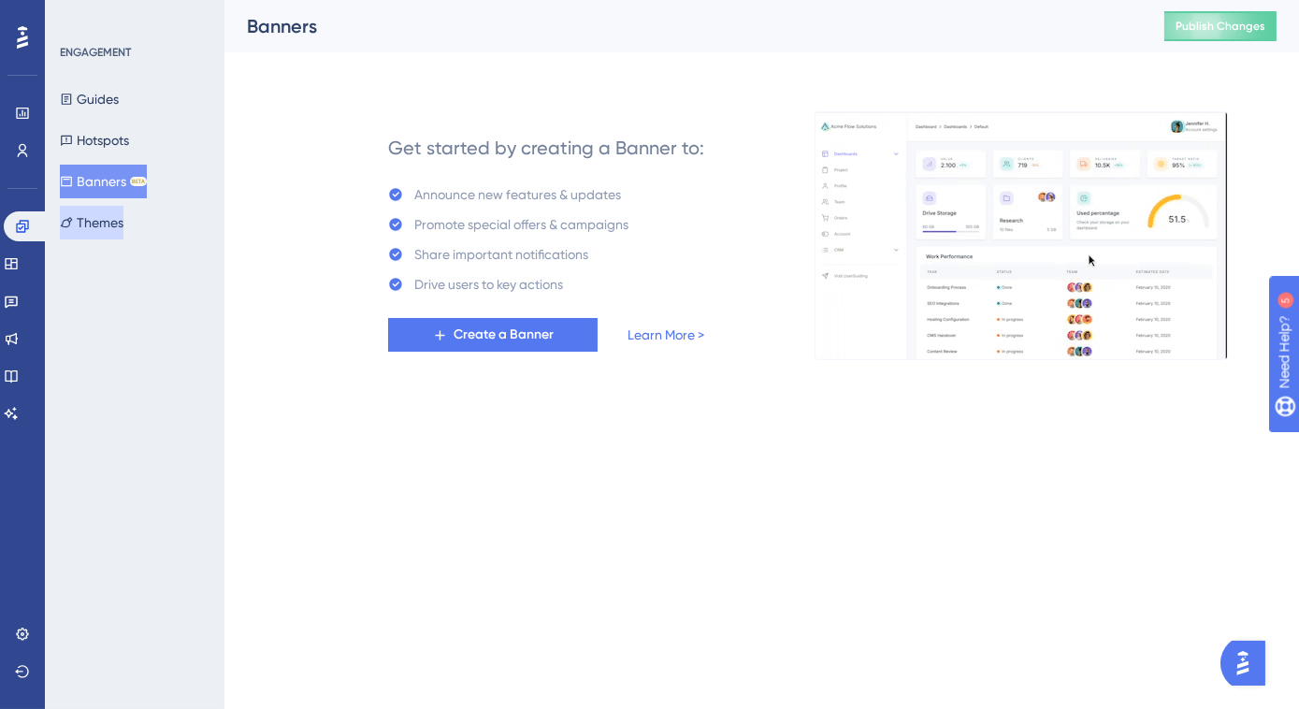
click at [110, 227] on button "Themes" at bounding box center [92, 223] width 64 height 34
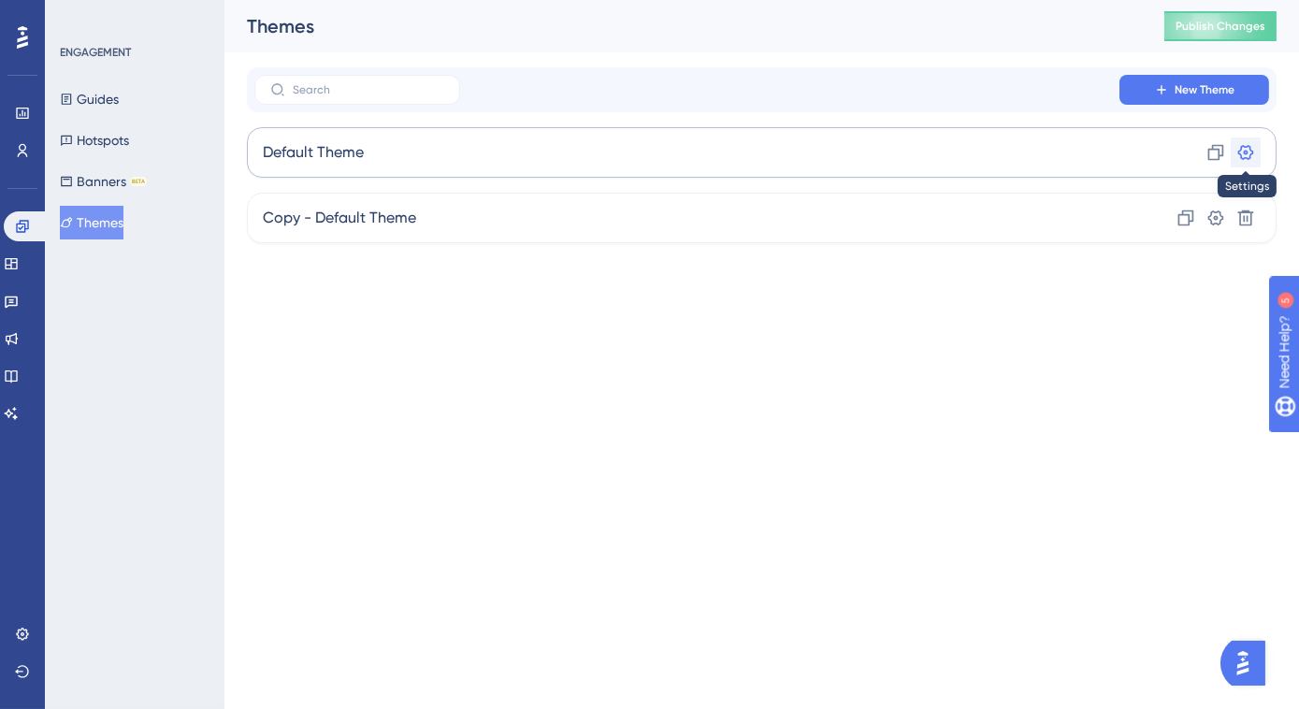
click at [1250, 149] on icon at bounding box center [1246, 152] width 16 height 15
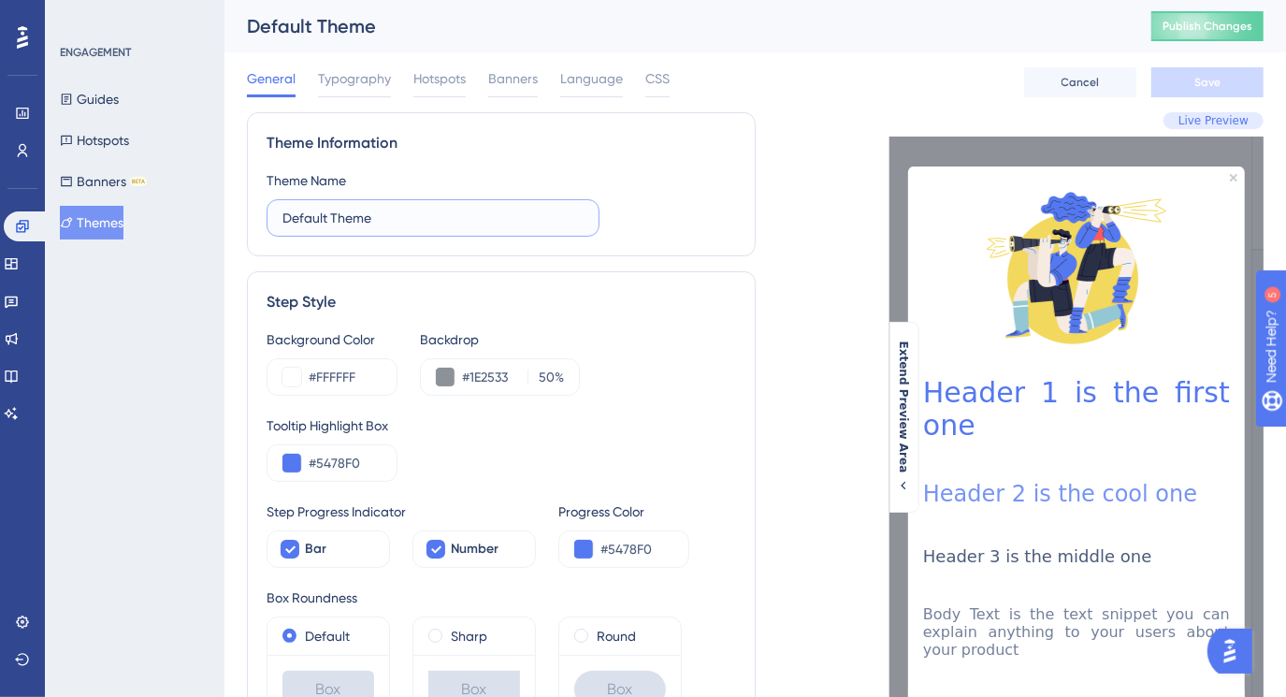
click at [325, 215] on input "Default Theme" at bounding box center [432, 218] width 301 height 21
click at [317, 216] on input "Default Theme" at bounding box center [432, 218] width 301 height 21
drag, startPoint x: 328, startPoint y: 217, endPoint x: 284, endPoint y: 210, distance: 44.4
click at [284, 210] on input "Default Theme" at bounding box center [432, 218] width 301 height 21
type input "HRplus Cerebra"
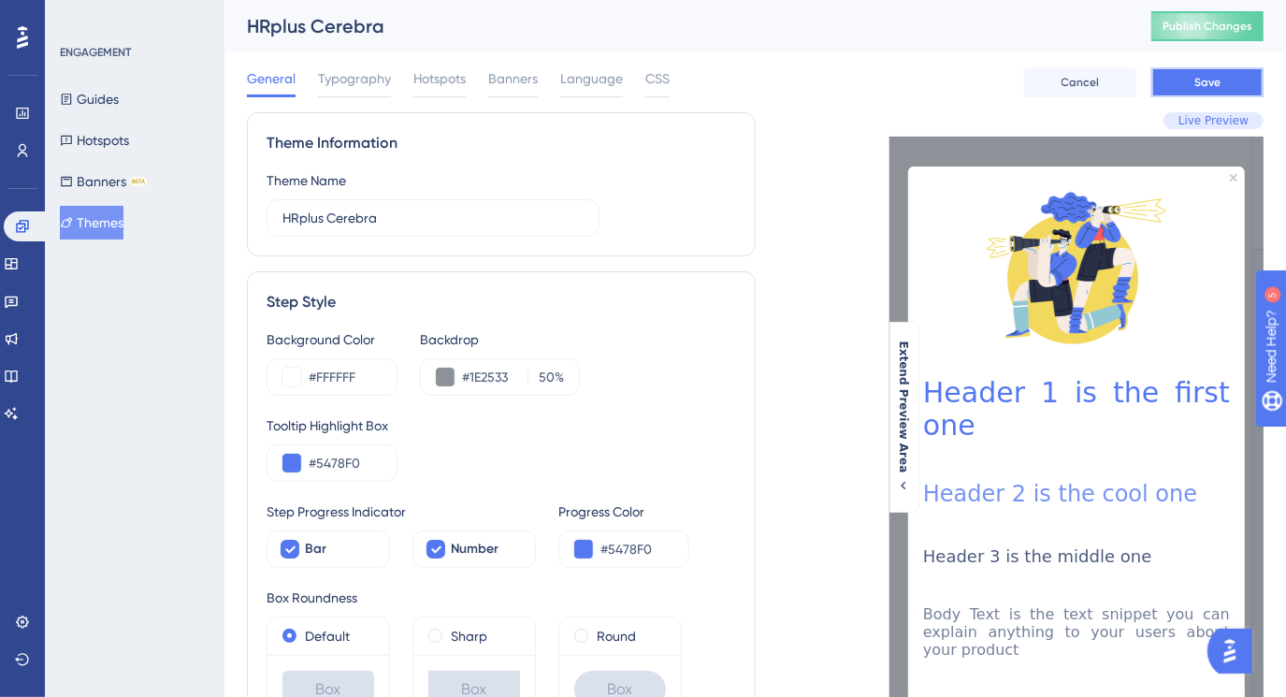
click at [1227, 76] on button "Save" at bounding box center [1207, 82] width 112 height 30
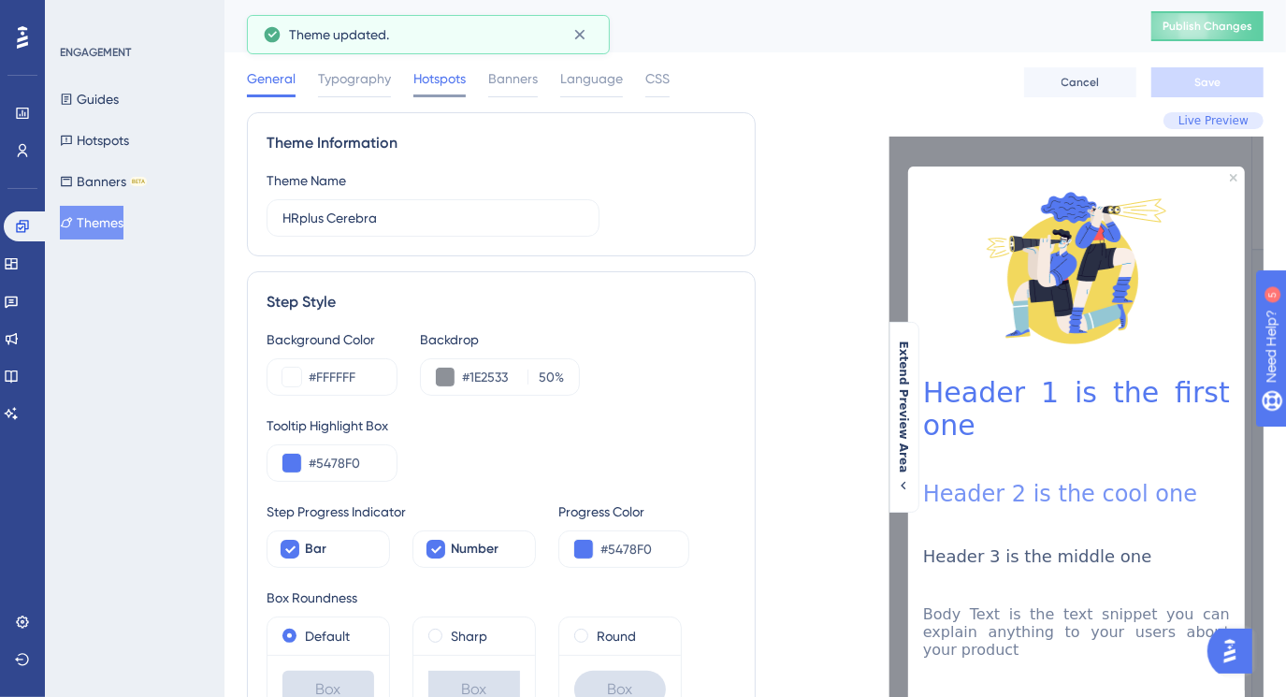
click at [438, 84] on span "Hotspots" at bounding box center [439, 78] width 52 height 22
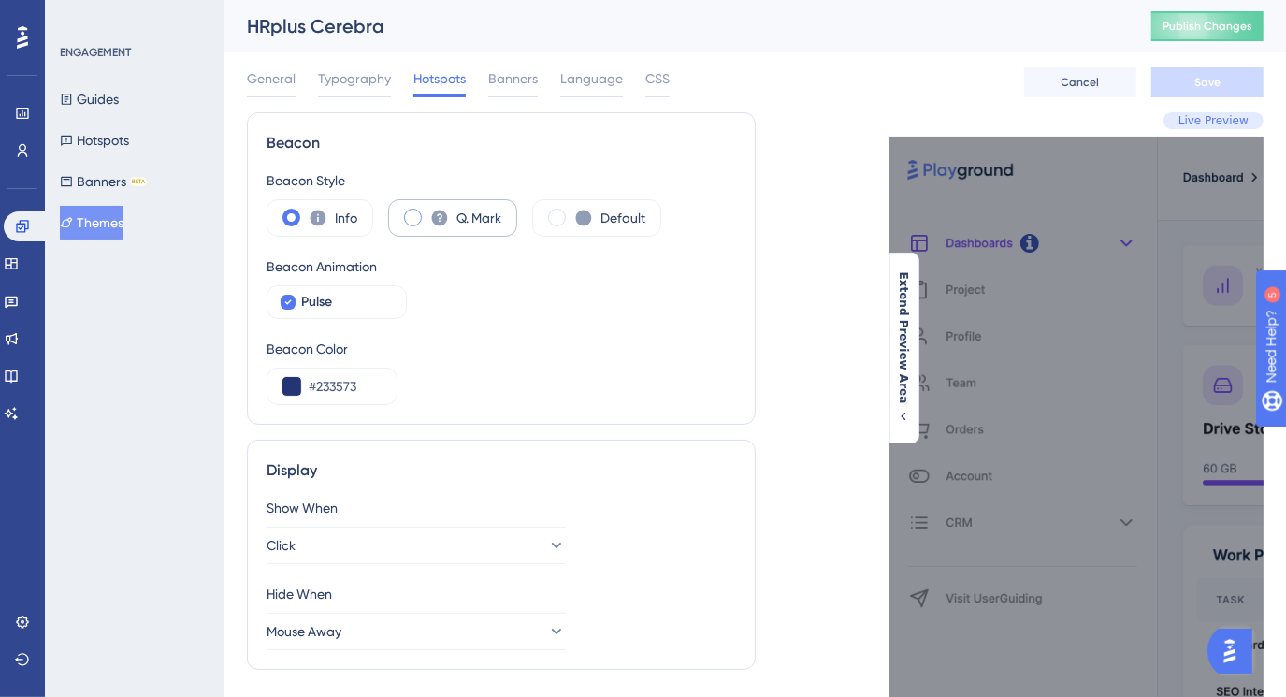
click at [404, 209] on div "Q. Mark" at bounding box center [452, 217] width 129 height 37
click at [292, 213] on span at bounding box center [291, 218] width 18 height 18
click at [306, 211] on input "radio" at bounding box center [306, 211] width 0 height 0
click at [551, 213] on span at bounding box center [557, 218] width 18 height 18
click at [571, 211] on input "radio" at bounding box center [571, 211] width 0 height 0
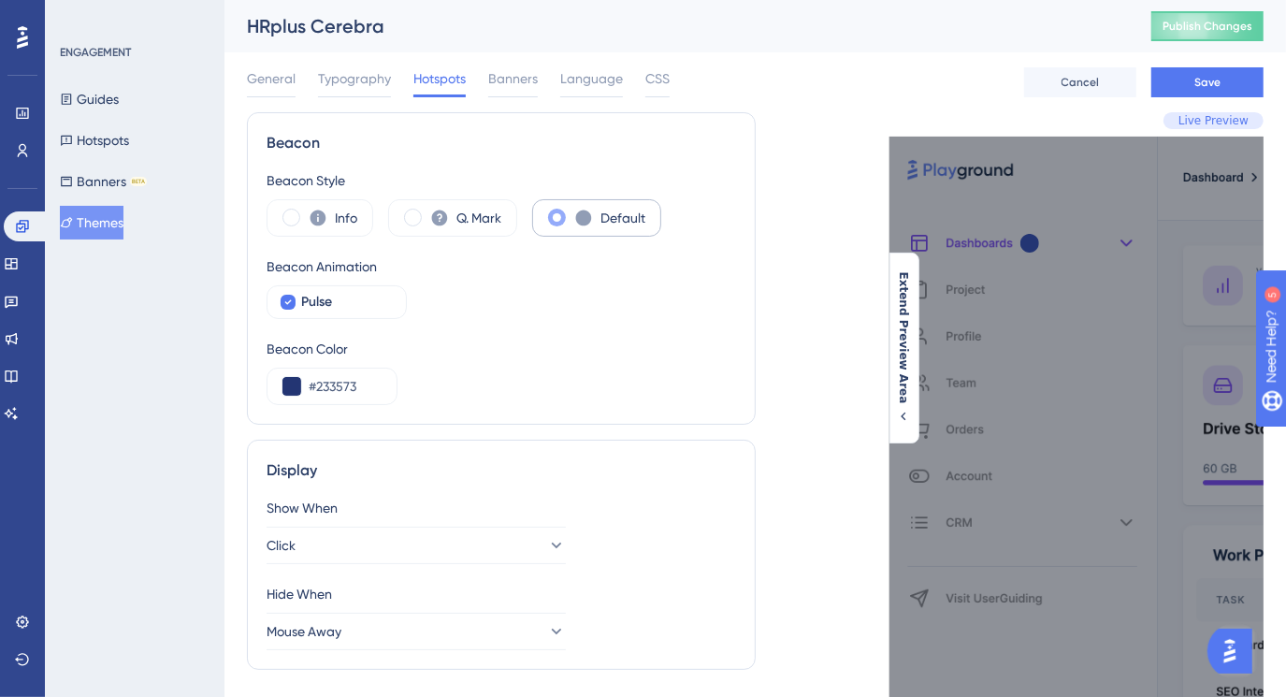
click at [614, 215] on label "Default" at bounding box center [622, 218] width 45 height 22
click at [435, 218] on icon at bounding box center [440, 218] width 16 height 16
click at [546, 542] on icon at bounding box center [555, 545] width 19 height 19
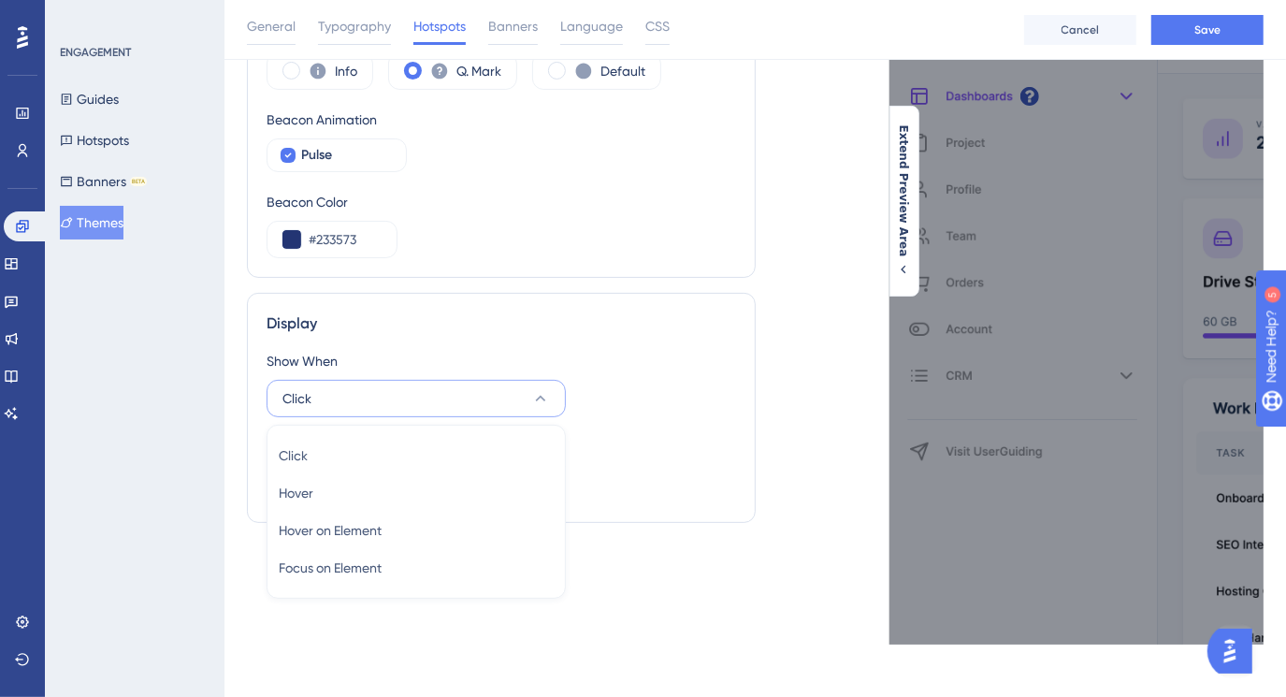
click at [636, 472] on div "Hide When Mouse Away" at bounding box center [501, 469] width 469 height 67
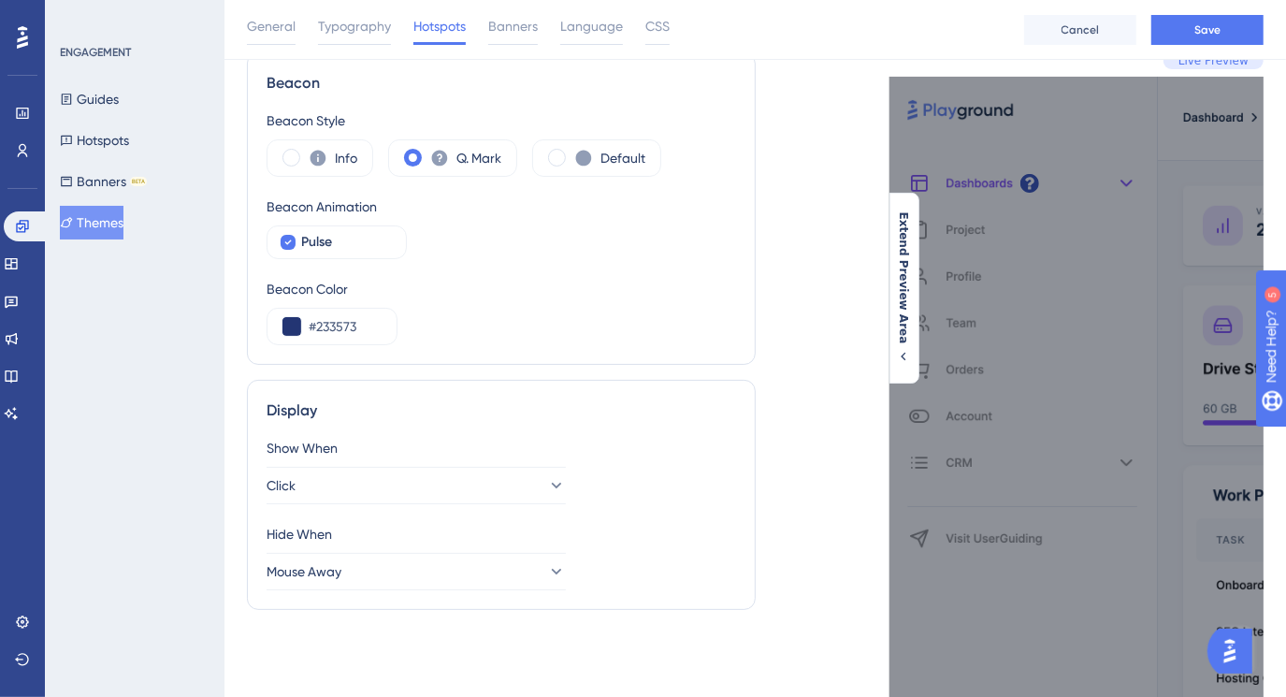
scroll to position [0, 0]
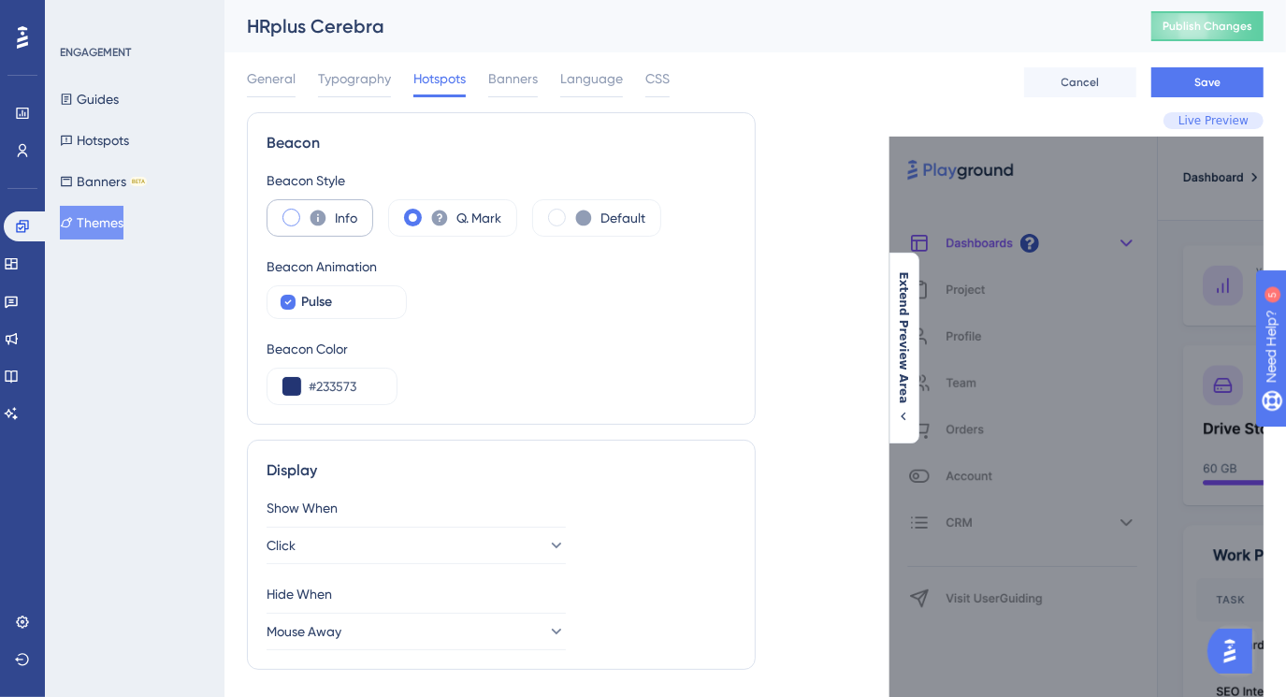
click at [293, 217] on span at bounding box center [291, 218] width 18 height 18
click at [306, 211] on input "radio" at bounding box center [306, 211] width 0 height 0
click at [408, 218] on span at bounding box center [413, 218] width 18 height 18
click at [427, 211] on input "radio" at bounding box center [427, 211] width 0 height 0
drag, startPoint x: 264, startPoint y: 141, endPoint x: 683, endPoint y: 208, distance: 424.2
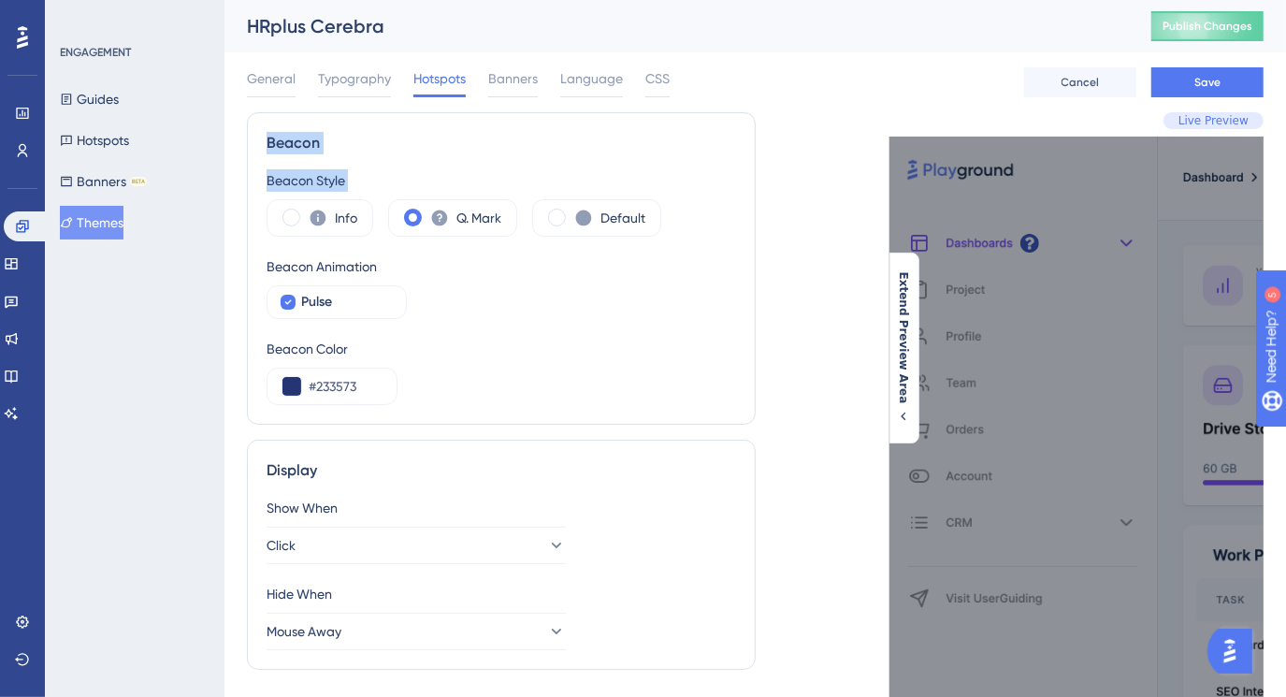
click at [683, 208] on div "Beacon Beacon Style Info Q. Mark Default Beacon Animation Pulse Beacon Color #2…" at bounding box center [501, 268] width 509 height 312
click at [631, 258] on div "Beacon Animation" at bounding box center [501, 266] width 469 height 22
click at [554, 218] on span at bounding box center [557, 218] width 18 height 18
click at [571, 211] on input "radio" at bounding box center [571, 211] width 0 height 0
click at [523, 76] on span "Banners" at bounding box center [513, 78] width 50 height 22
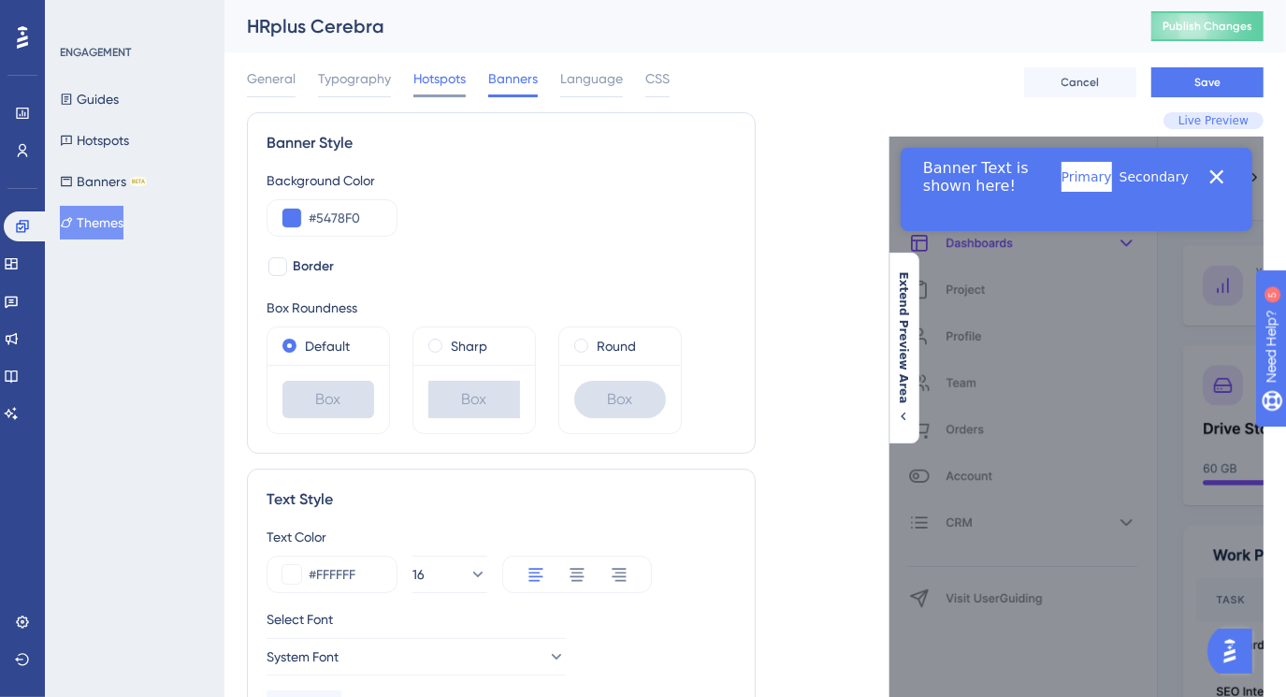
click at [447, 80] on span "Hotspots" at bounding box center [439, 78] width 52 height 22
